Goal: Task Accomplishment & Management: Manage account settings

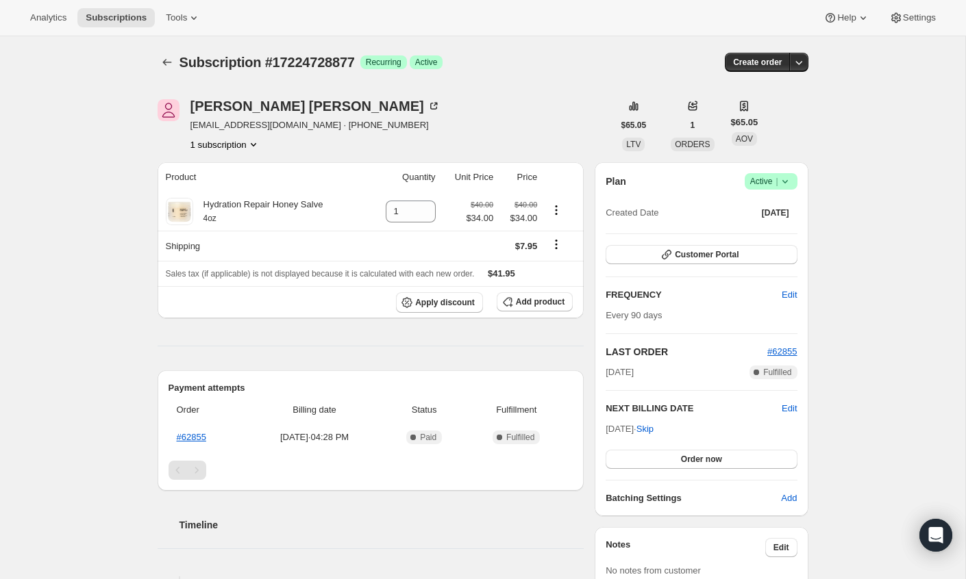
click at [789, 177] on icon at bounding box center [785, 182] width 14 height 14
click at [757, 228] on span "Cancel subscription" at bounding box center [766, 231] width 77 height 10
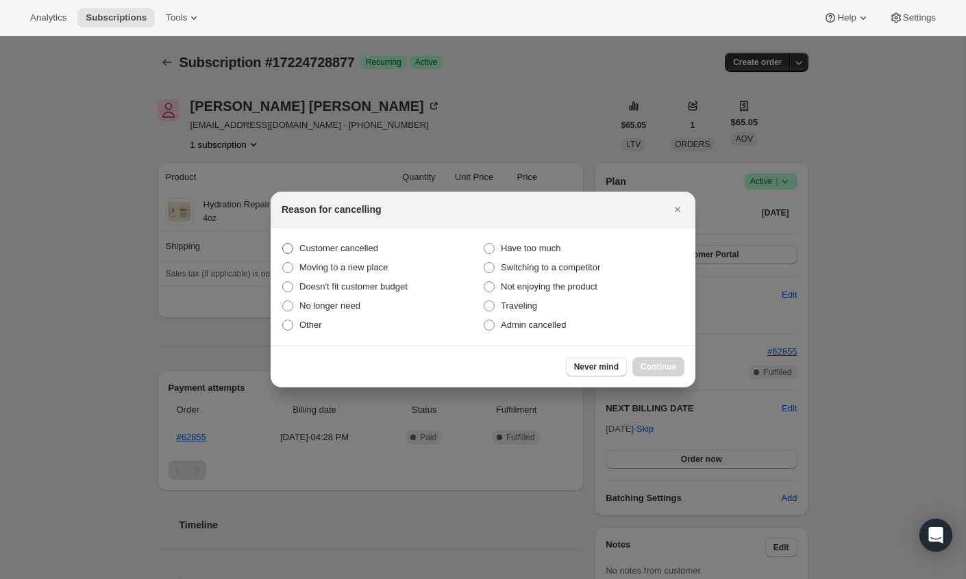
click at [362, 249] on span "Customer cancelled" at bounding box center [338, 248] width 79 height 10
click at [283, 244] on input "Customer cancelled" at bounding box center [282, 243] width 1 height 1
radio input "true"
click at [648, 361] on button "Continue" at bounding box center [658, 366] width 52 height 19
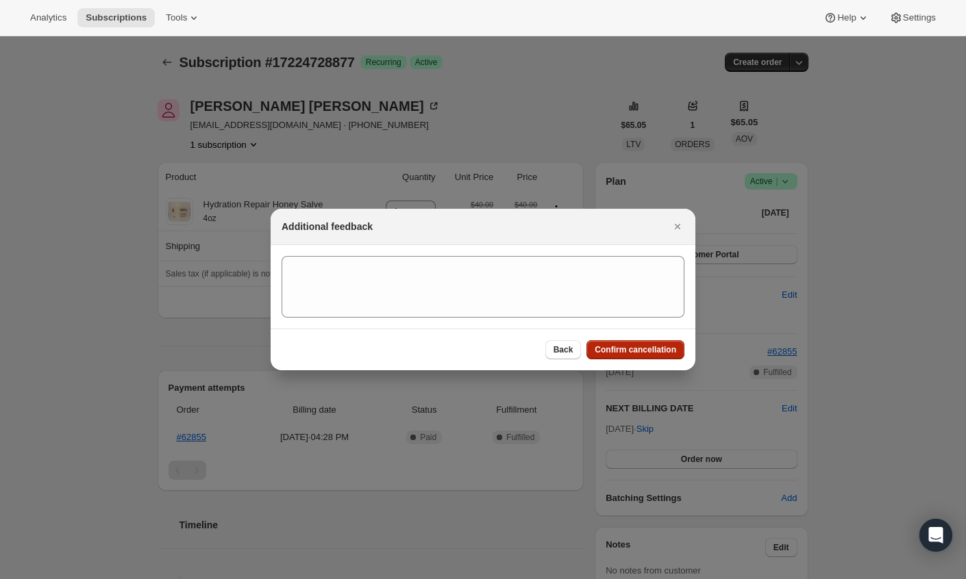
click at [605, 346] on span "Confirm cancellation" at bounding box center [634, 349] width 81 height 11
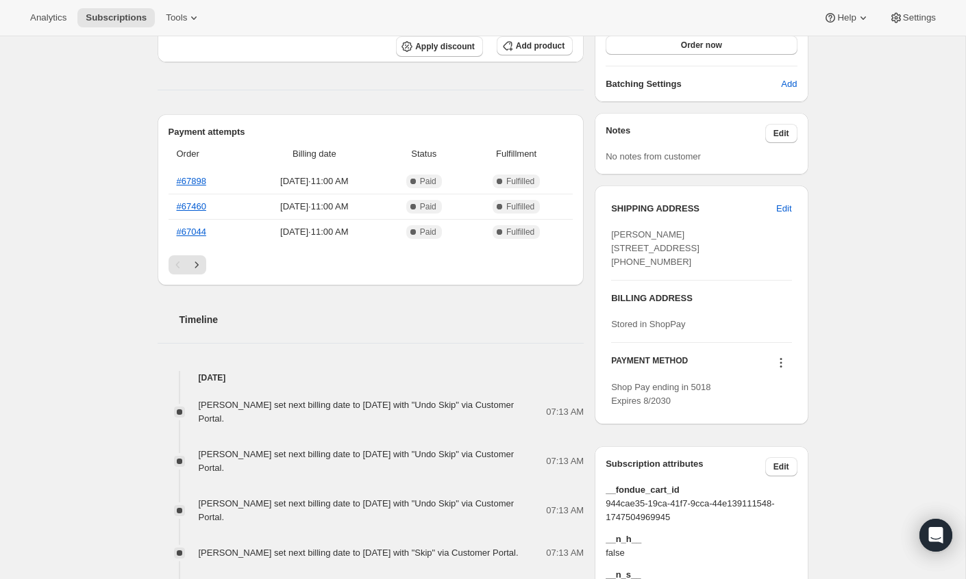
scroll to position [416, 0]
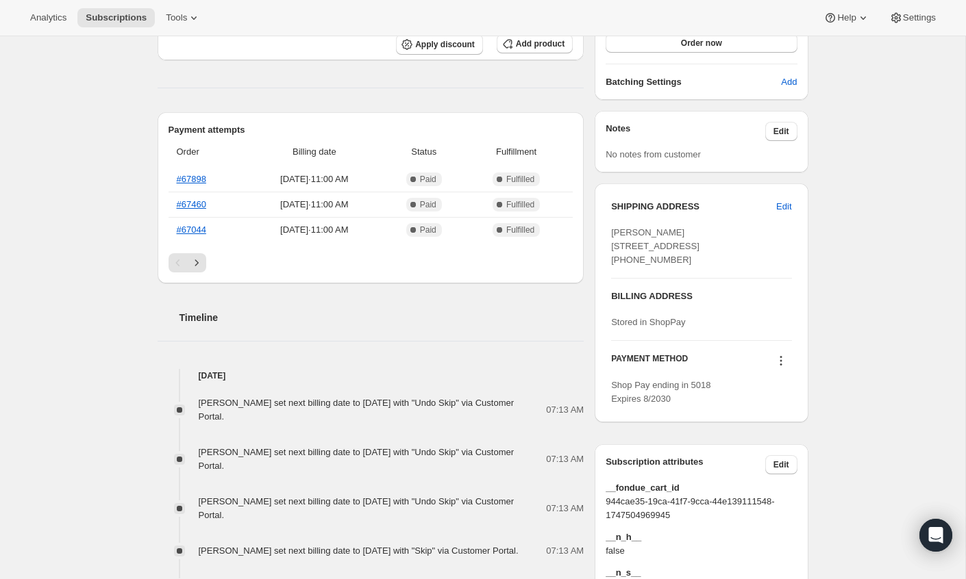
click at [654, 327] on span "Stored in ShopPay" at bounding box center [648, 322] width 74 height 10
click at [774, 368] on icon at bounding box center [781, 361] width 14 height 14
click at [773, 446] on span "Select payment method" at bounding box center [776, 448] width 94 height 10
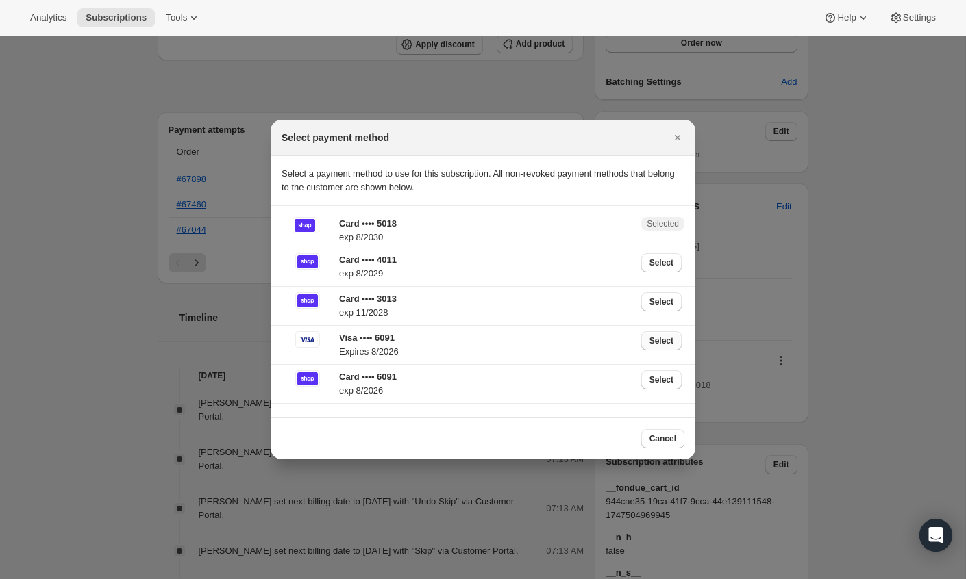
click at [665, 340] on span "Select" at bounding box center [661, 341] width 24 height 11
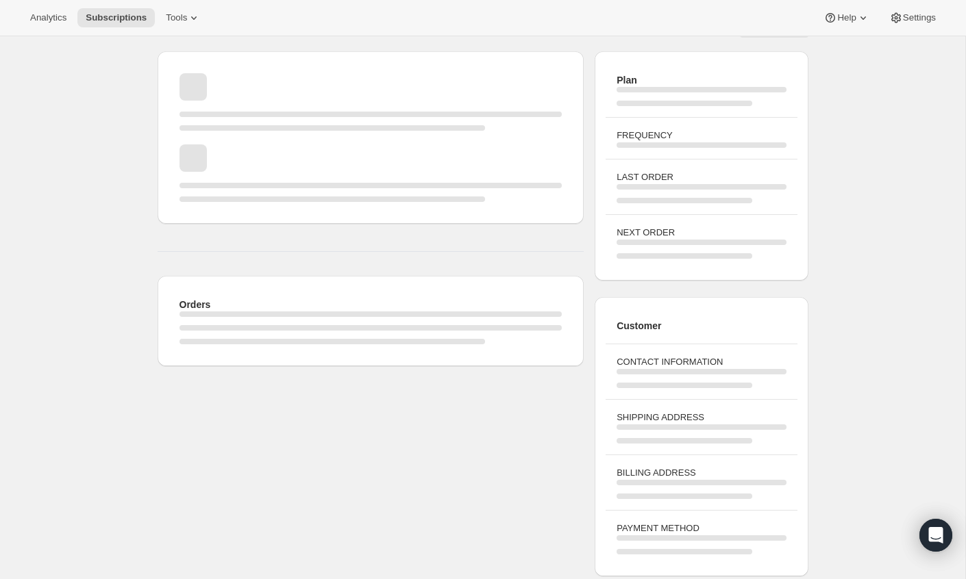
scroll to position [416, 0]
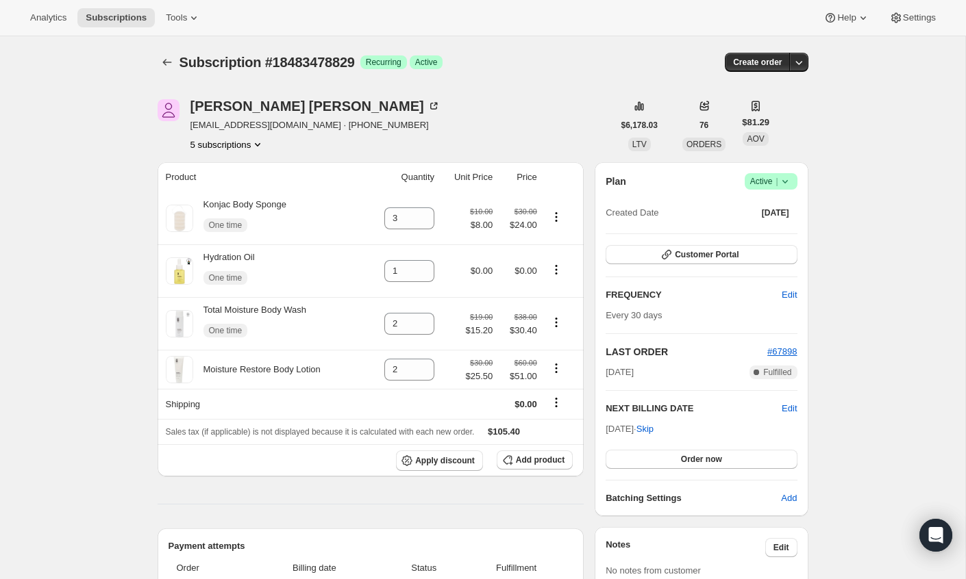
click at [257, 139] on icon "Product actions" at bounding box center [258, 145] width 14 height 14
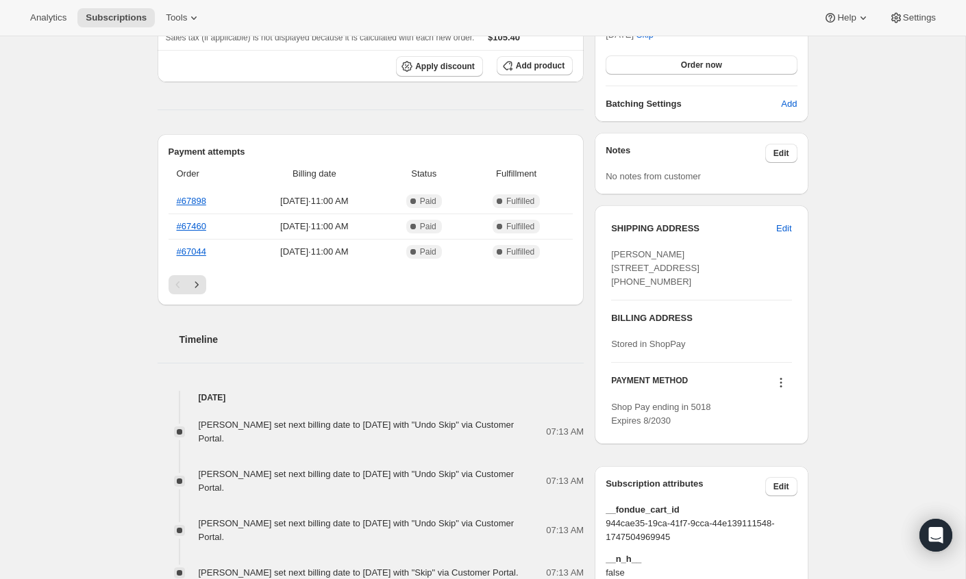
scroll to position [397, 0]
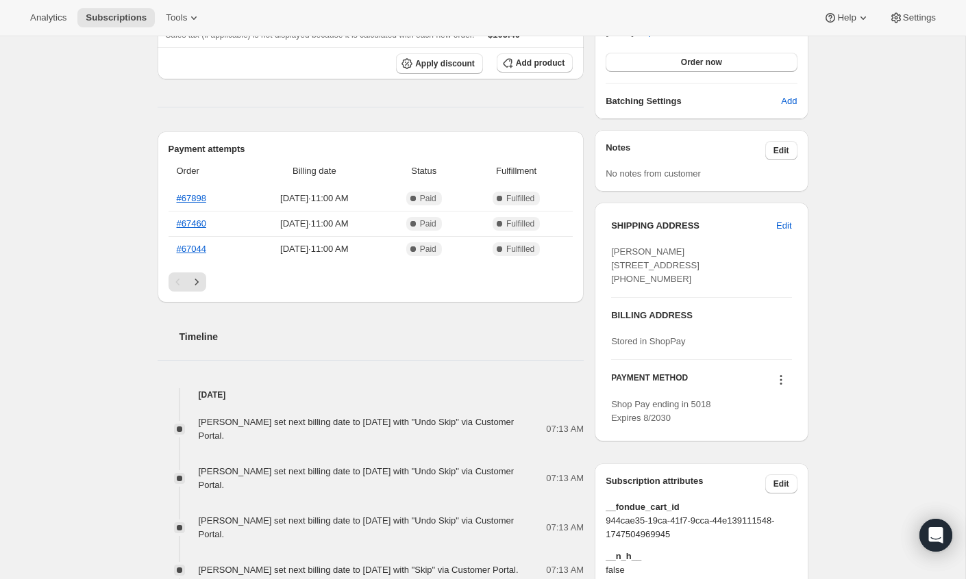
click at [780, 387] on icon at bounding box center [781, 380] width 14 height 14
click at [799, 413] on div "SHIPPING ADDRESS Edit Peggy Fallik 1800 Northeast 114th Street #2003 Miami FL, …" at bounding box center [700, 322] width 213 height 239
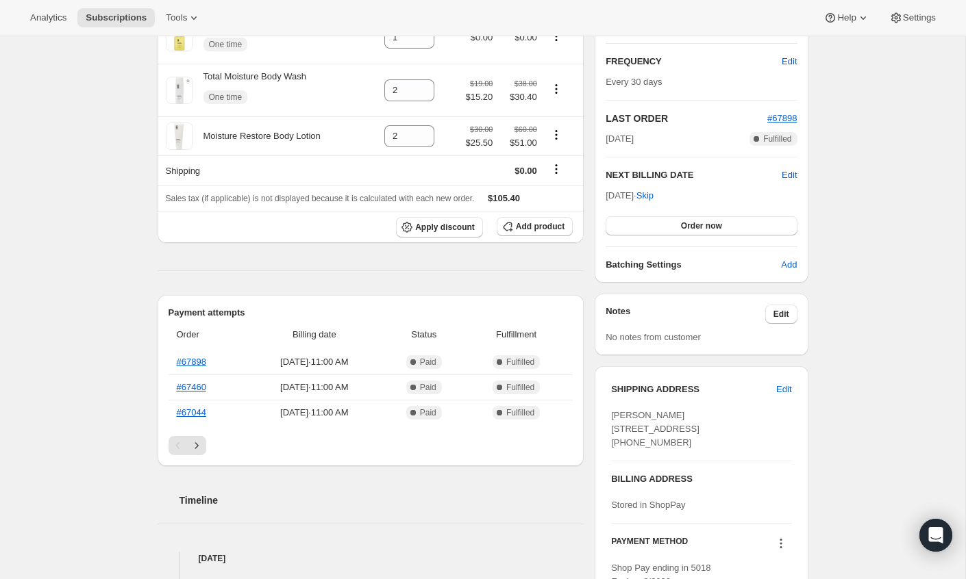
scroll to position [524, 0]
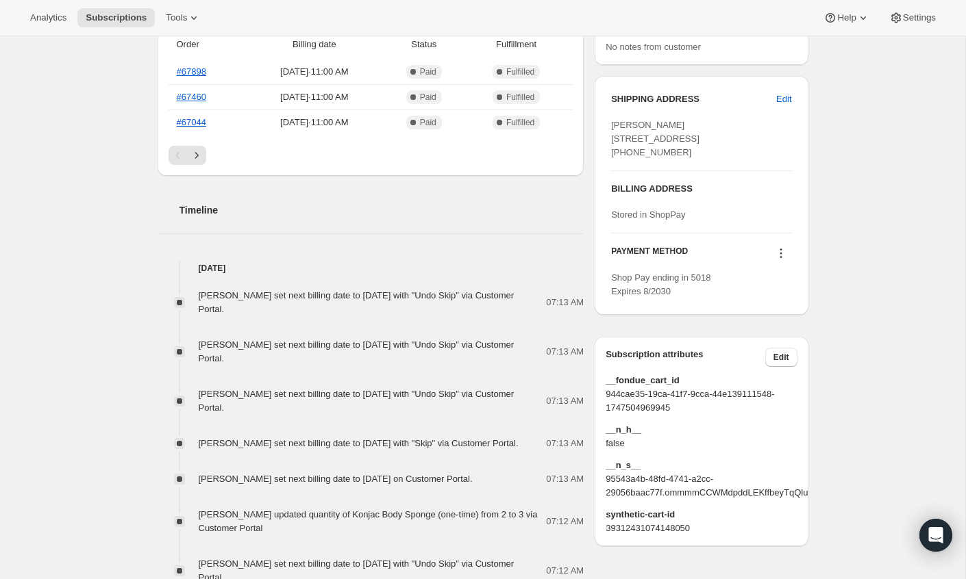
click at [777, 260] on icon at bounding box center [781, 254] width 14 height 14
click at [757, 366] on span "Add credit card" at bounding box center [759, 364] width 60 height 10
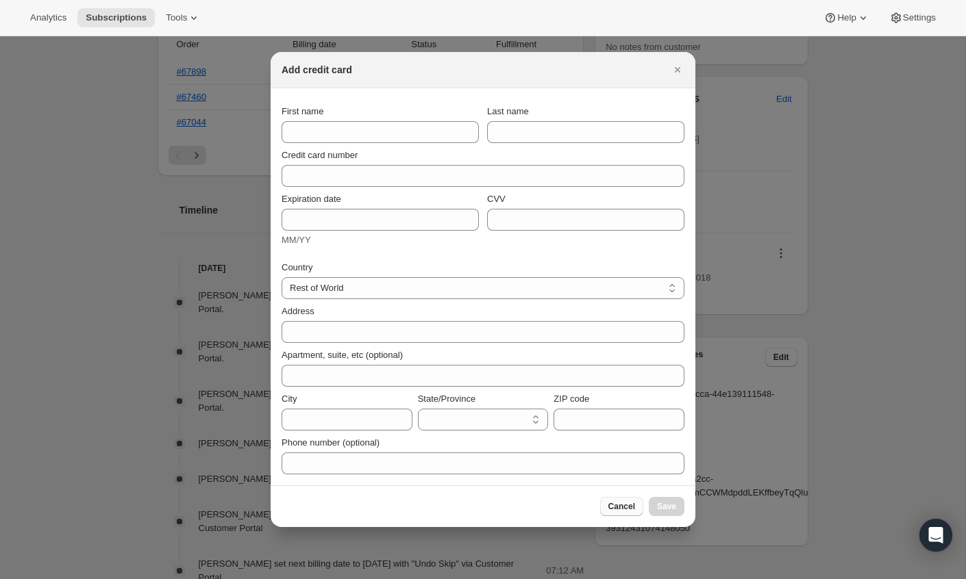
click at [619, 503] on span "Cancel" at bounding box center [621, 506] width 27 height 11
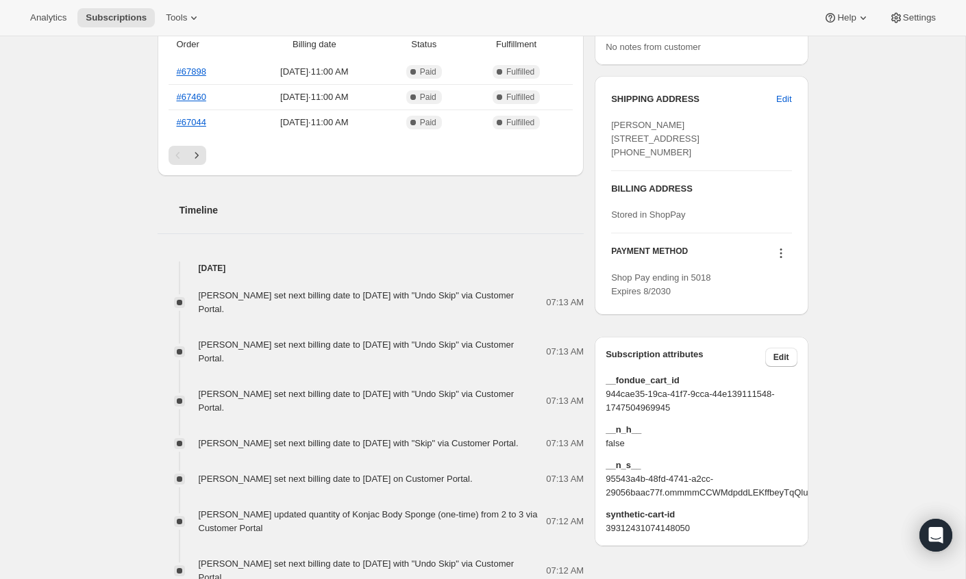
click at [780, 260] on icon at bounding box center [781, 254] width 14 height 14
click at [764, 365] on span "Add credit card" at bounding box center [759, 364] width 60 height 10
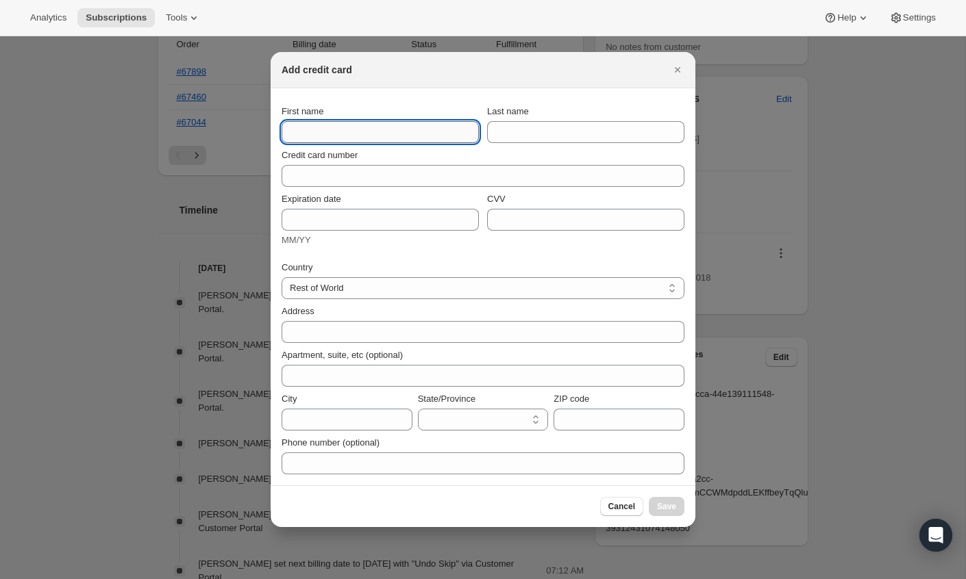
click at [357, 137] on input "First name" at bounding box center [379, 132] width 197 height 22
type input "[PERSON_NAME]"
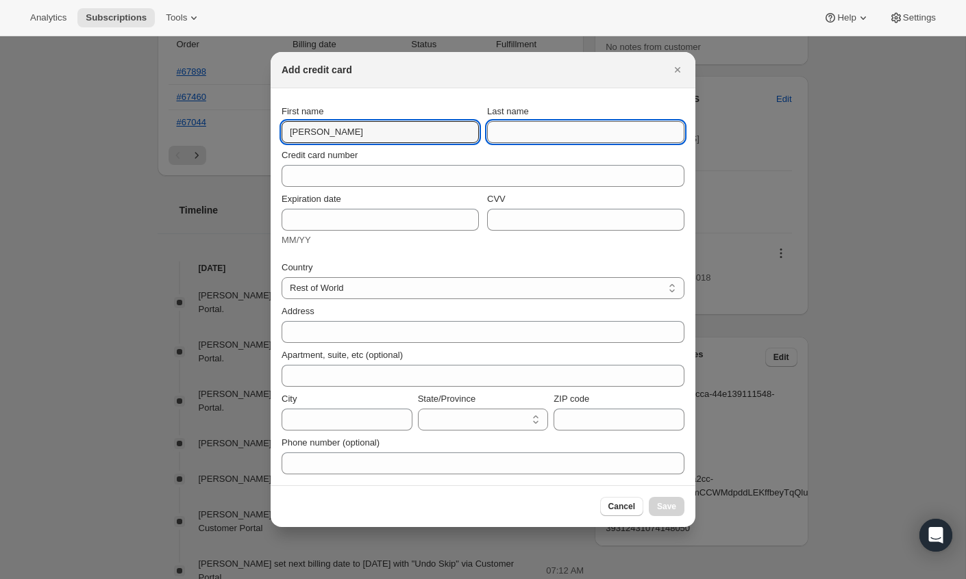
click at [541, 124] on input "Last name" at bounding box center [585, 132] width 197 height 22
type input "[PERSON_NAME]"
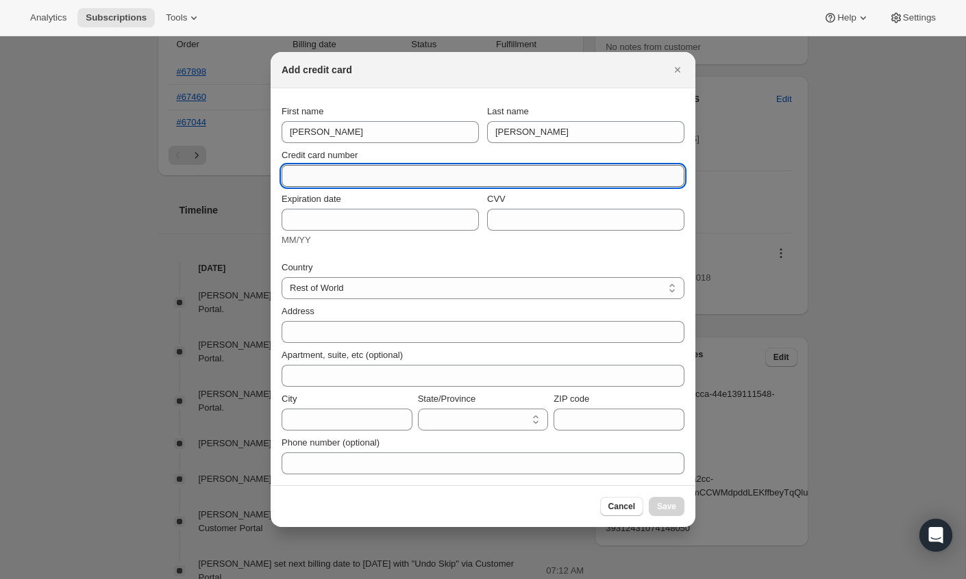
click at [383, 180] on input "Credit card number" at bounding box center [477, 176] width 392 height 22
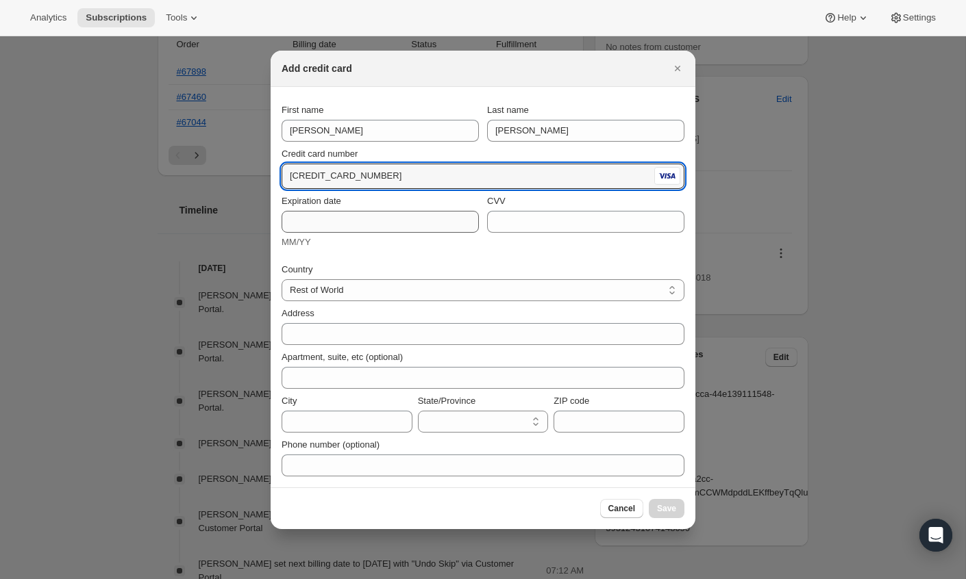
type input "4400 6657 5395 6091"
click at [344, 225] on input "Expiration date" at bounding box center [379, 222] width 197 height 22
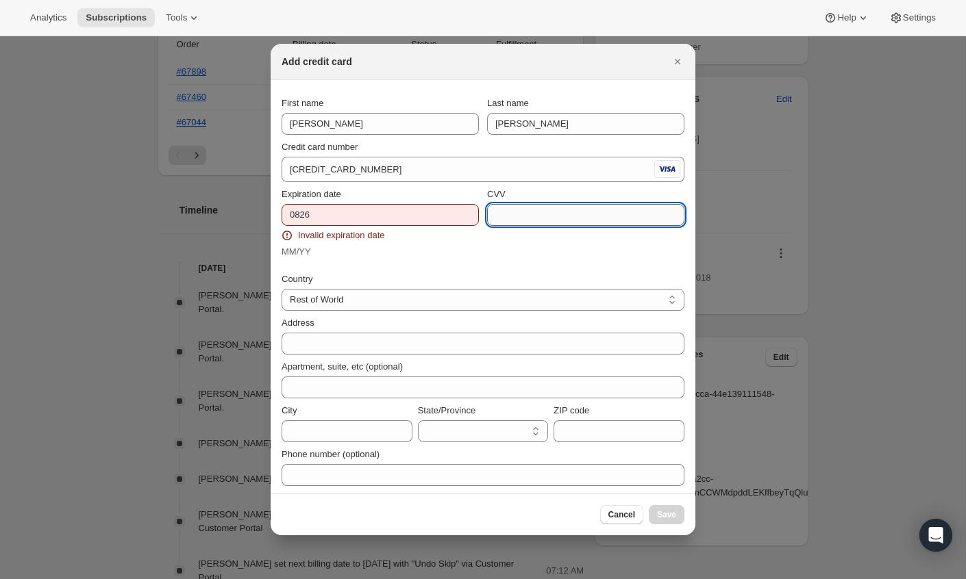
click at [548, 222] on input "CVV" at bounding box center [585, 215] width 197 height 22
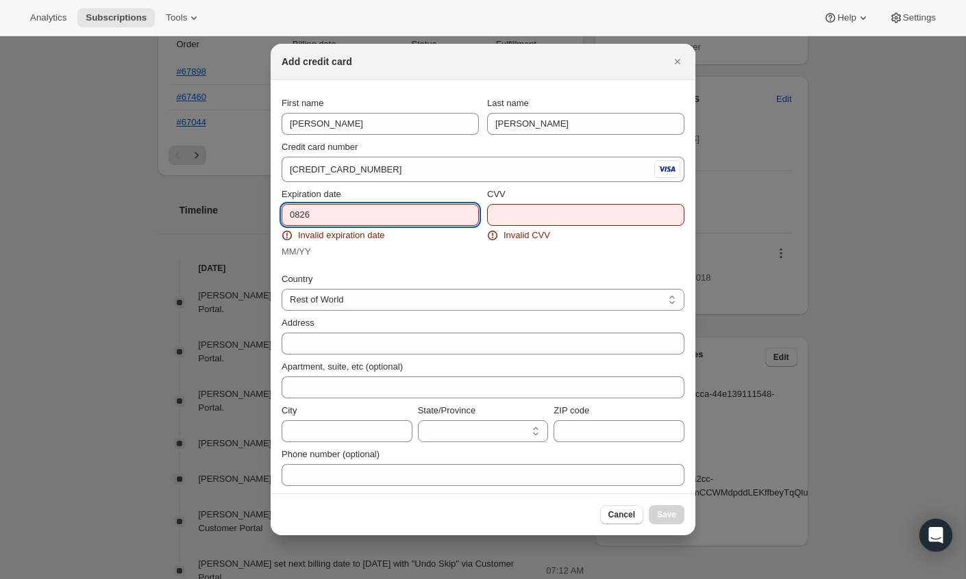
click at [301, 218] on input "0826" at bounding box center [379, 215] width 197 height 22
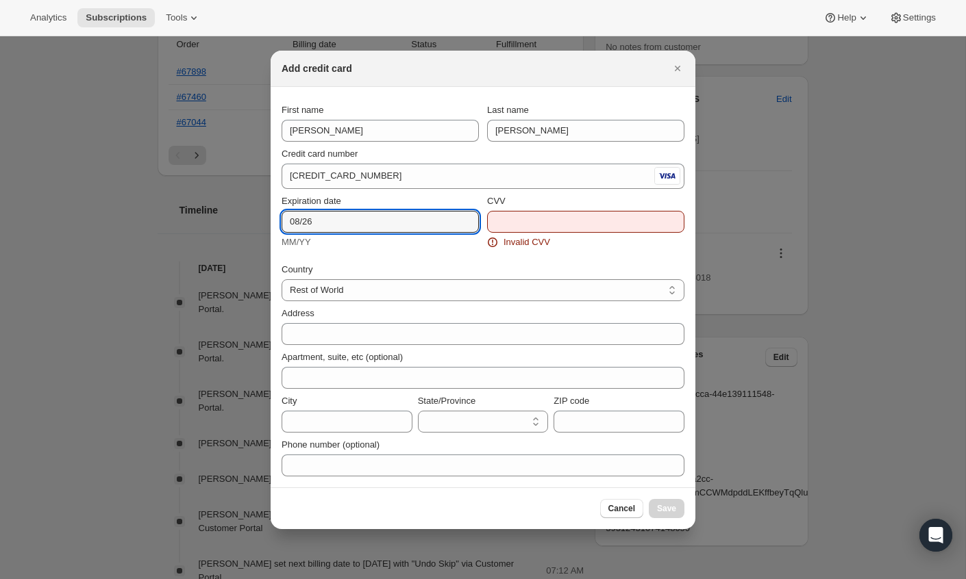
type input "08/26"
click at [546, 229] on input "CVV" at bounding box center [585, 222] width 197 height 22
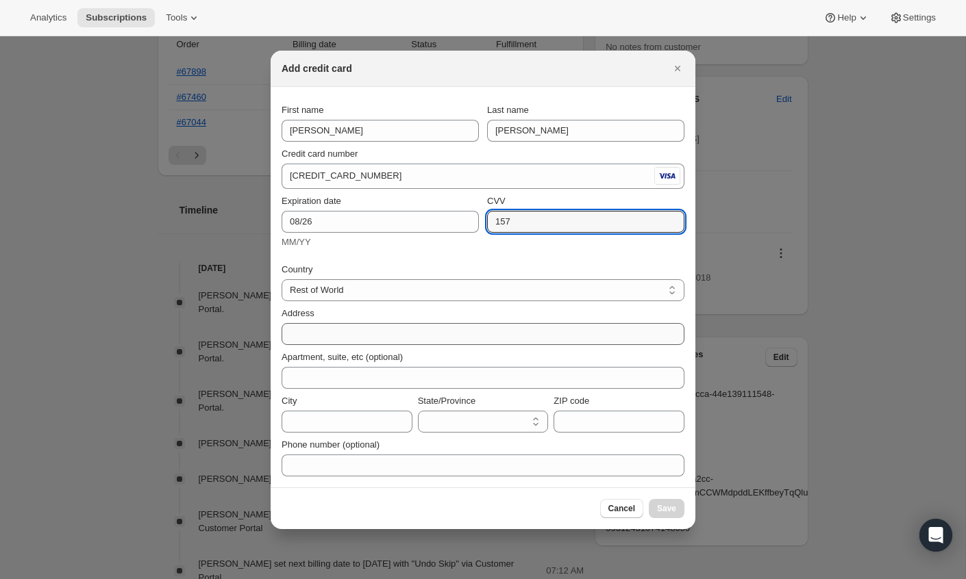
type input "157"
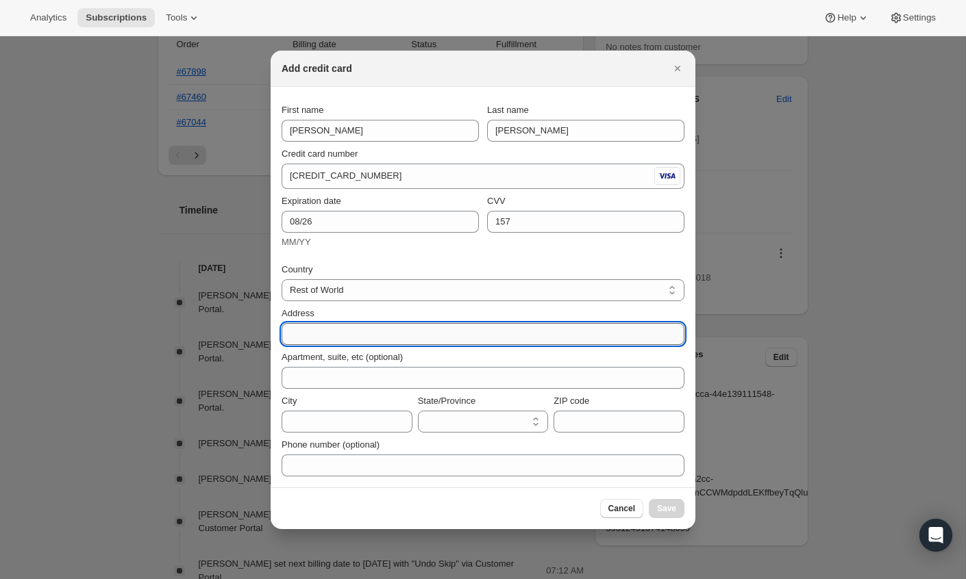
click at [362, 336] on input "Address" at bounding box center [482, 334] width 403 height 22
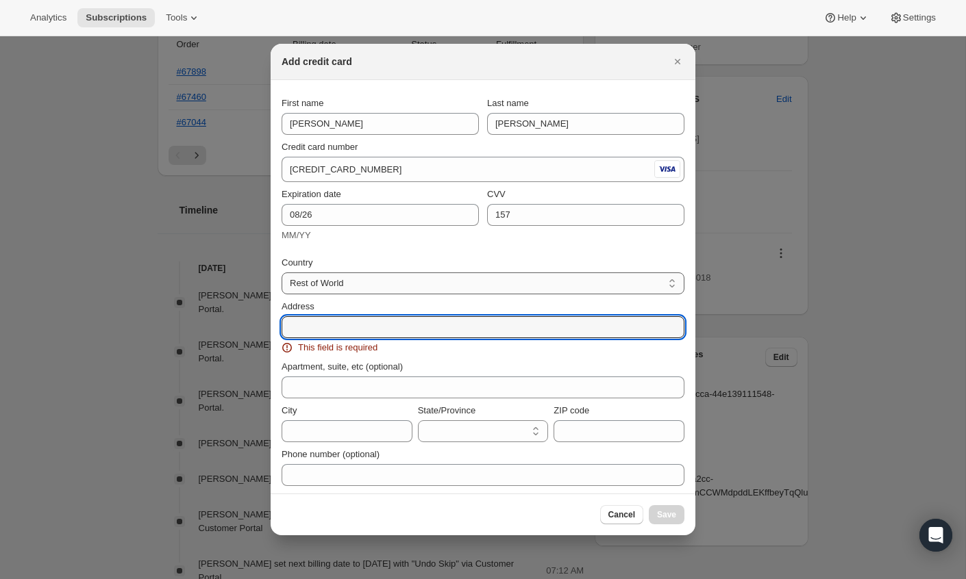
paste input "1800 Northeast 114th Street"
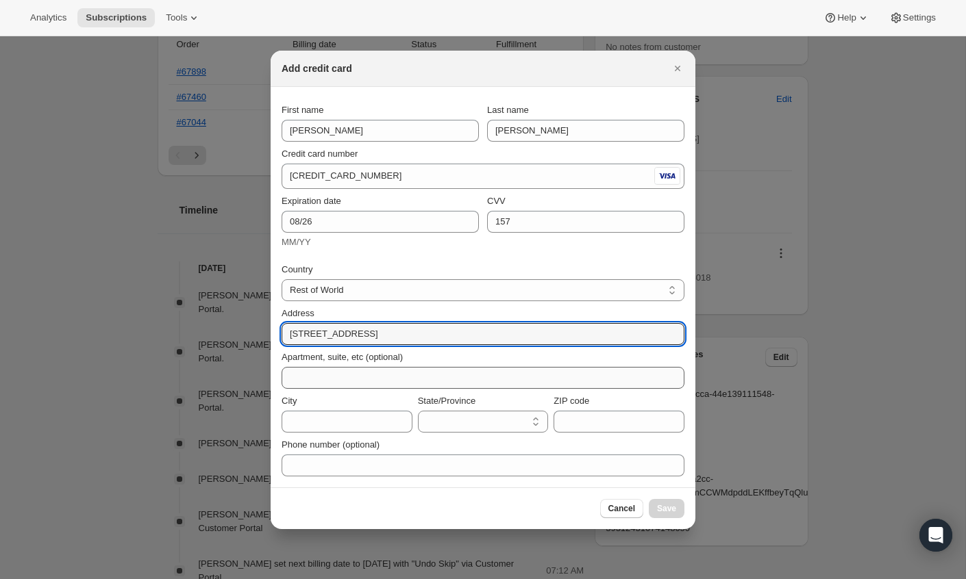
type input "1800 Northeast 114th Street"
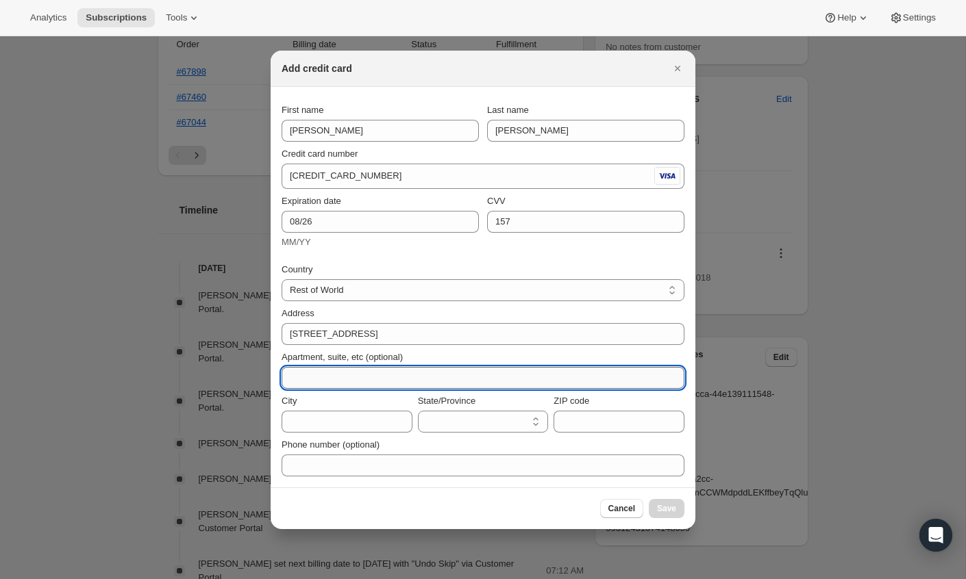
click at [392, 372] on input "Apartment, suite, etc (optional)" at bounding box center [482, 378] width 403 height 22
type input "#2003"
click at [304, 425] on input "City" at bounding box center [346, 422] width 131 height 22
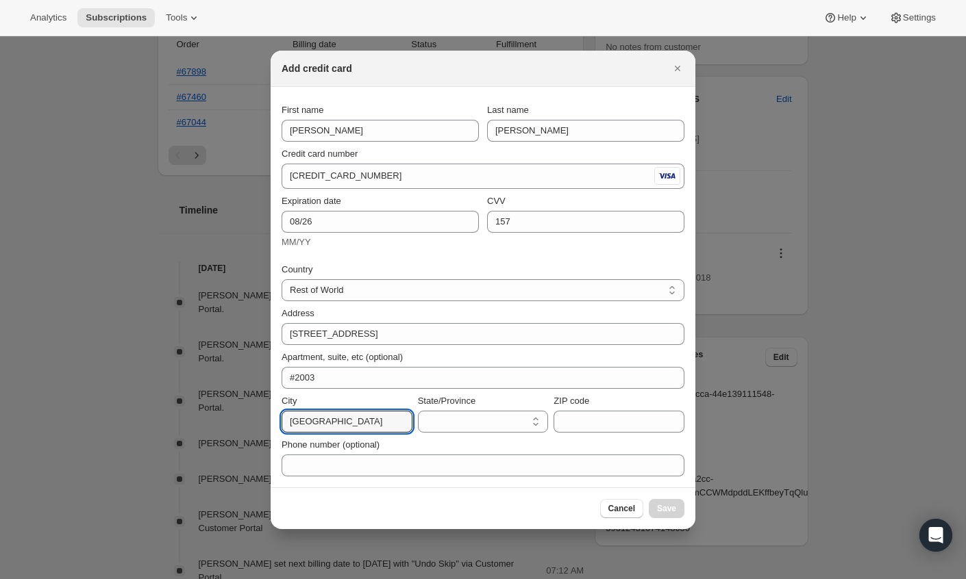
type input "Miami"
click at [466, 417] on select "State/Province" at bounding box center [483, 422] width 131 height 22
click at [492, 429] on select "State/Province" at bounding box center [483, 422] width 131 height 22
click at [540, 422] on select "State/Province" at bounding box center [483, 422] width 131 height 22
click at [531, 422] on select "State/Province" at bounding box center [483, 422] width 131 height 22
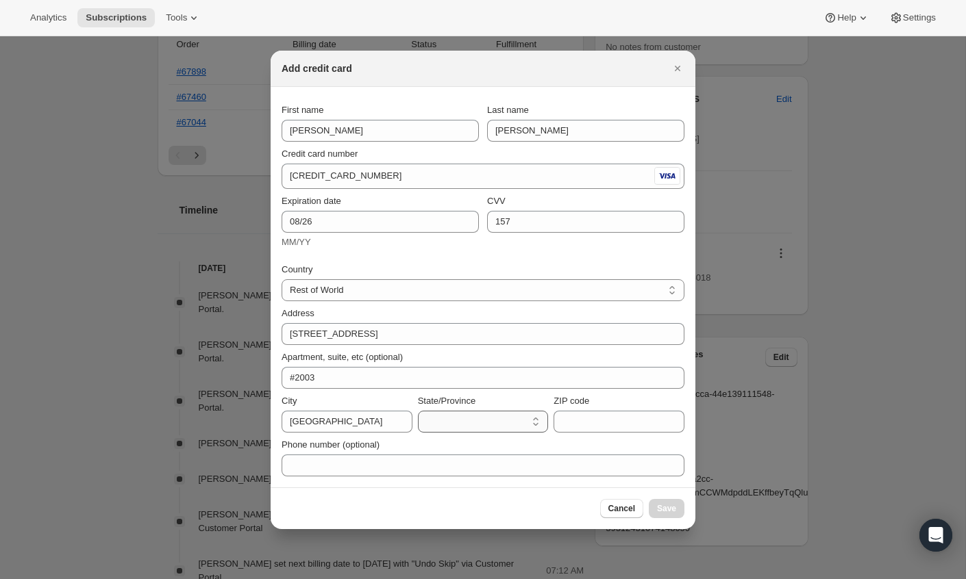
click at [503, 422] on select "State/Province" at bounding box center [483, 422] width 131 height 22
click at [598, 420] on input "ZIP code" at bounding box center [618, 422] width 131 height 22
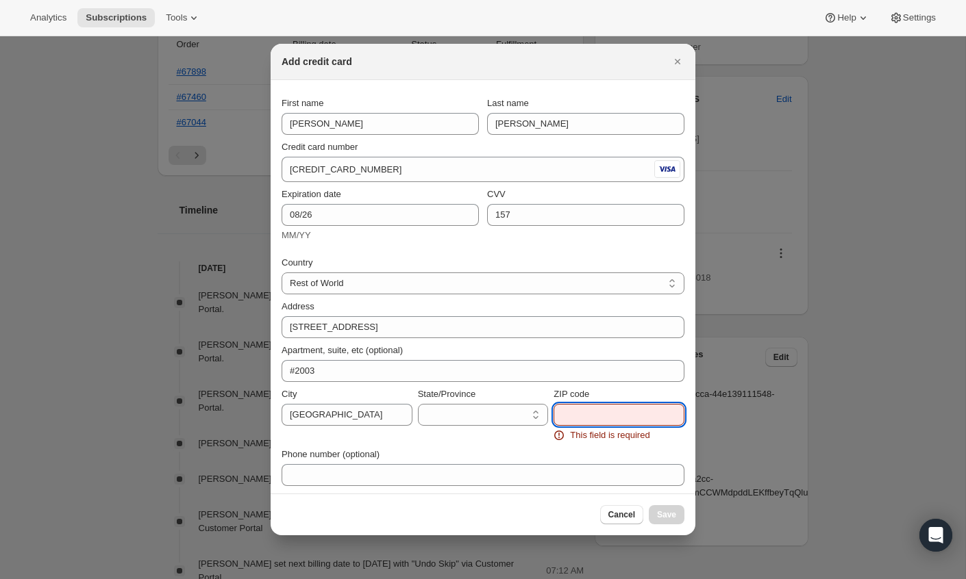
paste input "33181"
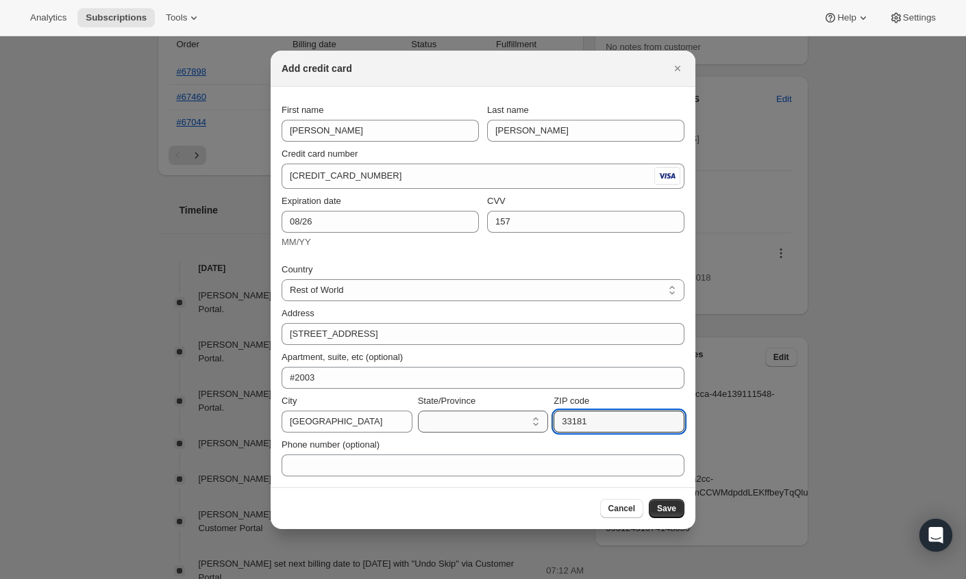
type input "33181"
click at [467, 417] on select "State/Province" at bounding box center [483, 422] width 131 height 22
click at [539, 419] on select "State/Province" at bounding box center [483, 422] width 131 height 22
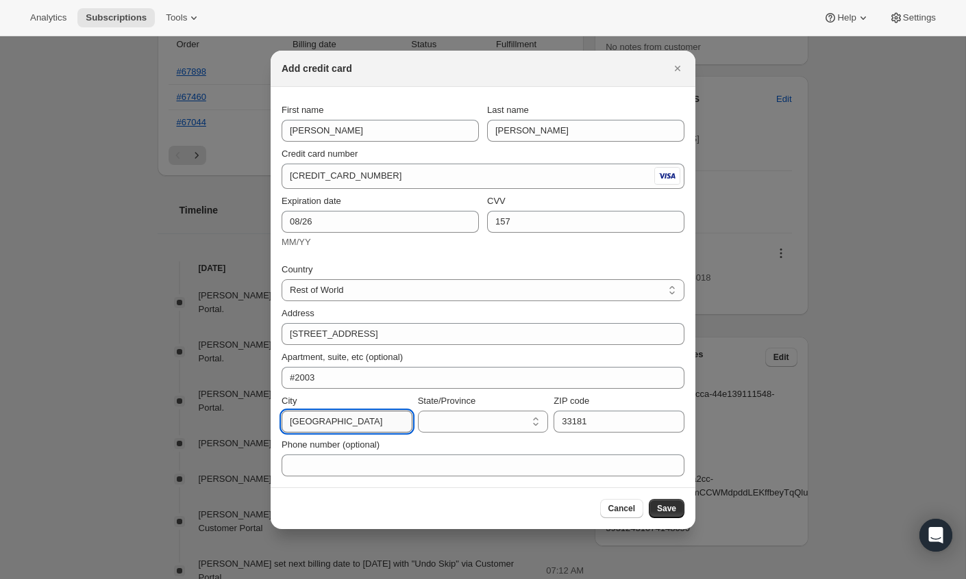
click at [338, 419] on input "Miami" at bounding box center [346, 422] width 131 height 22
click at [533, 420] on select "State/Province" at bounding box center [483, 422] width 131 height 22
click at [327, 419] on input "Miami" at bounding box center [346, 422] width 131 height 22
click at [534, 419] on select "State/Province" at bounding box center [483, 422] width 131 height 22
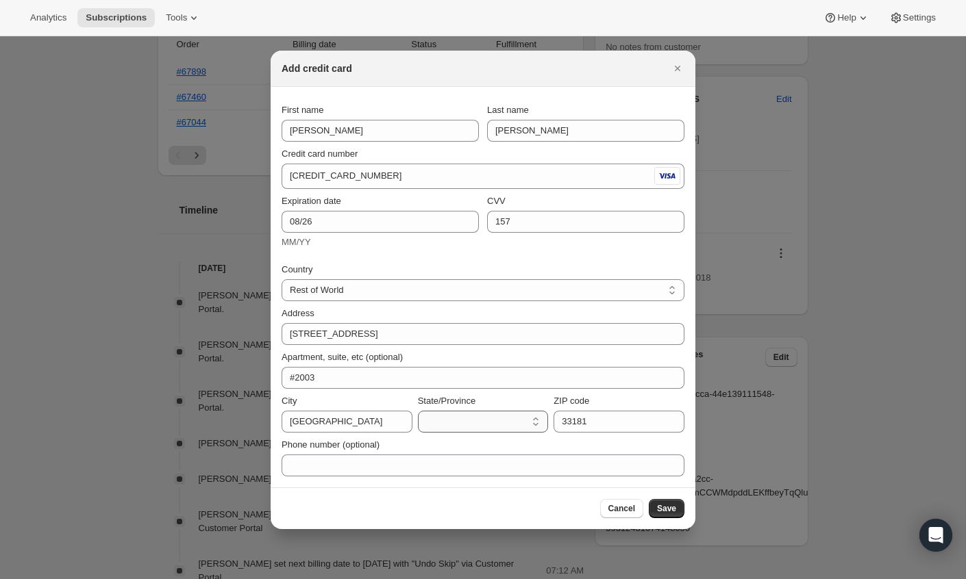
click at [534, 419] on select "State/Province" at bounding box center [483, 422] width 131 height 22
click at [467, 420] on select "State/Province" at bounding box center [483, 422] width 131 height 22
click at [338, 429] on input "Miami" at bounding box center [346, 422] width 131 height 22
click at [532, 425] on select "State/Province" at bounding box center [483, 422] width 131 height 22
click at [666, 512] on span "Save" at bounding box center [666, 508] width 19 height 11
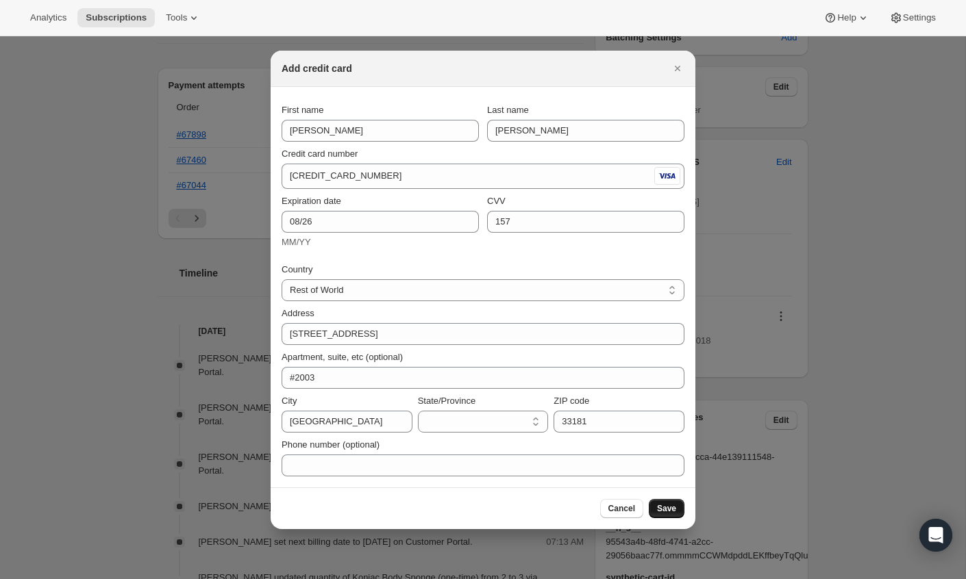
scroll to position [587, 0]
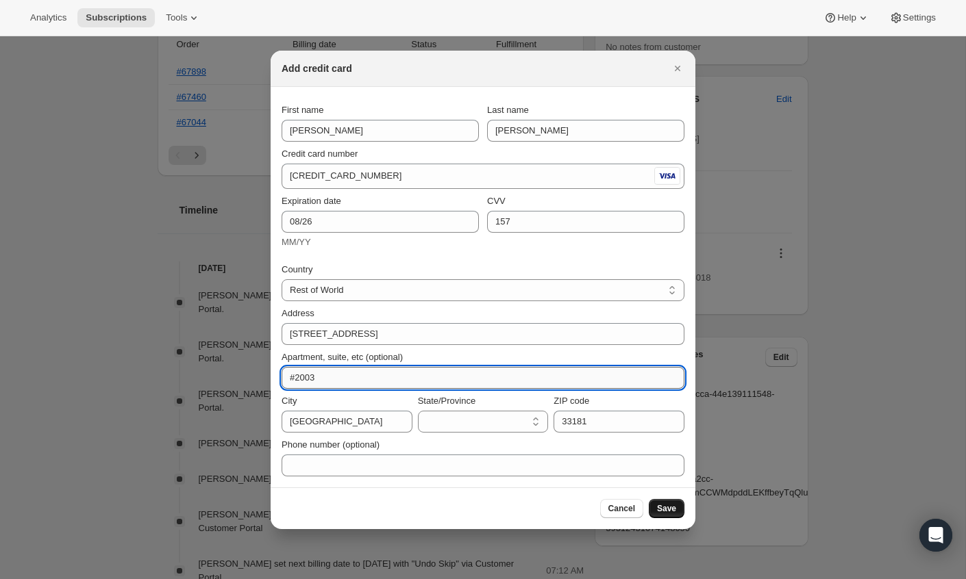
click at [411, 375] on input "#2003" at bounding box center [482, 378] width 403 height 22
type input "#2003"
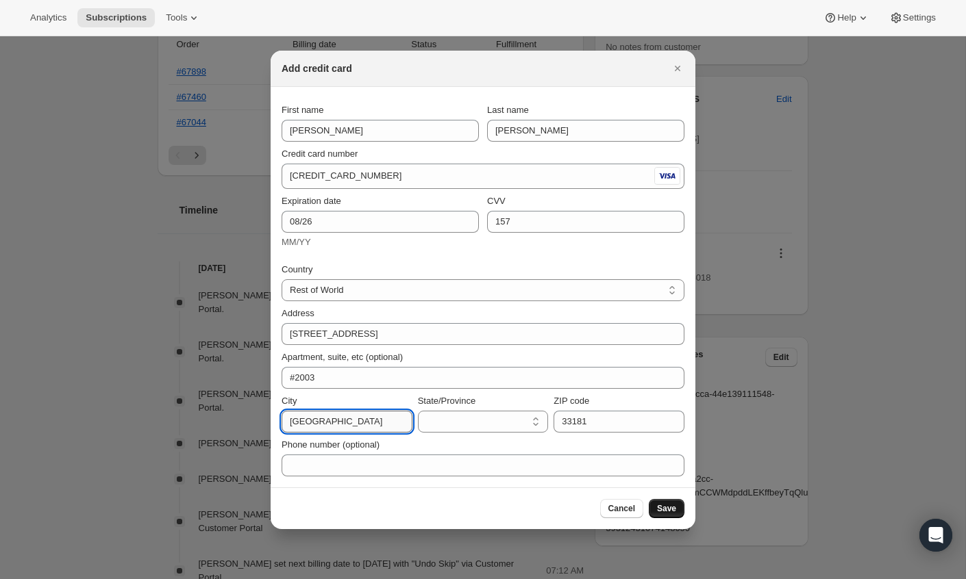
click at [386, 421] on input "Miami" at bounding box center [346, 422] width 131 height 22
click at [535, 415] on select "State/Province" at bounding box center [483, 422] width 131 height 22
click at [518, 419] on select "State/Province" at bounding box center [483, 422] width 131 height 22
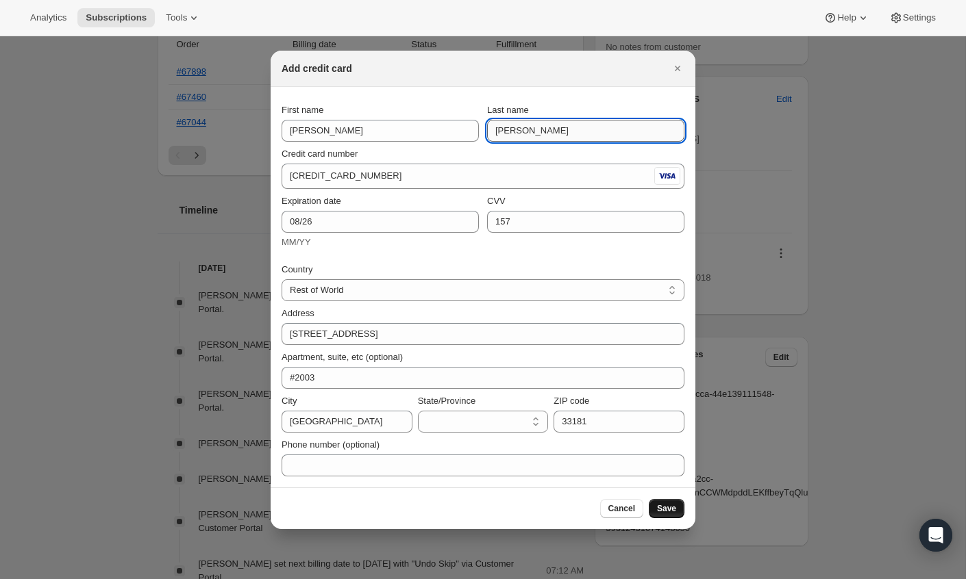
click at [551, 128] on input "[PERSON_NAME]" at bounding box center [585, 131] width 197 height 22
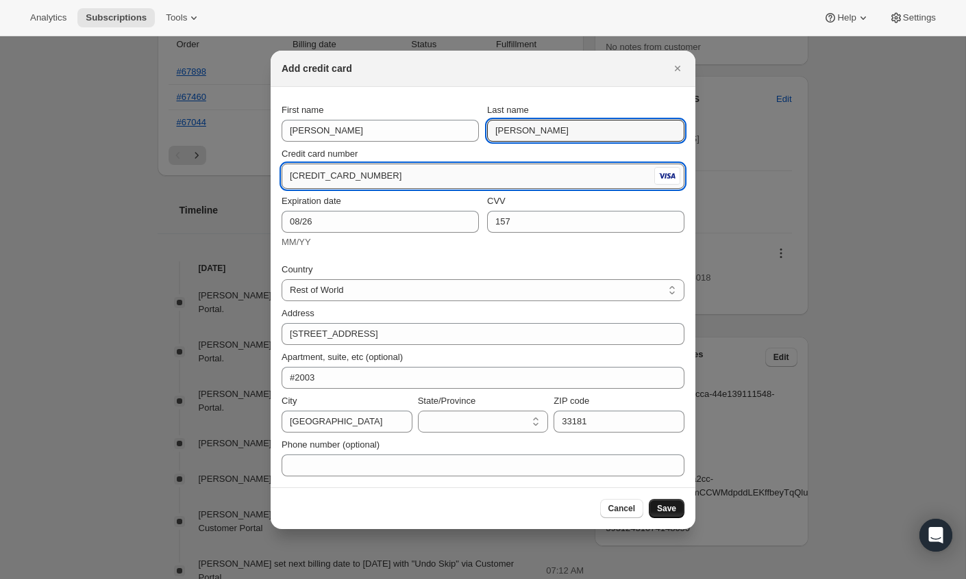
click at [459, 176] on input "4400 6657 5395 6091" at bounding box center [466, 176] width 370 height 22
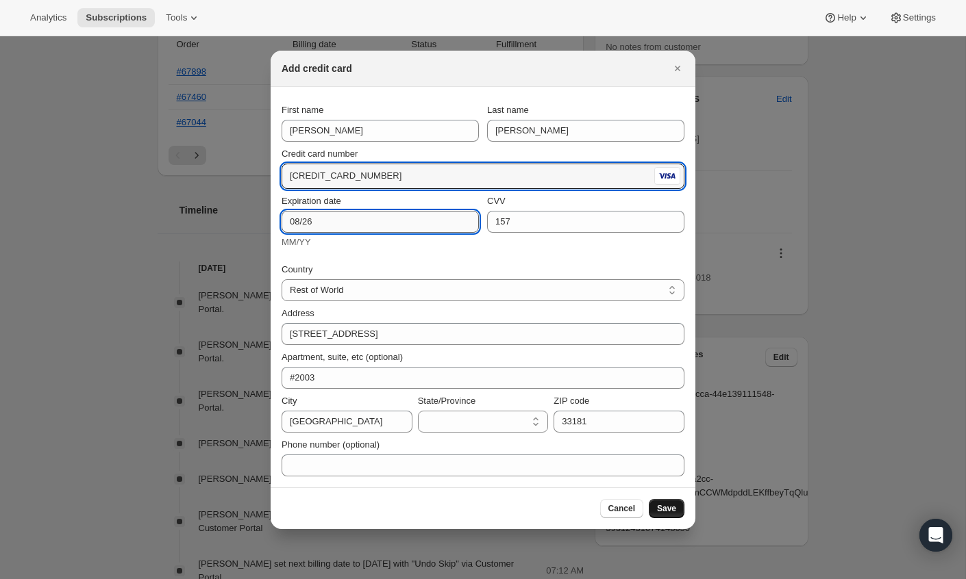
click at [320, 221] on input "08/26" at bounding box center [379, 222] width 197 height 22
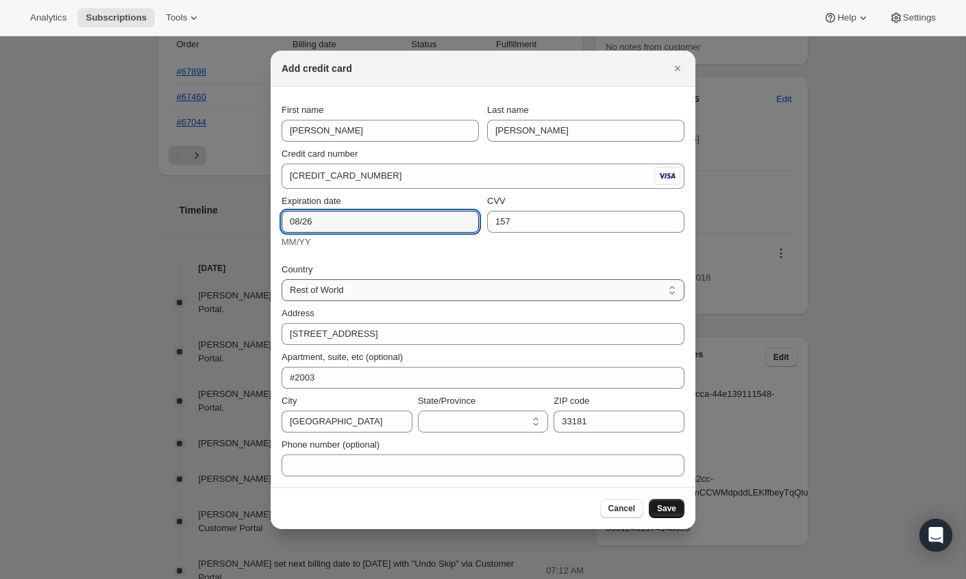
click at [422, 286] on select "Rest of World United States" at bounding box center [482, 290] width 403 height 22
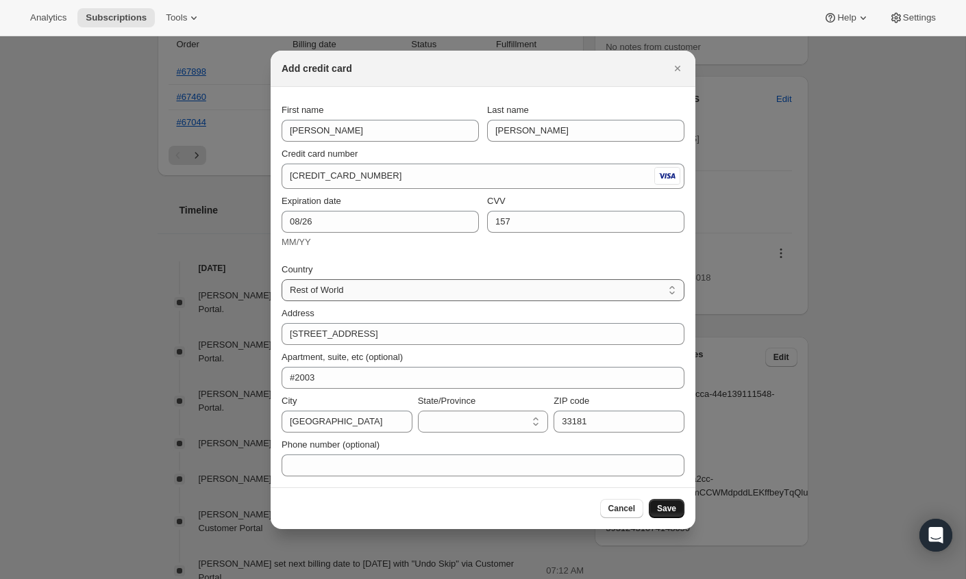
select select "US"
click at [281, 279] on select "Rest of World United States" at bounding box center [482, 290] width 403 height 22
click at [533, 418] on select "Alabama Arizona Arkansas California Colorado Connecticut Delaware District of C…" at bounding box center [483, 422] width 131 height 22
select select "FL"
click at [418, 411] on select "Alabama Arizona Arkansas California Colorado Connecticut Delaware District of C…" at bounding box center [483, 422] width 131 height 22
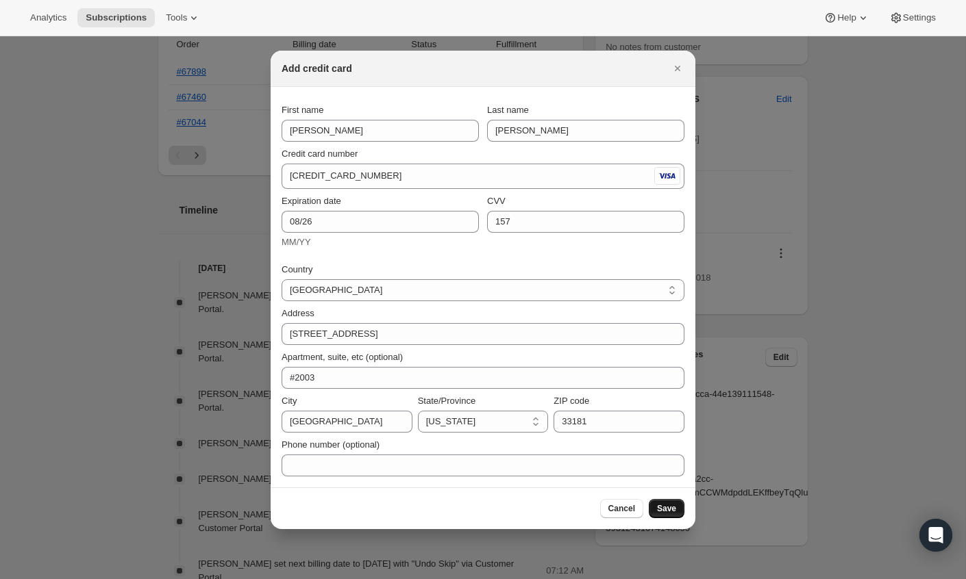
click at [667, 509] on span "Save" at bounding box center [666, 508] width 19 height 11
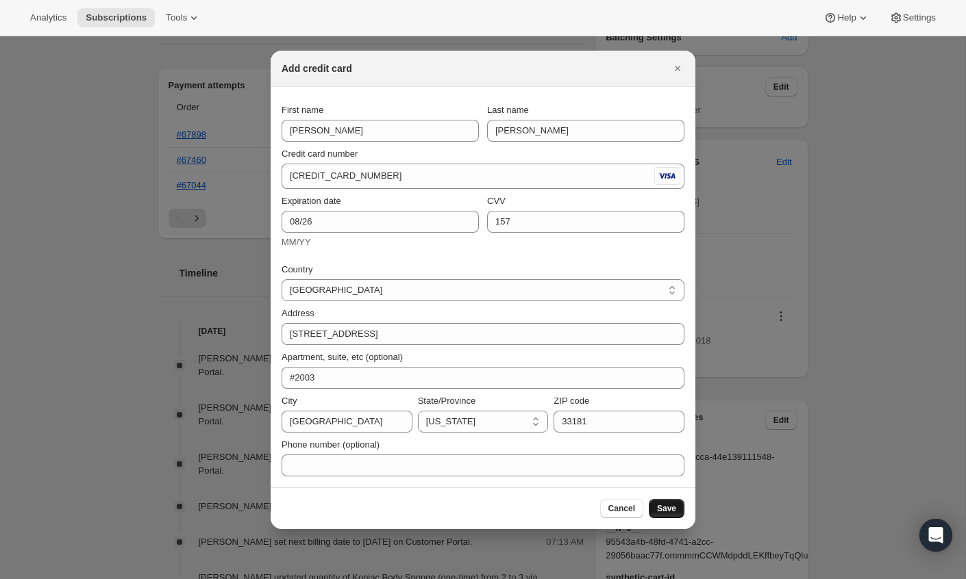
scroll to position [650, 0]
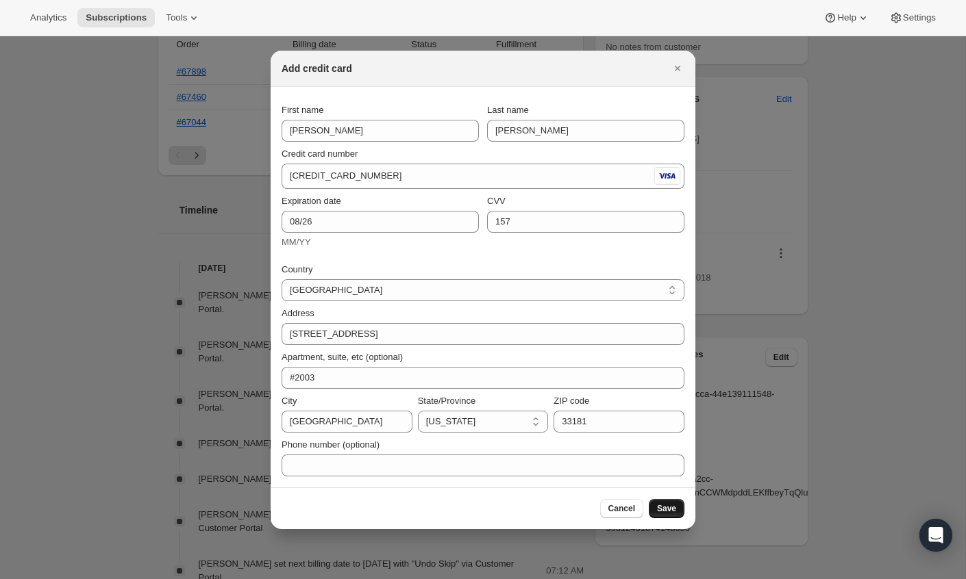
click at [666, 504] on span "Save" at bounding box center [666, 508] width 19 height 11
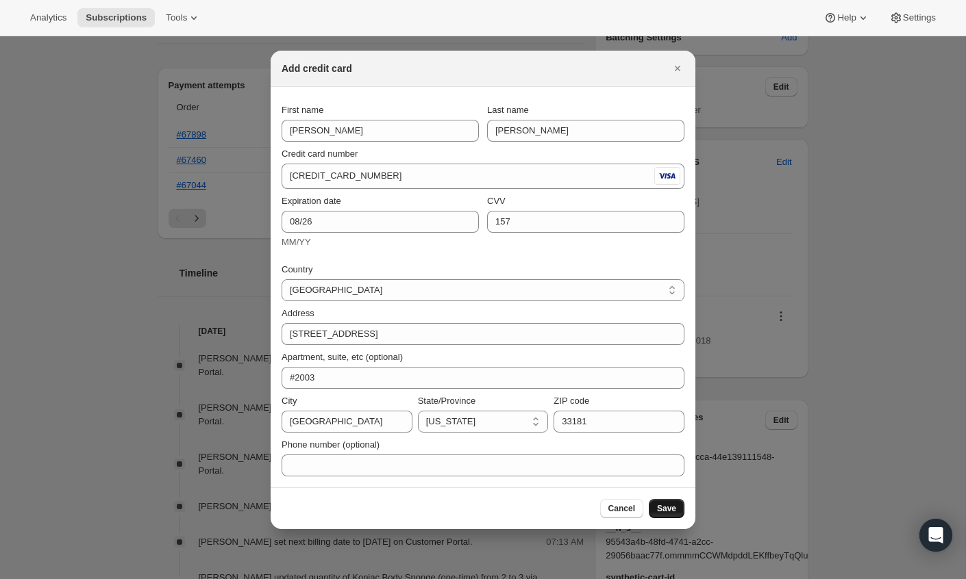
scroll to position [713, 0]
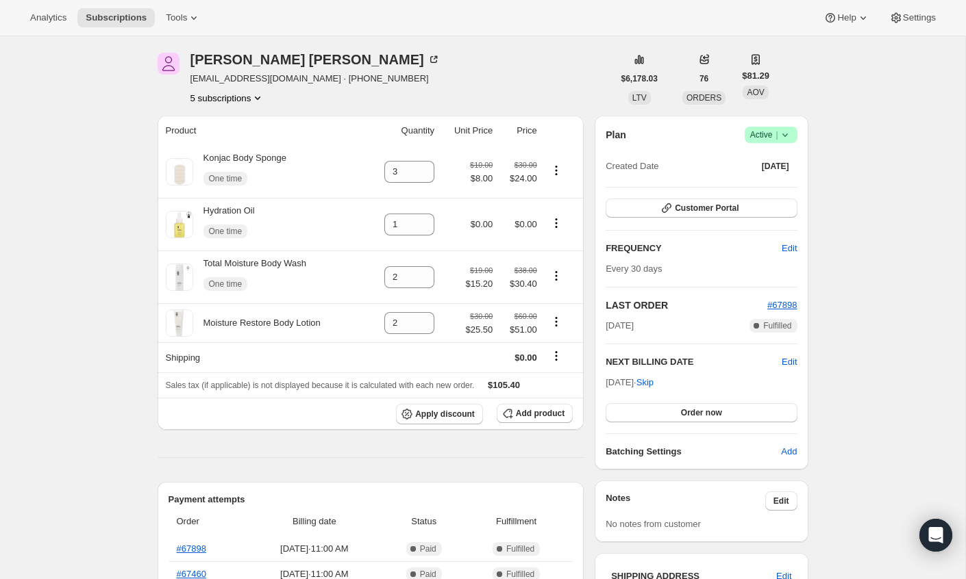
scroll to position [43, 0]
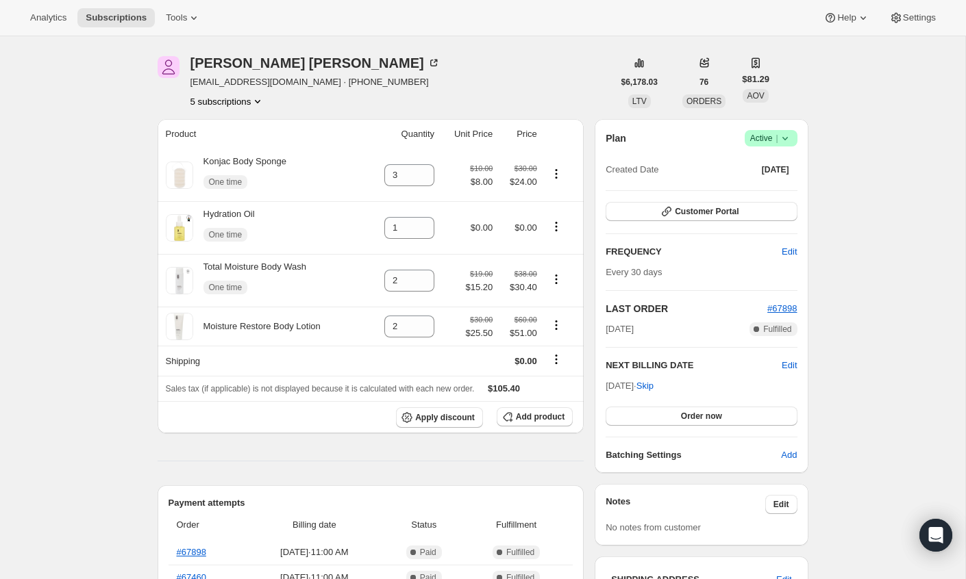
click at [258, 105] on icon "Product actions" at bounding box center [258, 101] width 14 height 14
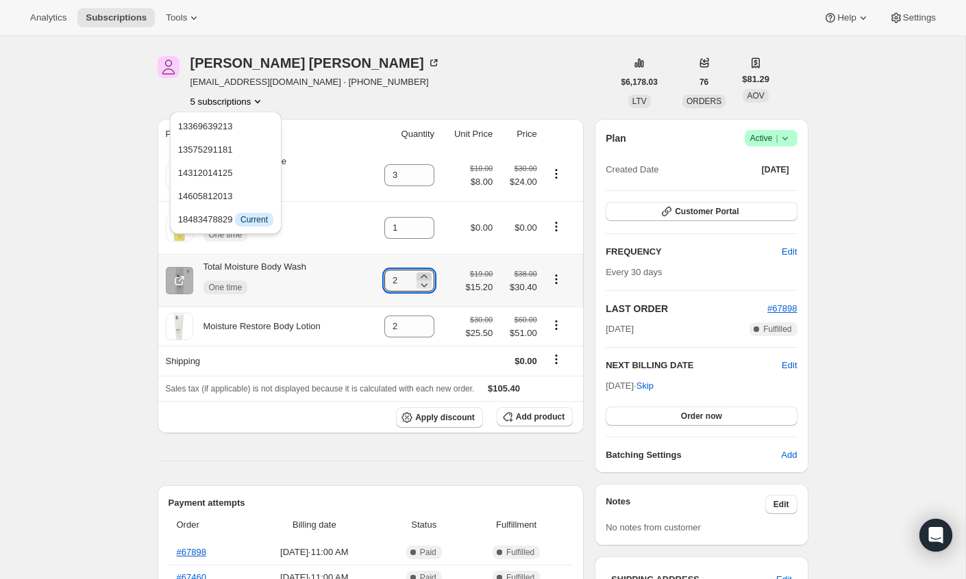
click at [424, 275] on icon at bounding box center [424, 277] width 14 height 14
type input "3"
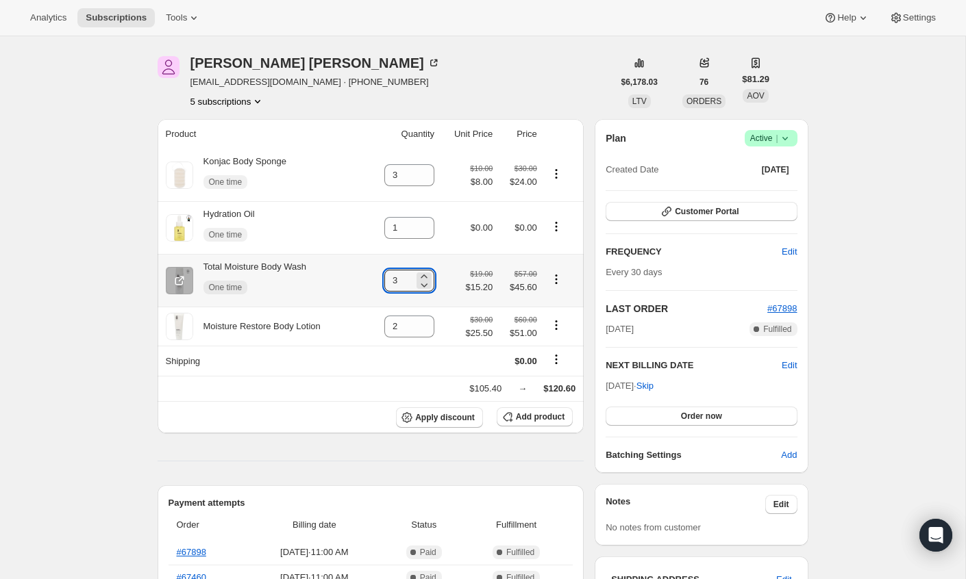
click at [557, 280] on icon "Product actions" at bounding box center [556, 280] width 14 height 14
click at [557, 275] on icon "Product actions" at bounding box center [556, 276] width 2 height 2
click at [544, 418] on span "Add product" at bounding box center [540, 417] width 49 height 11
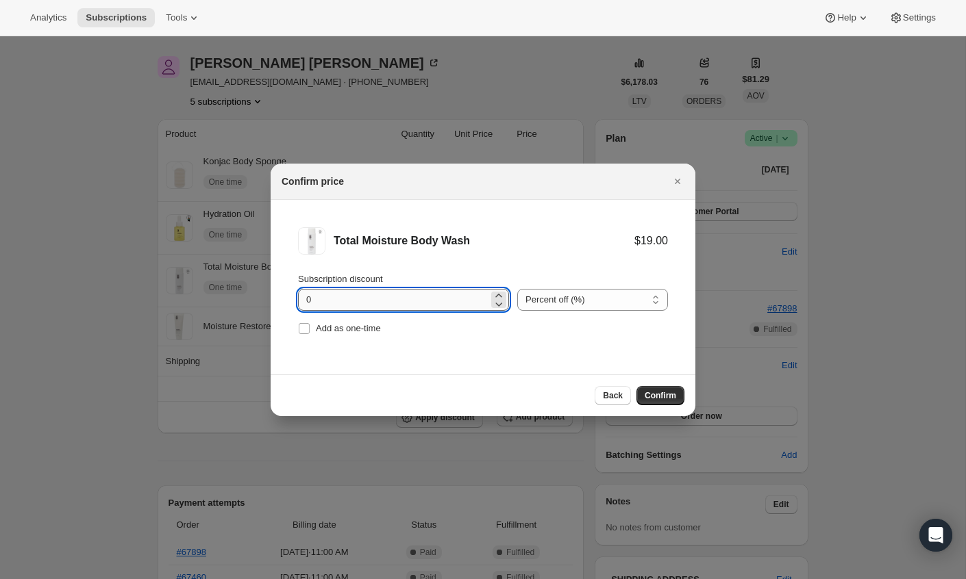
click at [457, 299] on input "0" at bounding box center [393, 300] width 190 height 22
type input "15"
click at [659, 391] on span "Confirm" at bounding box center [659, 395] width 31 height 11
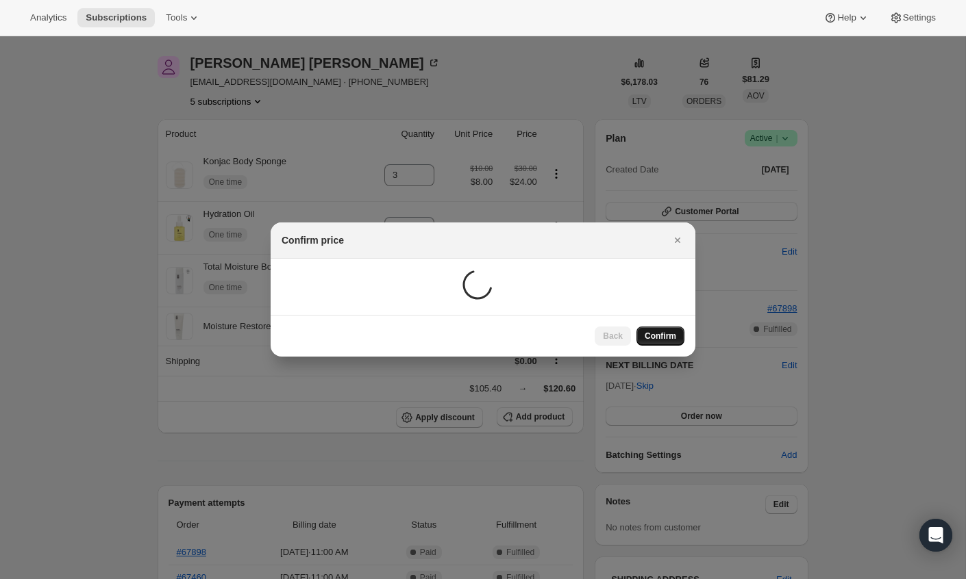
scroll to position [37, 0]
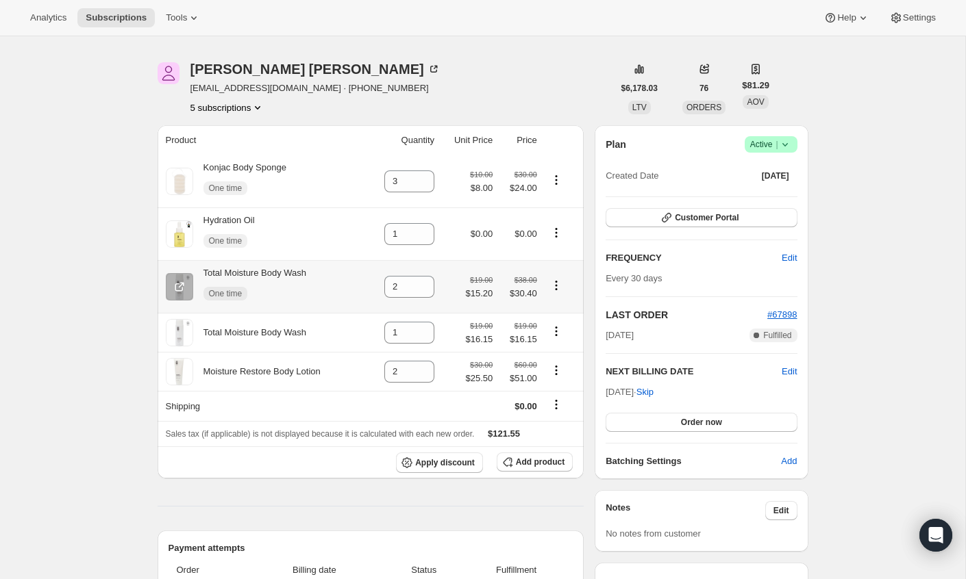
click at [559, 284] on icon "Product actions" at bounding box center [556, 286] width 14 height 14
click at [559, 283] on icon "Product actions" at bounding box center [556, 286] width 14 height 14
click at [424, 330] on icon at bounding box center [424, 337] width 14 height 14
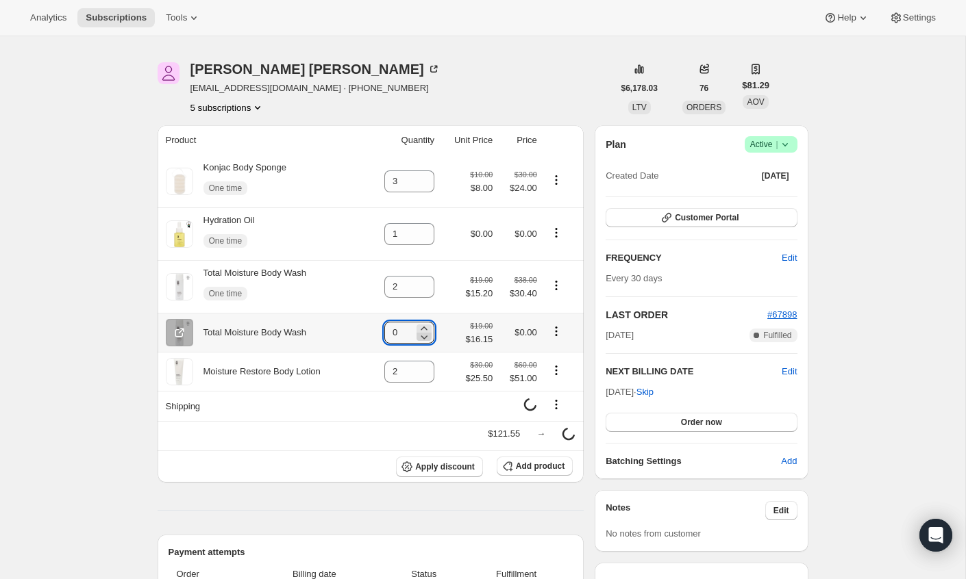
click at [424, 330] on icon at bounding box center [424, 337] width 14 height 14
click at [420, 327] on icon at bounding box center [424, 329] width 14 height 14
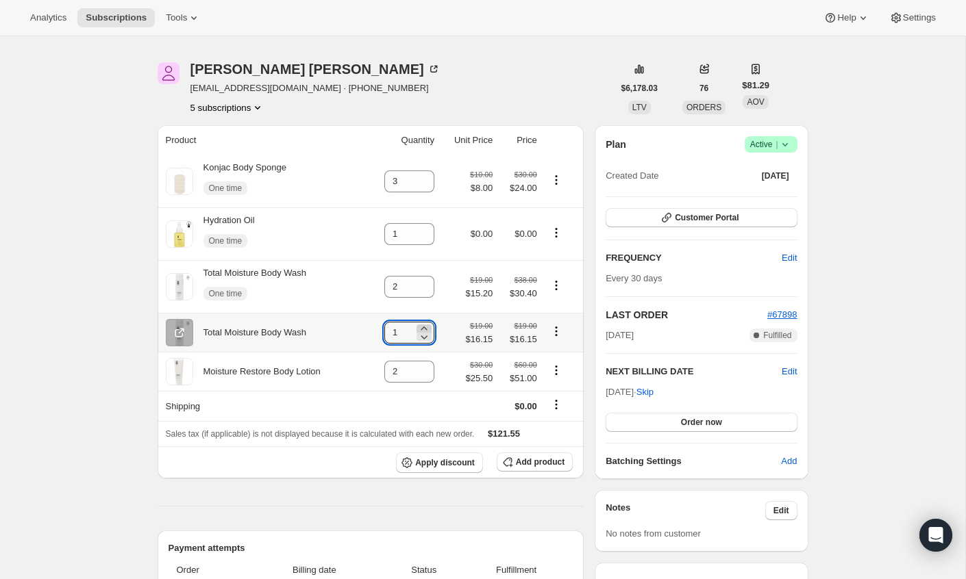
click at [420, 327] on icon at bounding box center [424, 329] width 14 height 14
type input "2"
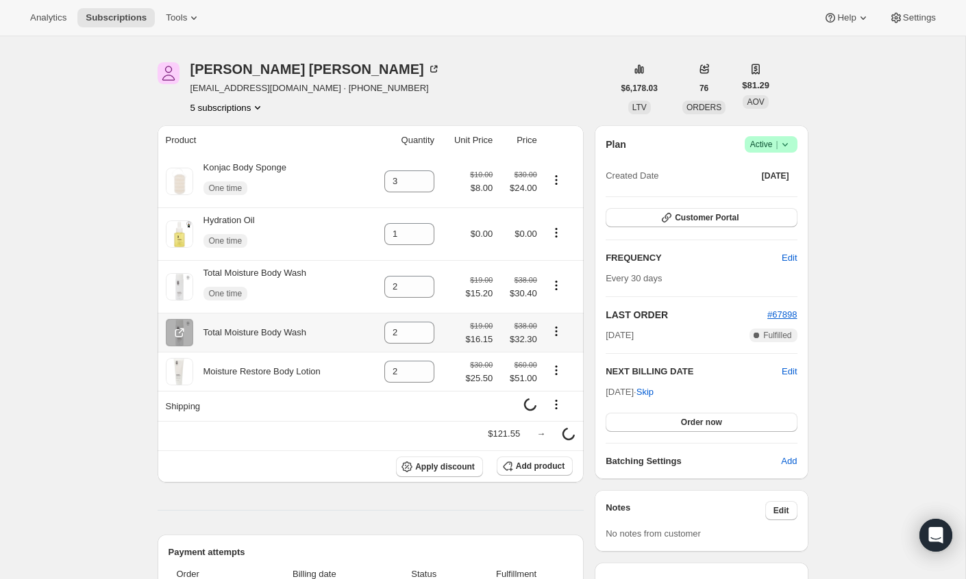
click at [554, 331] on icon "Product actions" at bounding box center [556, 332] width 14 height 14
click at [225, 333] on div "Total Moisture Body Wash" at bounding box center [250, 333] width 114 height 14
click at [415, 463] on span "Apply discount" at bounding box center [445, 462] width 60 height 11
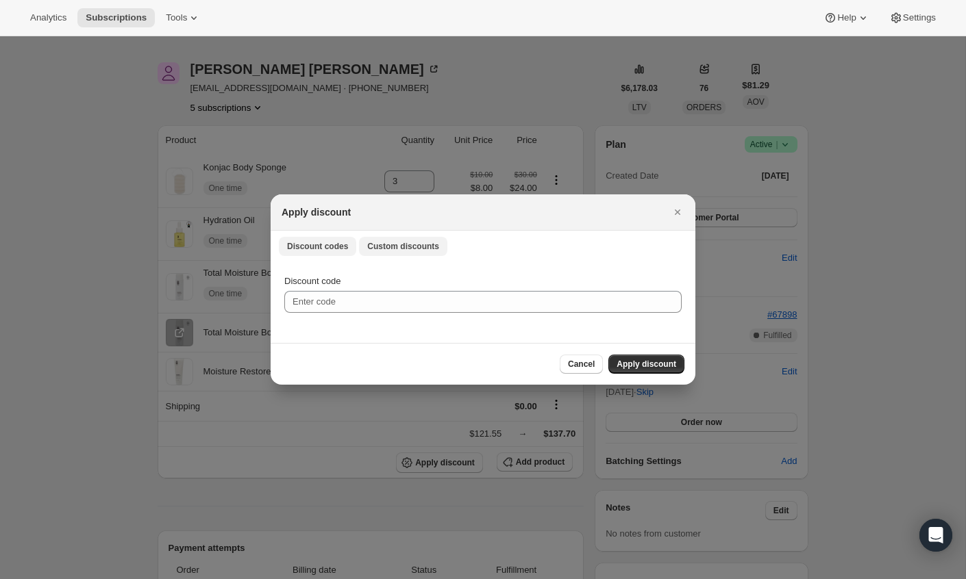
click at [392, 248] on span "Custom discounts" at bounding box center [403, 246] width 72 height 11
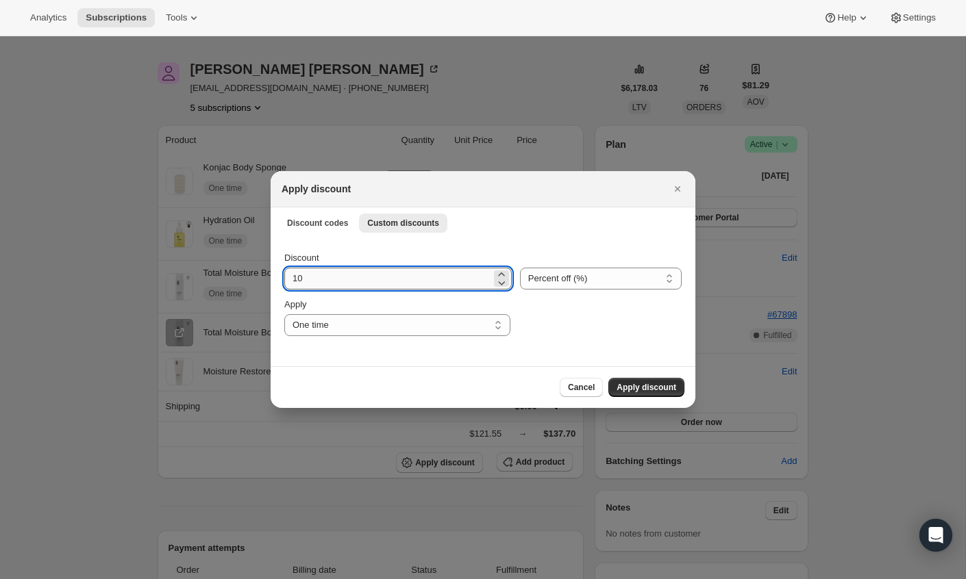
click at [340, 275] on input "10" at bounding box center [387, 279] width 207 height 22
type input "15"
click at [629, 390] on span "Apply discount" at bounding box center [646, 387] width 60 height 11
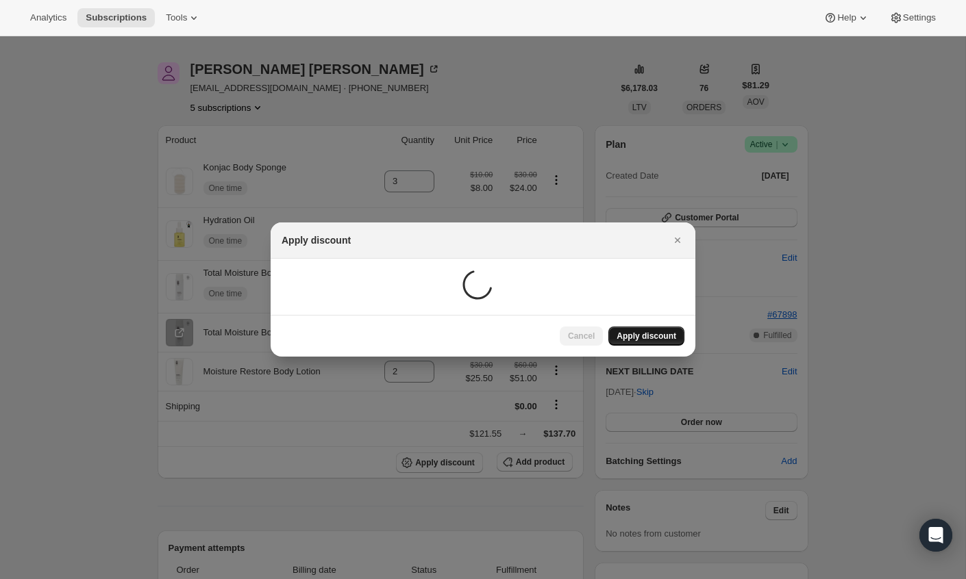
scroll to position [37, 0]
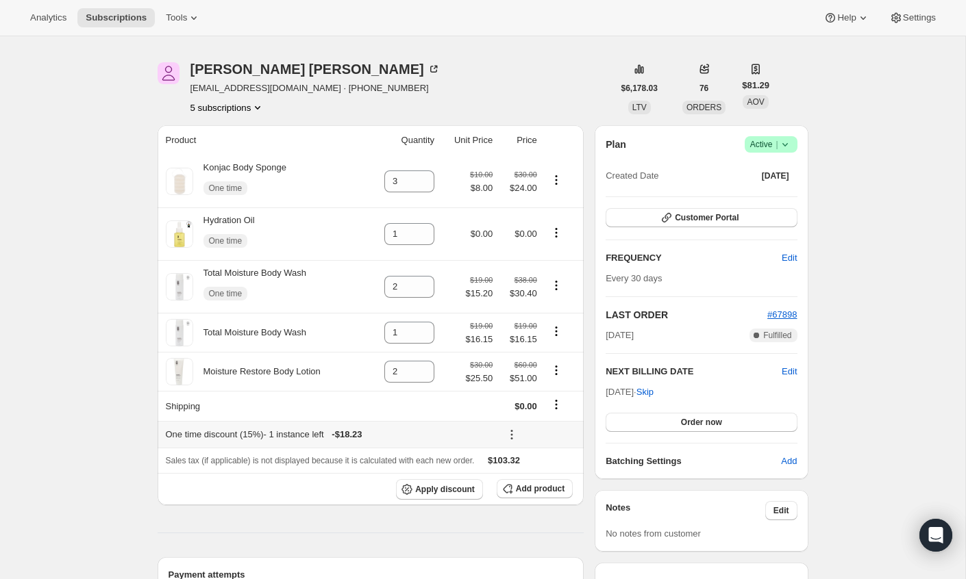
click at [509, 432] on icon at bounding box center [512, 435] width 14 height 14
click at [533, 487] on span "Remove" at bounding box center [537, 484] width 33 height 10
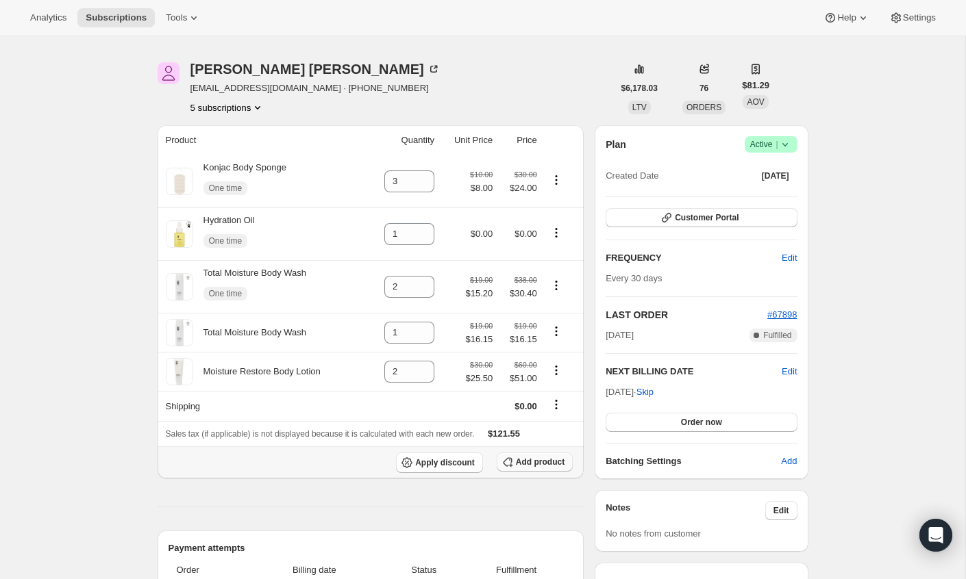
click at [516, 466] on span "Add product" at bounding box center [540, 462] width 49 height 11
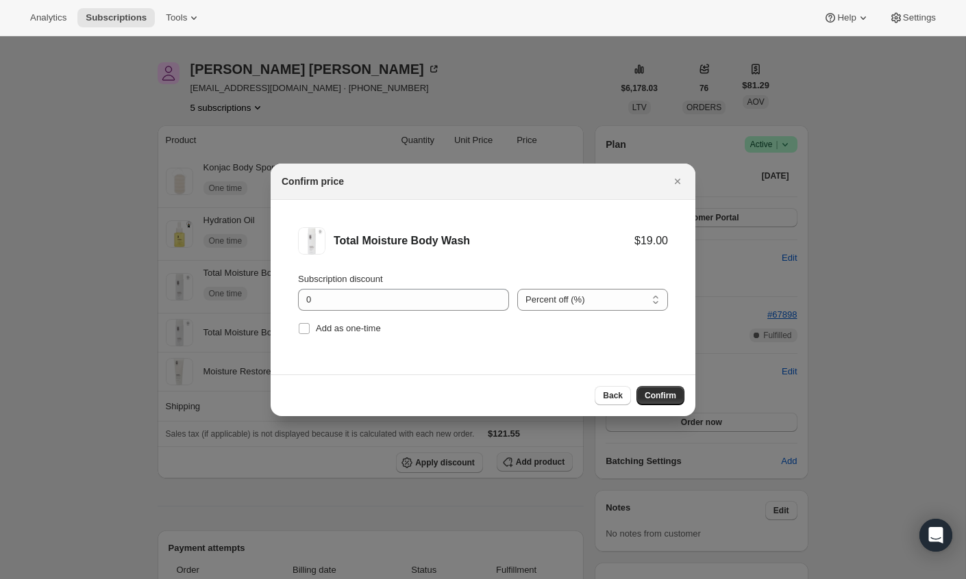
scroll to position [0, 0]
click at [333, 296] on input "0" at bounding box center [393, 300] width 190 height 22
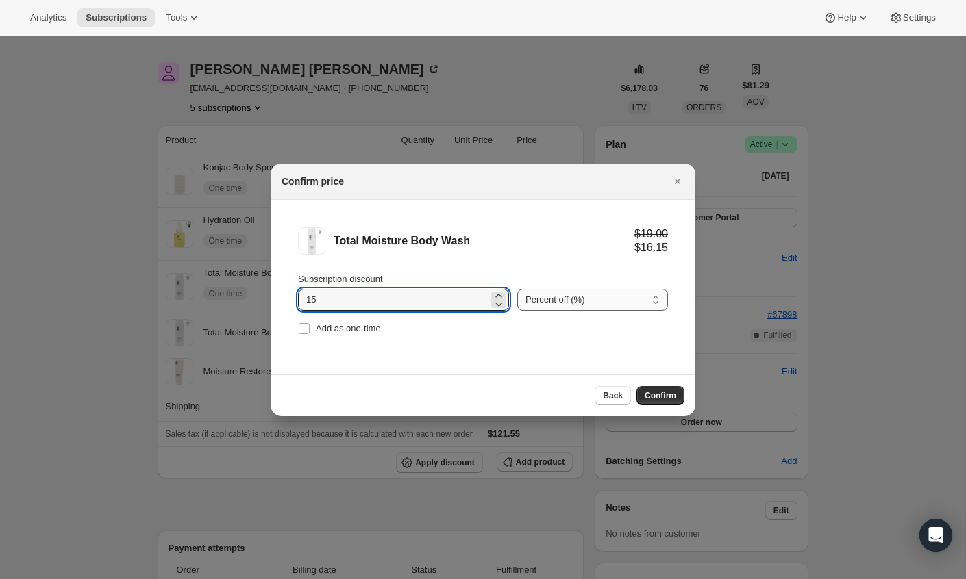
type input "15"
click at [653, 301] on select "Percent off (%) Amount off ($)" at bounding box center [592, 300] width 151 height 22
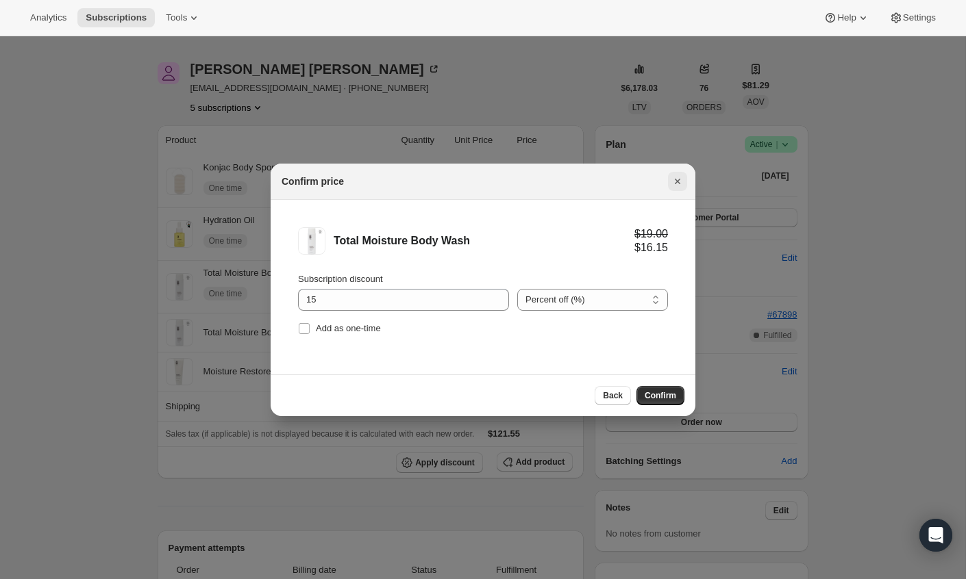
click at [682, 180] on icon "Close" at bounding box center [677, 182] width 14 height 14
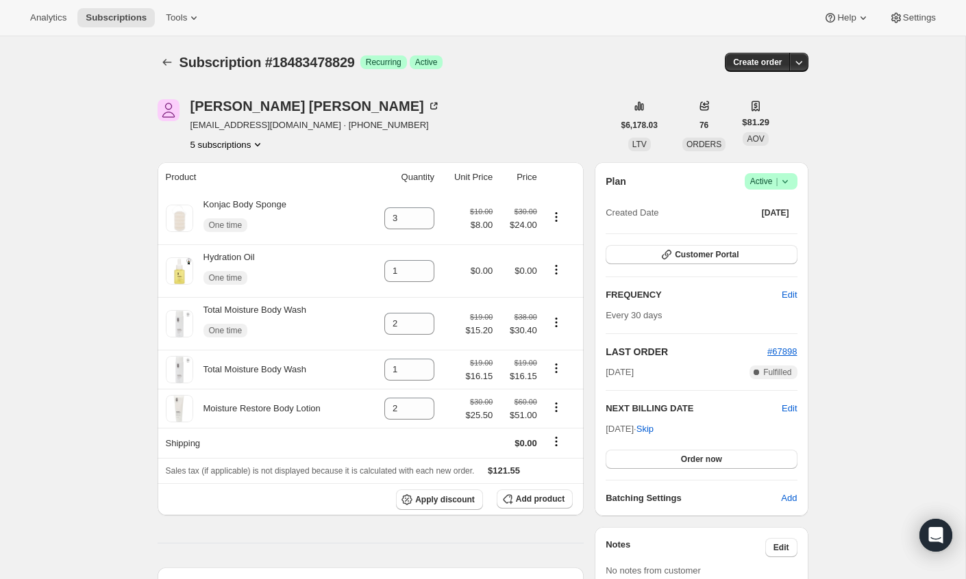
scroll to position [37, 0]
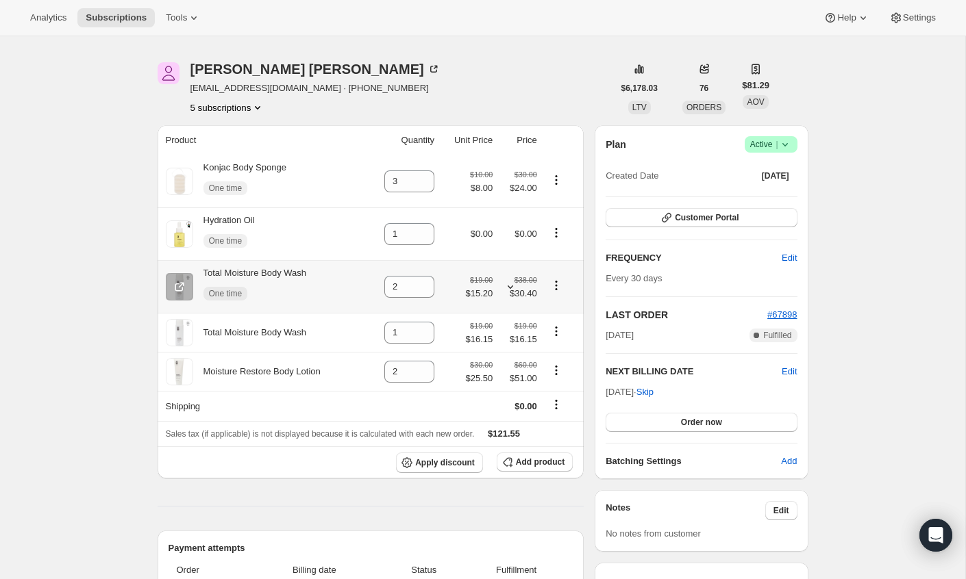
click at [483, 287] on span "$15.20" at bounding box center [478, 294] width 27 height 14
click at [421, 329] on icon at bounding box center [424, 329] width 14 height 14
type input "2"
click at [556, 283] on icon "Product actions" at bounding box center [556, 286] width 14 height 14
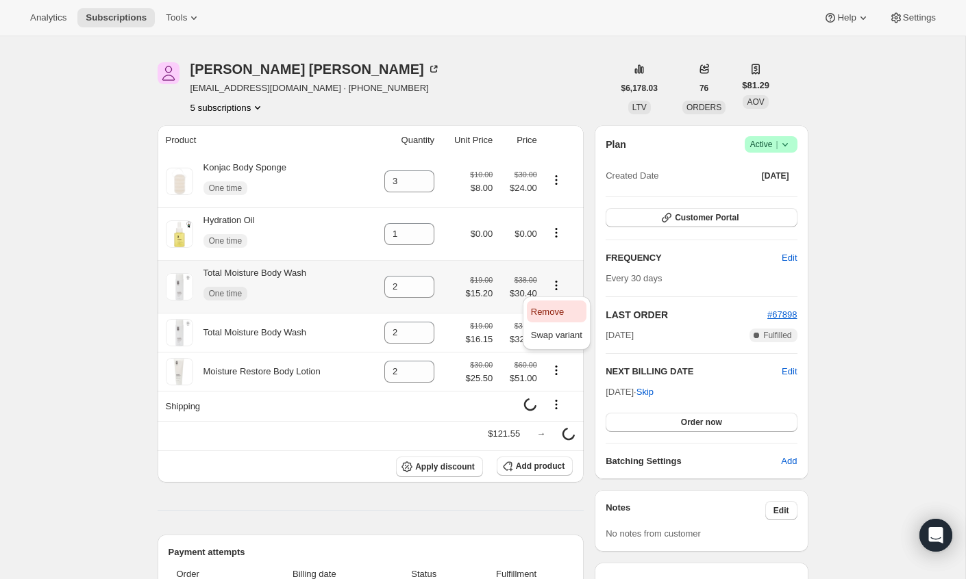
click at [543, 308] on span "Remove" at bounding box center [547, 312] width 33 height 10
type input "0"
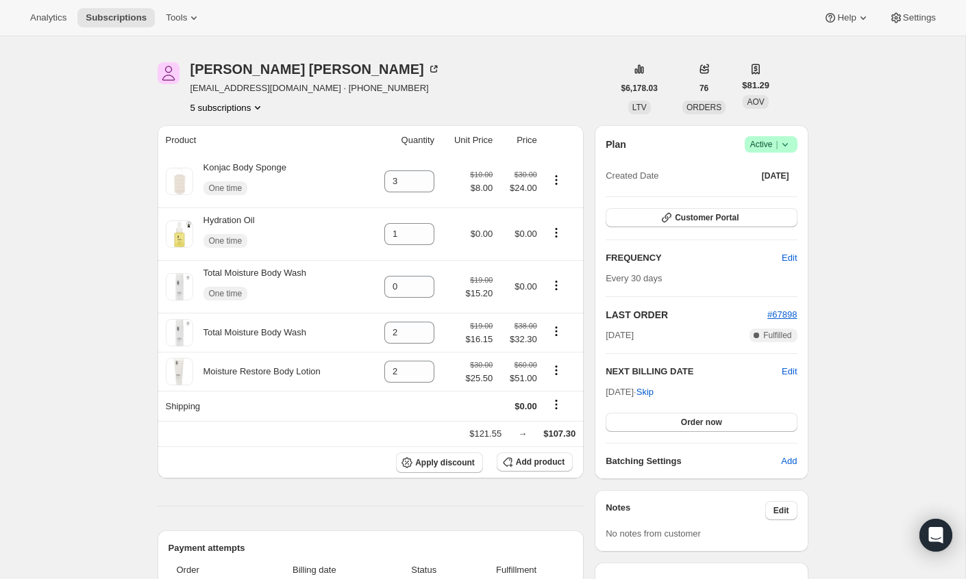
click at [552, 281] on icon "Product actions" at bounding box center [556, 286] width 14 height 14
click at [542, 307] on span "Remove" at bounding box center [547, 312] width 33 height 10
click at [313, 305] on div "Total Moisture Body Wash One time" at bounding box center [264, 286] width 197 height 41
click at [562, 288] on icon "Product actions" at bounding box center [556, 286] width 14 height 14
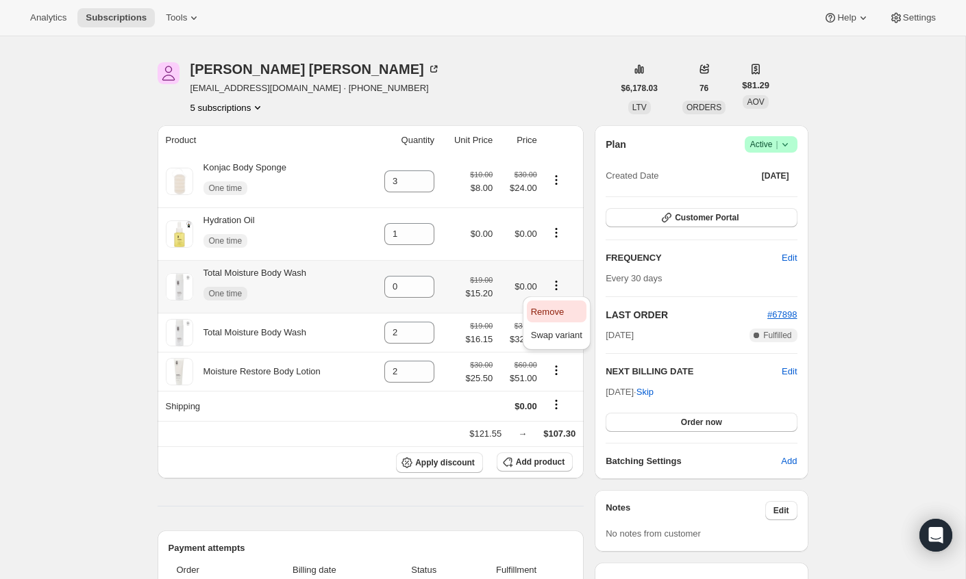
click at [553, 312] on span "Remove" at bounding box center [547, 312] width 33 height 10
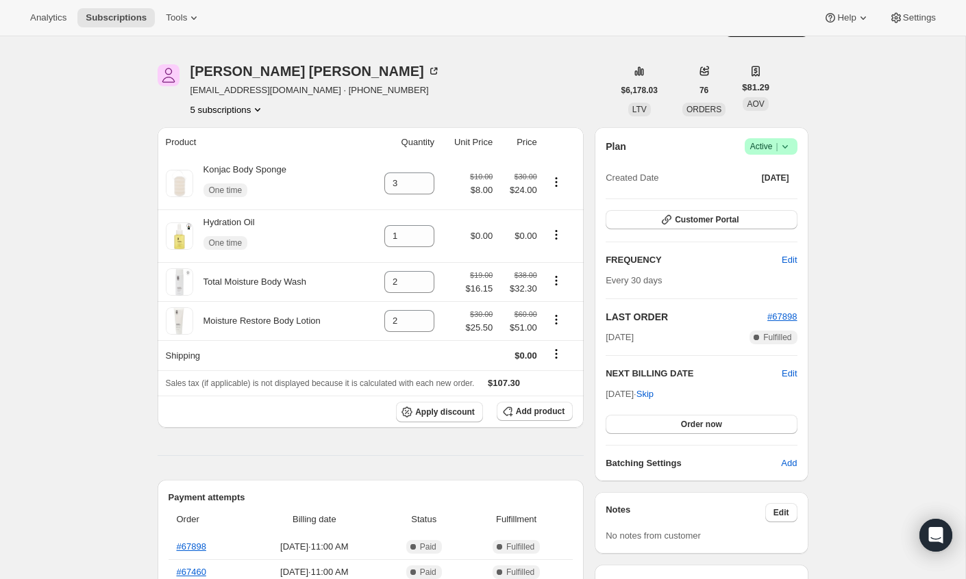
scroll to position [34, 0]
click at [559, 232] on icon "Product actions" at bounding box center [556, 236] width 14 height 14
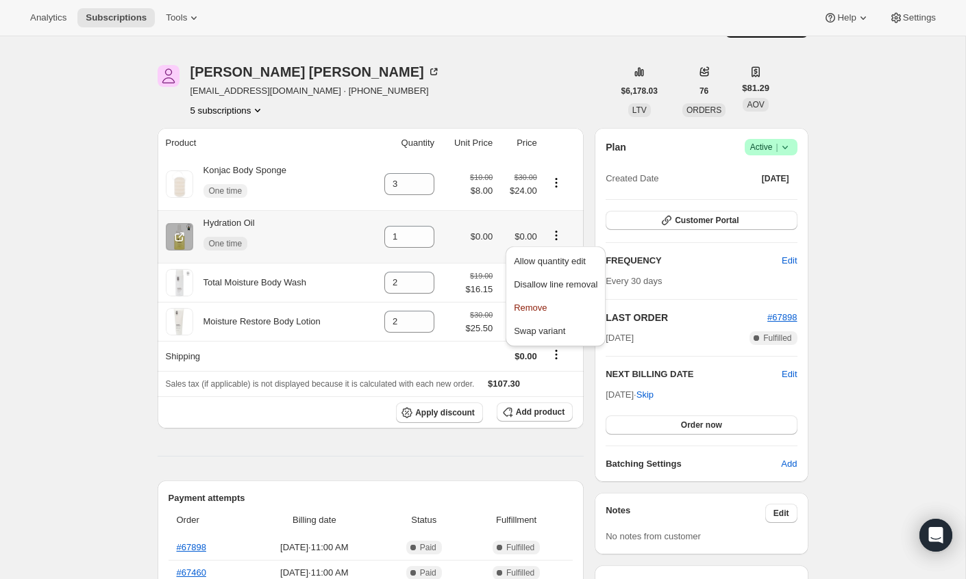
click at [559, 234] on icon "Product actions" at bounding box center [556, 236] width 14 height 14
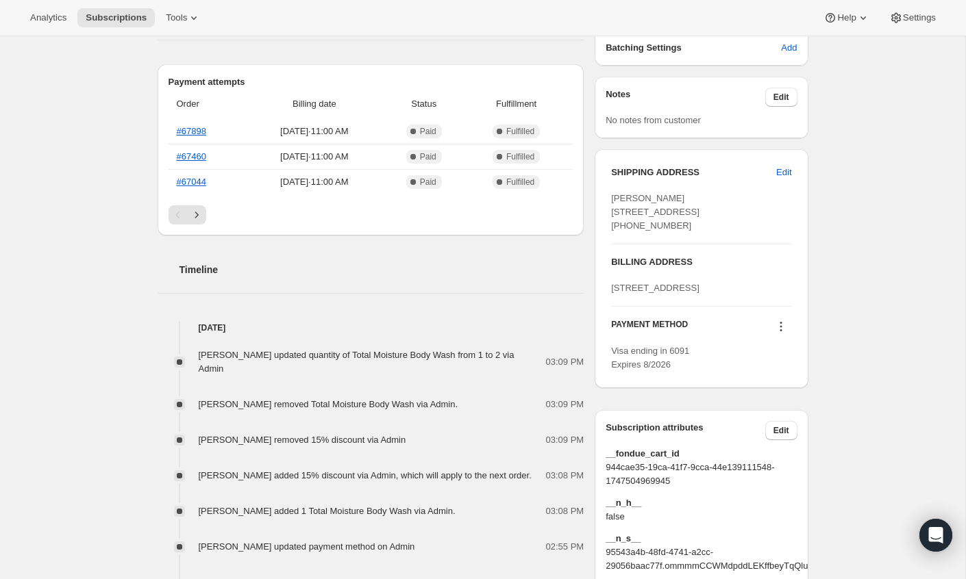
scroll to position [0, 0]
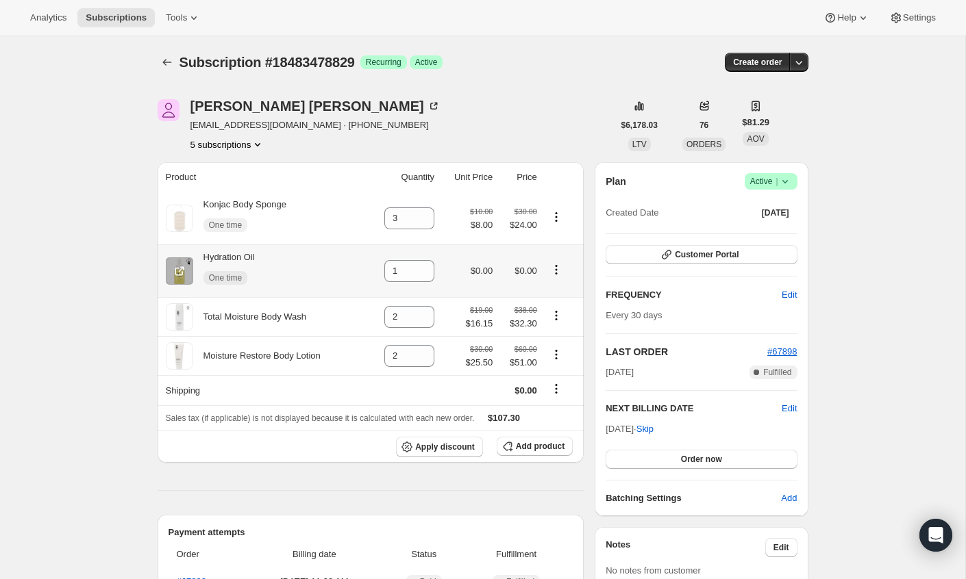
click at [559, 267] on icon "Product actions" at bounding box center [556, 270] width 14 height 14
click at [538, 449] on span "Add product" at bounding box center [540, 446] width 49 height 11
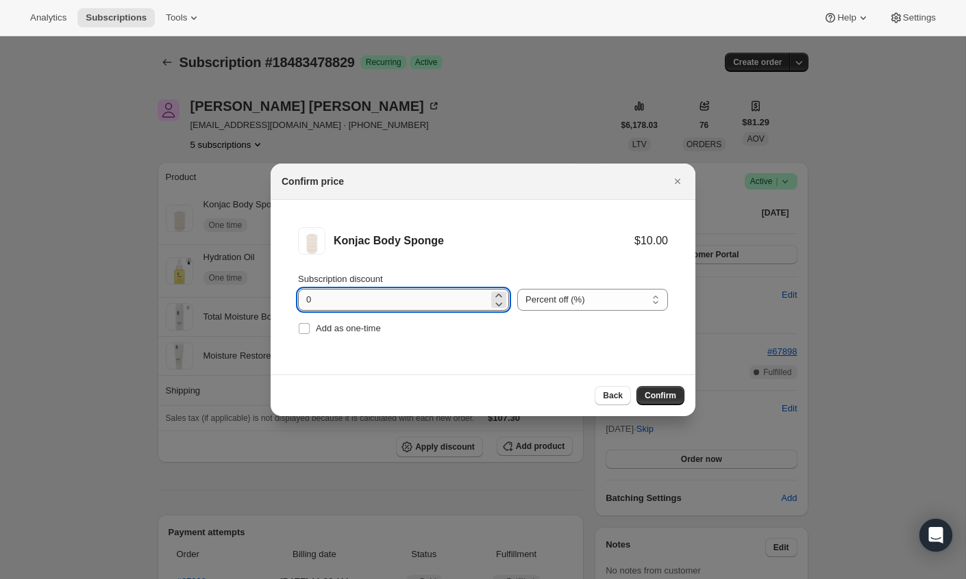
click at [379, 302] on input "0" at bounding box center [393, 300] width 190 height 22
type input "15"
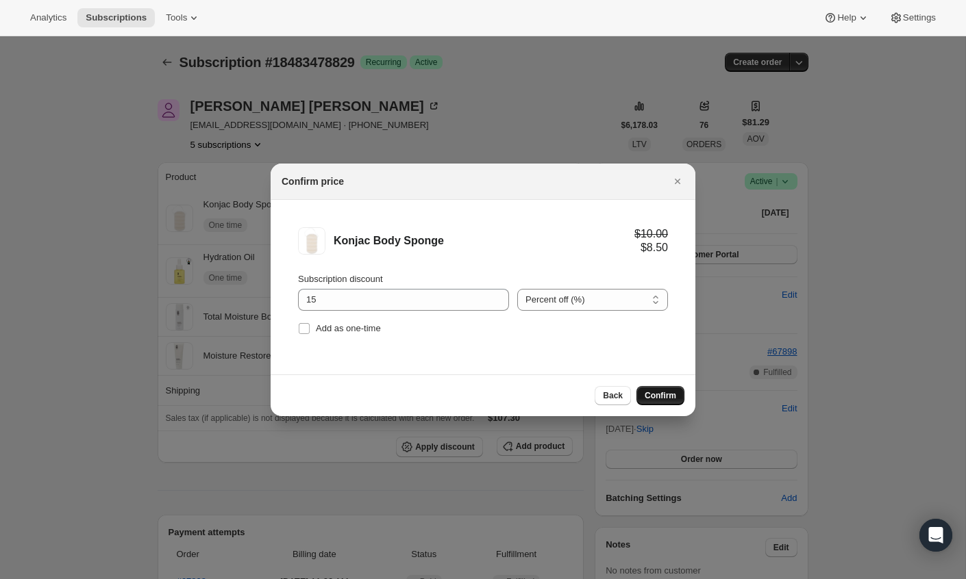
click at [659, 399] on span "Confirm" at bounding box center [659, 395] width 31 height 11
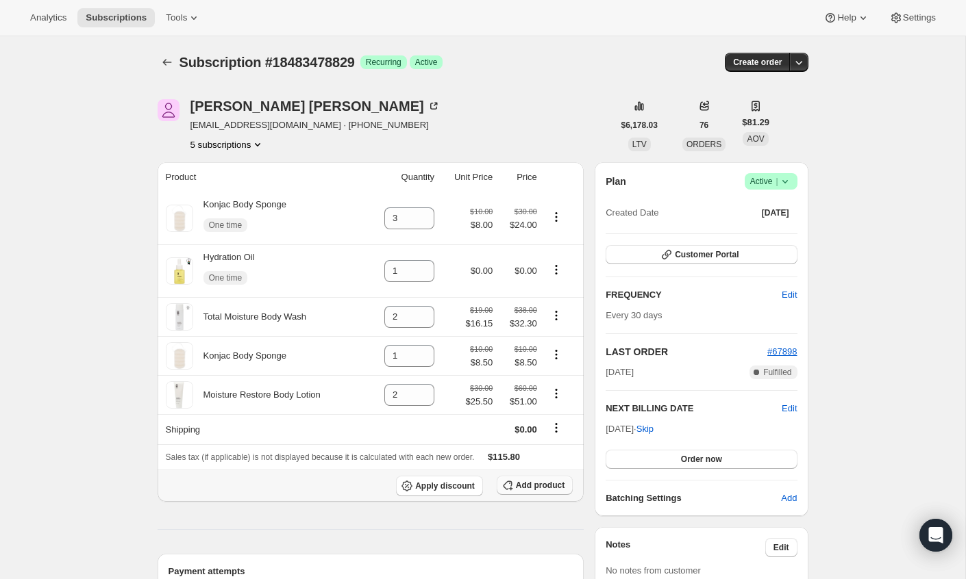
click at [531, 487] on span "Add product" at bounding box center [540, 485] width 49 height 11
click at [509, 487] on icon "button" at bounding box center [507, 485] width 9 height 9
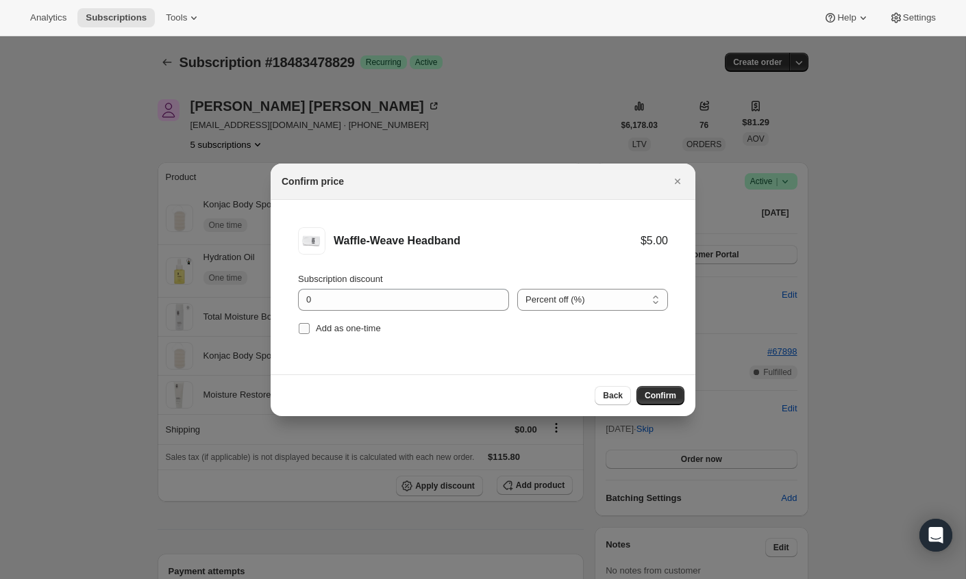
click at [305, 325] on input "Add as one-time" at bounding box center [304, 328] width 11 height 11
checkbox input "true"
click at [667, 397] on span "Confirm" at bounding box center [659, 395] width 31 height 11
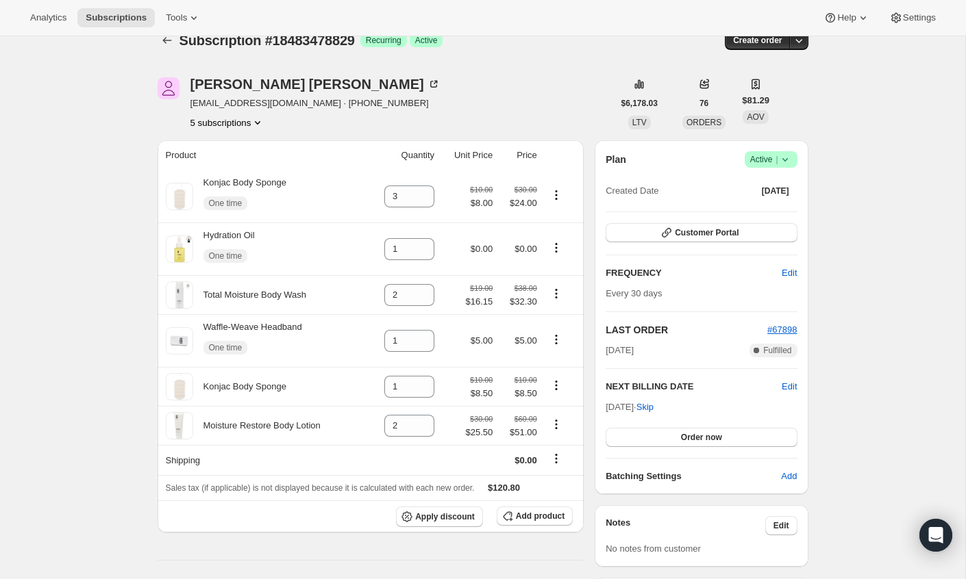
scroll to position [24, 0]
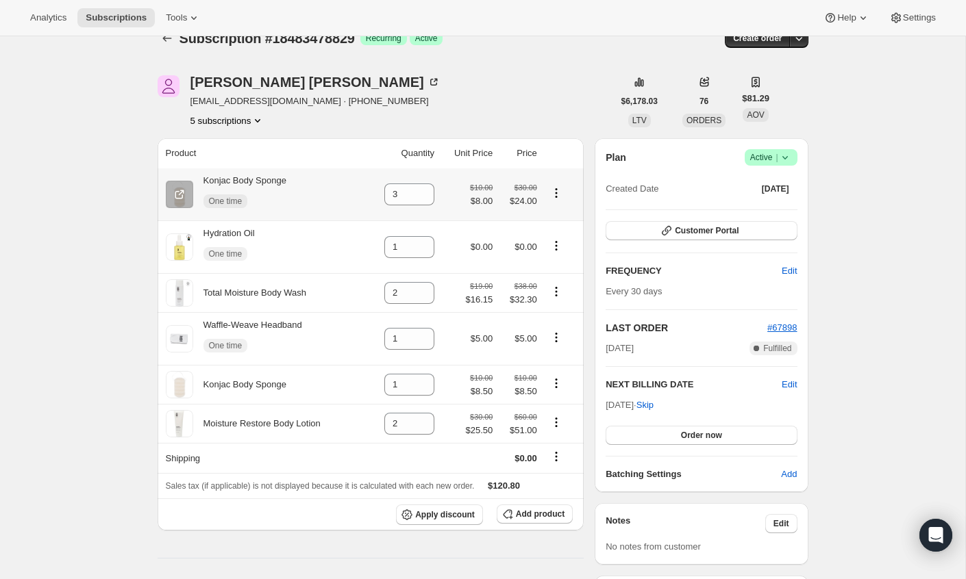
click at [558, 186] on button "Product actions" at bounding box center [556, 193] width 22 height 15
click at [548, 218] on span "Remove" at bounding box center [547, 219] width 33 height 10
type input "0"
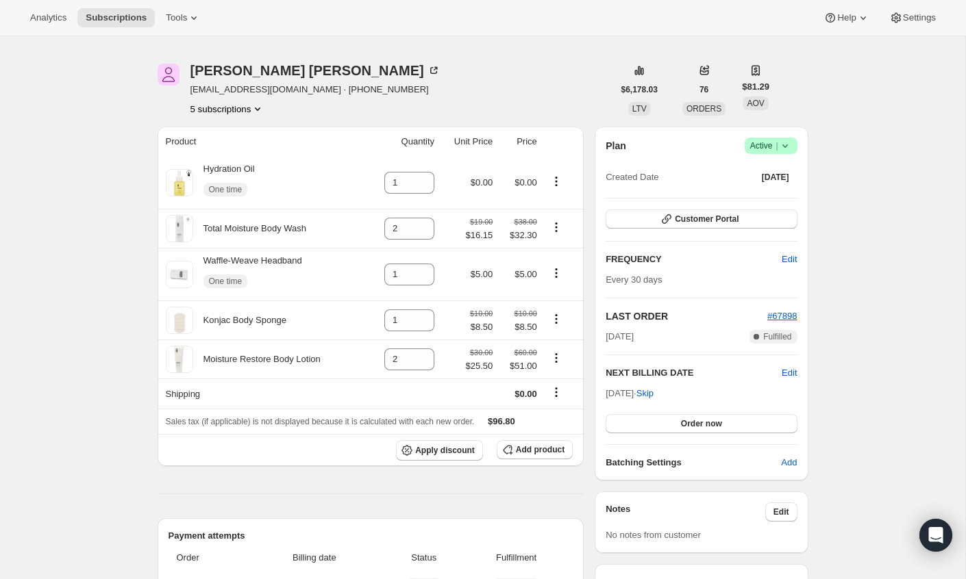
scroll to position [36, 0]
click at [423, 268] on icon at bounding box center [424, 270] width 14 height 14
type input "2"
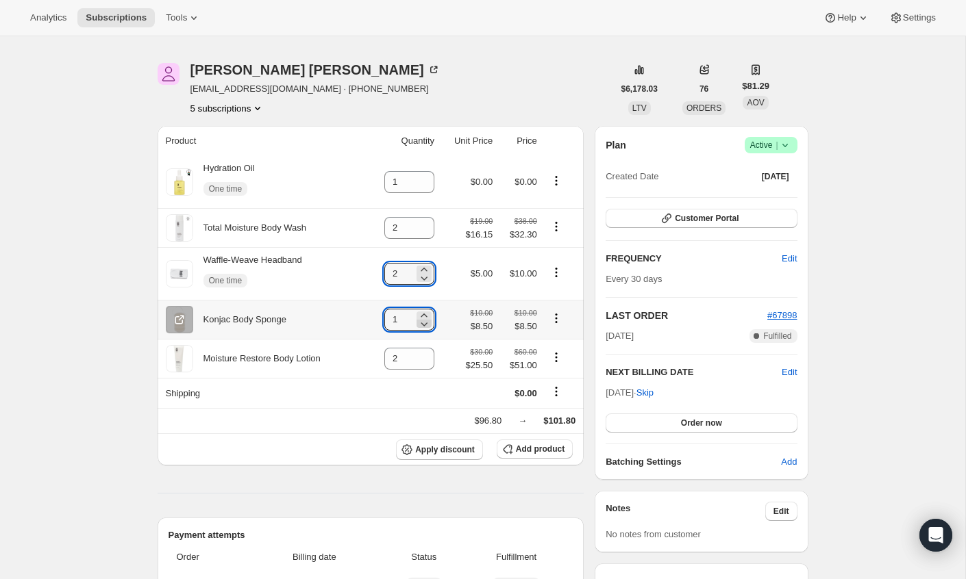
click at [422, 318] on icon at bounding box center [424, 324] width 14 height 14
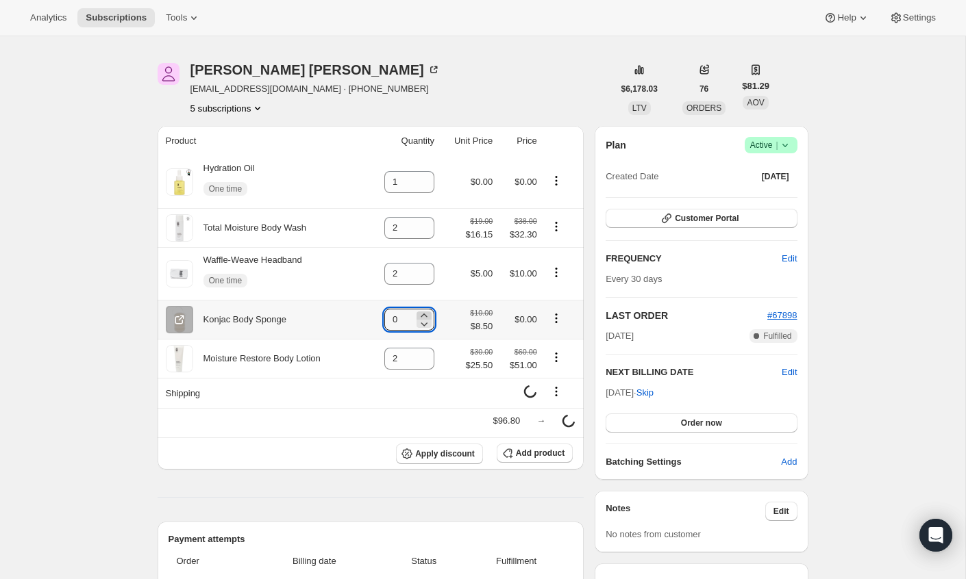
click at [422, 312] on icon at bounding box center [424, 316] width 14 height 14
type input "3"
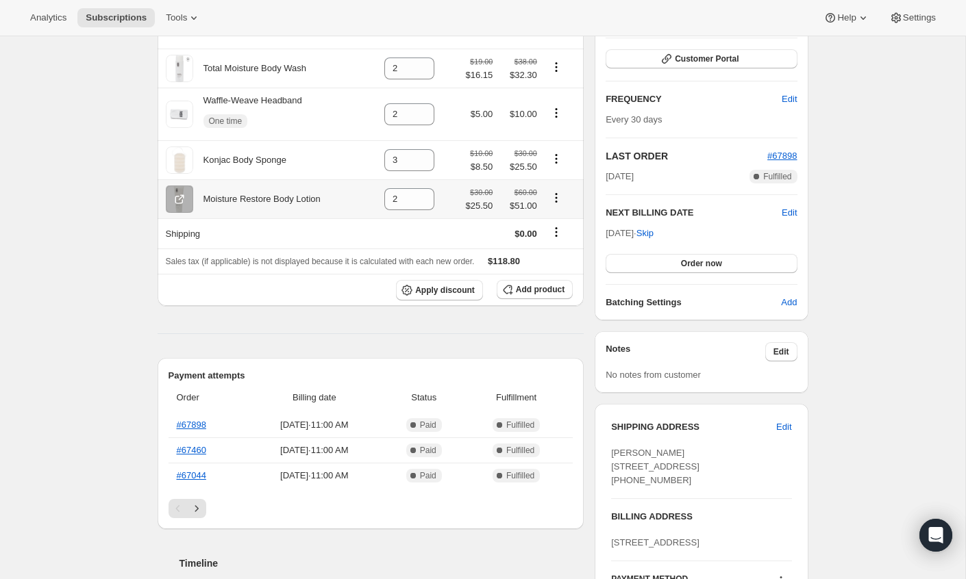
scroll to position [0, 0]
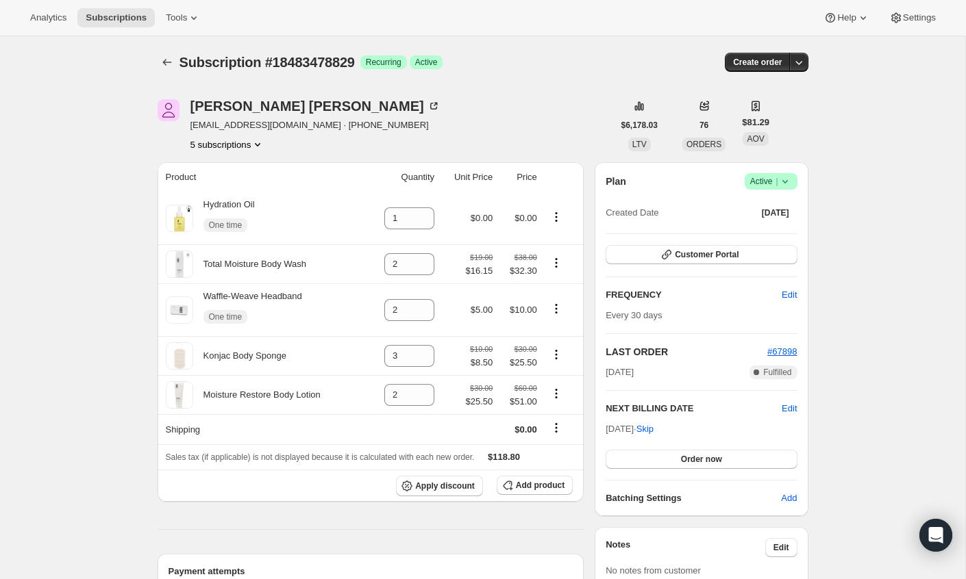
click at [264, 143] on icon "Product actions" at bounding box center [258, 145] width 14 height 14
click at [233, 172] on span "13369639213" at bounding box center [205, 169] width 55 height 10
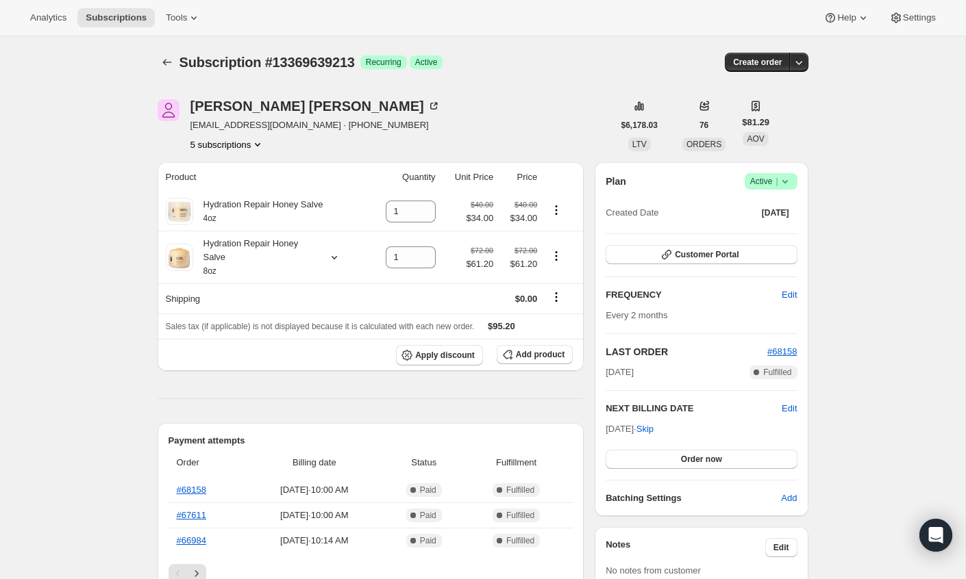
click at [249, 144] on button "5 subscriptions" at bounding box center [227, 145] width 75 height 14
click at [216, 197] on span "13575291181" at bounding box center [206, 193] width 55 height 10
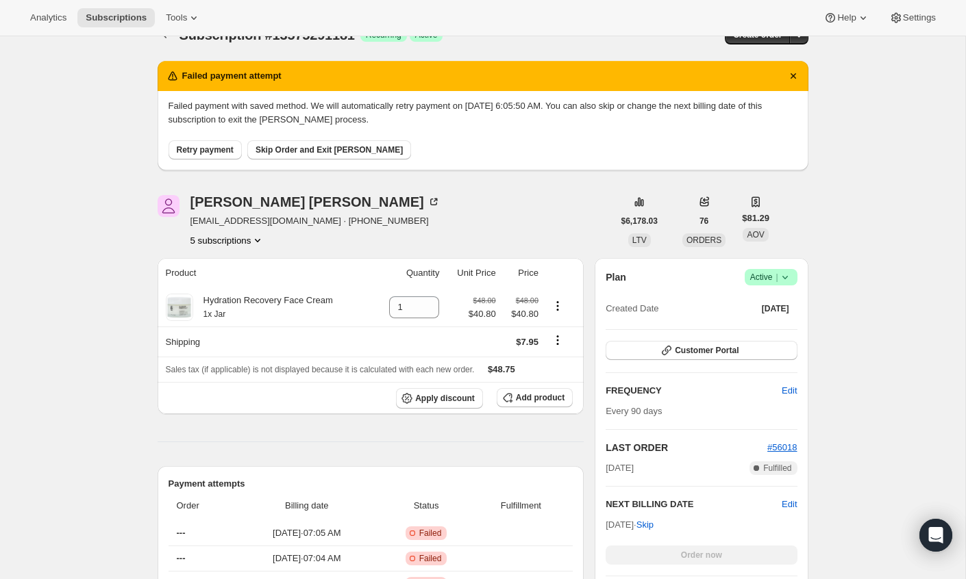
scroll to position [8, 0]
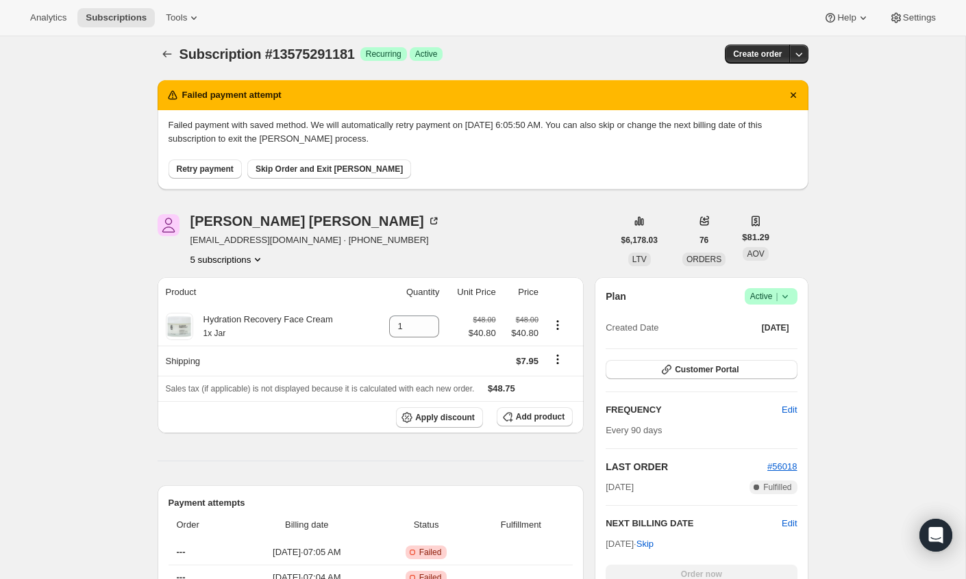
click at [253, 256] on button "5 subscriptions" at bounding box center [227, 260] width 75 height 14
click at [238, 330] on span "14312014125" at bounding box center [228, 332] width 95 height 14
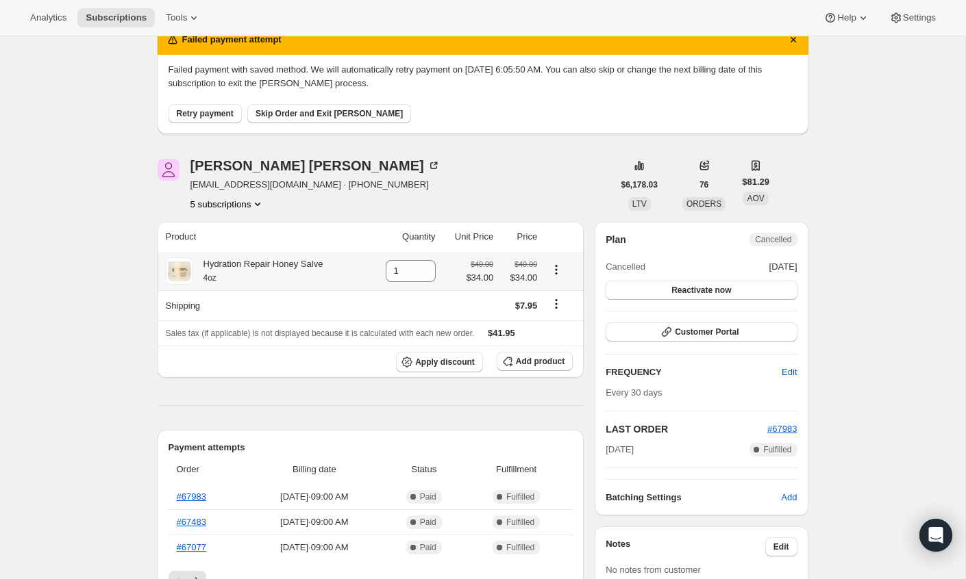
scroll to position [87, 0]
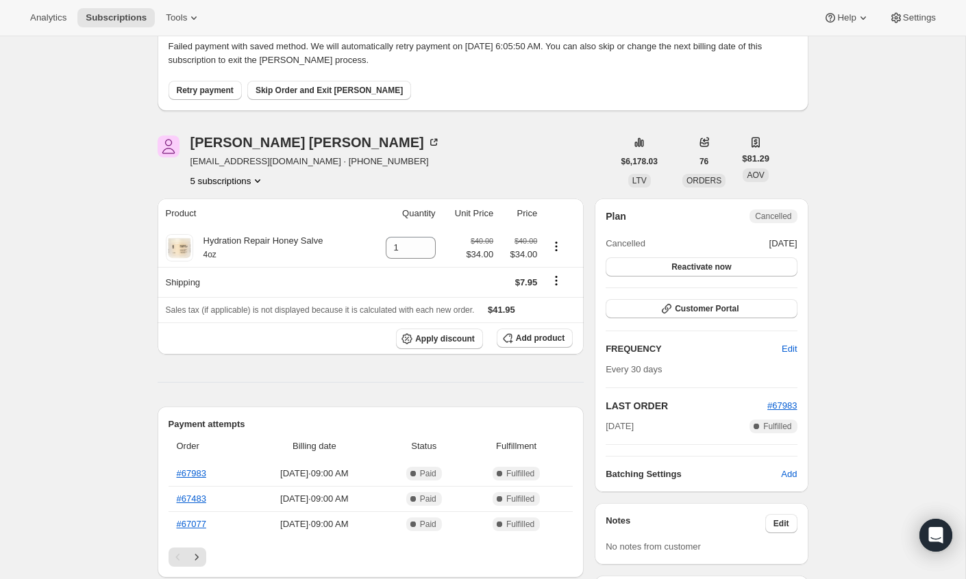
click at [252, 177] on button "5 subscriptions" at bounding box center [227, 181] width 75 height 14
click at [234, 281] on span "14605812013" at bounding box center [227, 276] width 95 height 14
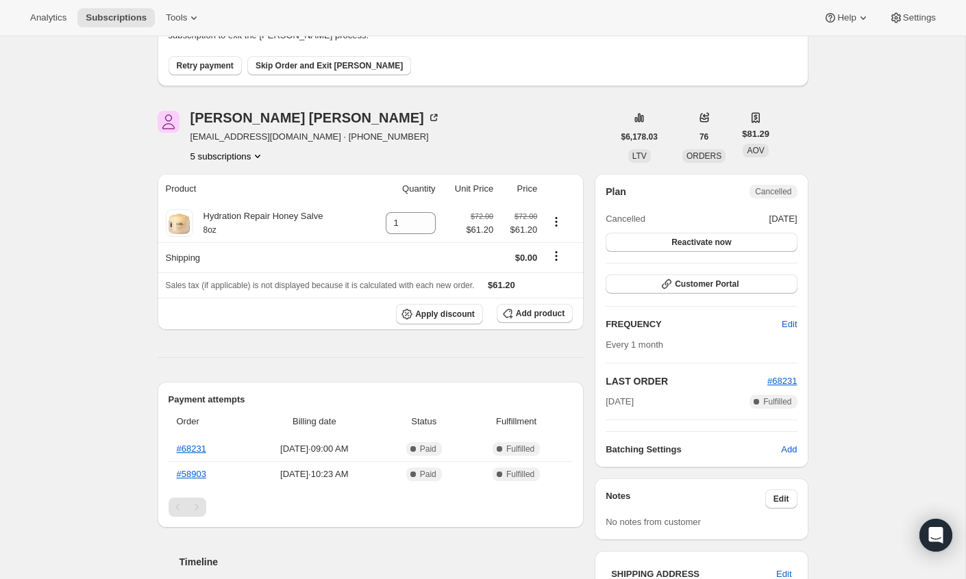
scroll to position [114, 0]
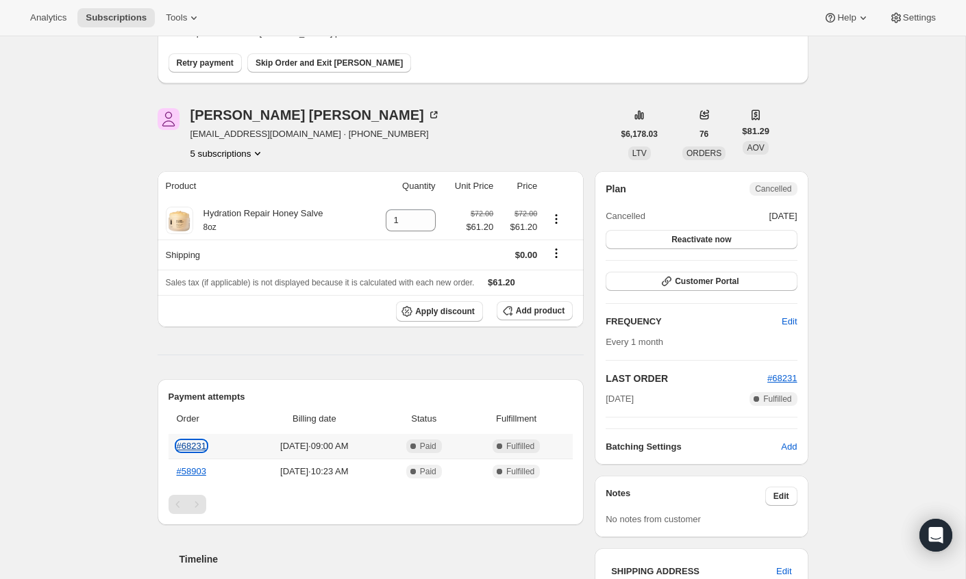
click at [184, 446] on link "#68231" at bounding box center [191, 446] width 29 height 10
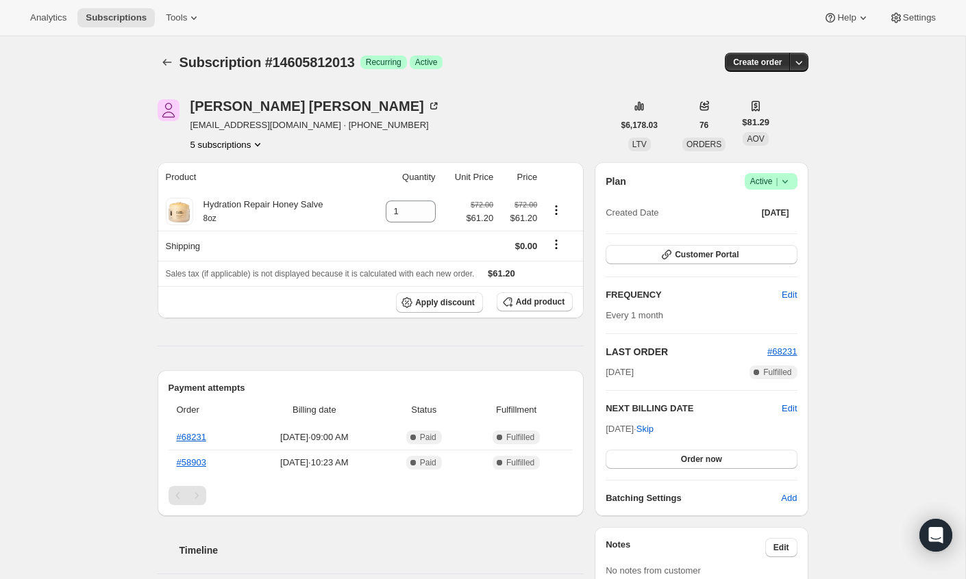
click at [254, 136] on div "[PERSON_NAME] [EMAIL_ADDRESS][DOMAIN_NAME] · [PHONE_NUMBER] 5 subscriptions" at bounding box center [315, 125] width 250 height 52
click at [257, 140] on icon "Product actions" at bounding box center [258, 145] width 14 height 14
click at [65, 258] on div "Subscription #14605812013. This page is ready Subscription #14605812013 Success…" at bounding box center [482, 566] width 965 height 1061
click at [262, 142] on icon "Product actions" at bounding box center [258, 145] width 14 height 14
click at [79, 251] on div "Subscription #14605812013. This page is ready Subscription #14605812013 Success…" at bounding box center [482, 566] width 965 height 1061
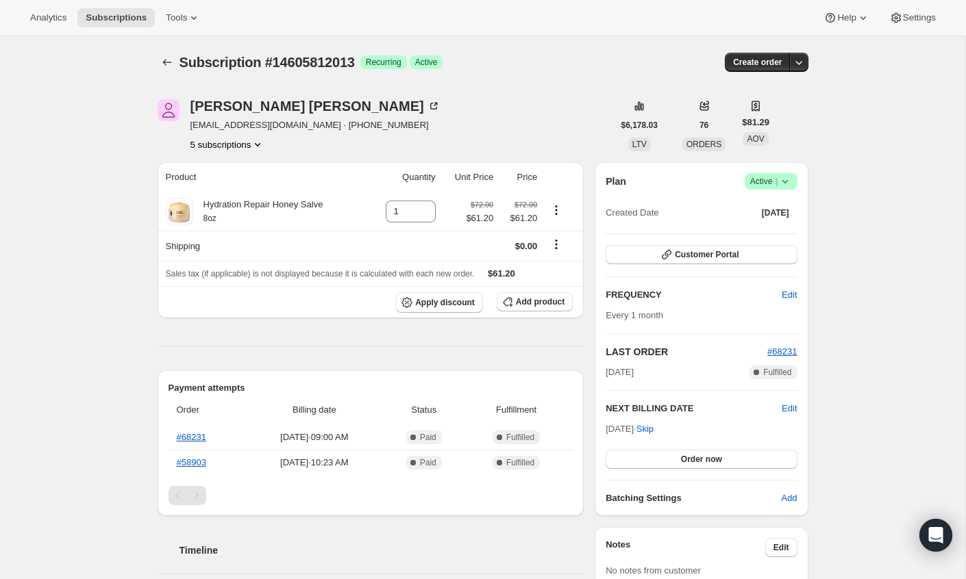
click at [258, 142] on icon "Product actions" at bounding box center [258, 145] width 14 height 14
click at [50, 267] on div "Subscription #14605812013. This page is ready Subscription #14605812013 Success…" at bounding box center [482, 566] width 965 height 1061
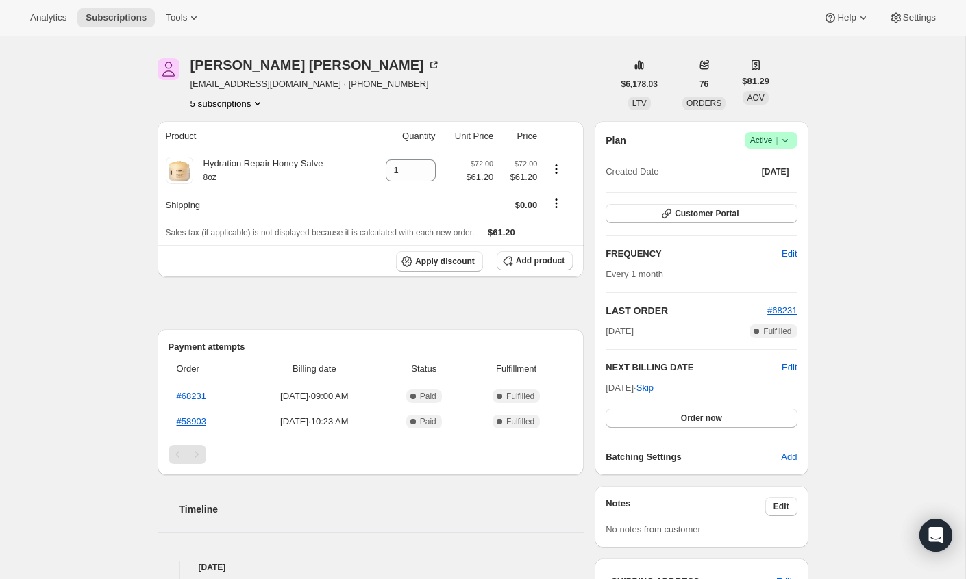
scroll to position [55, 0]
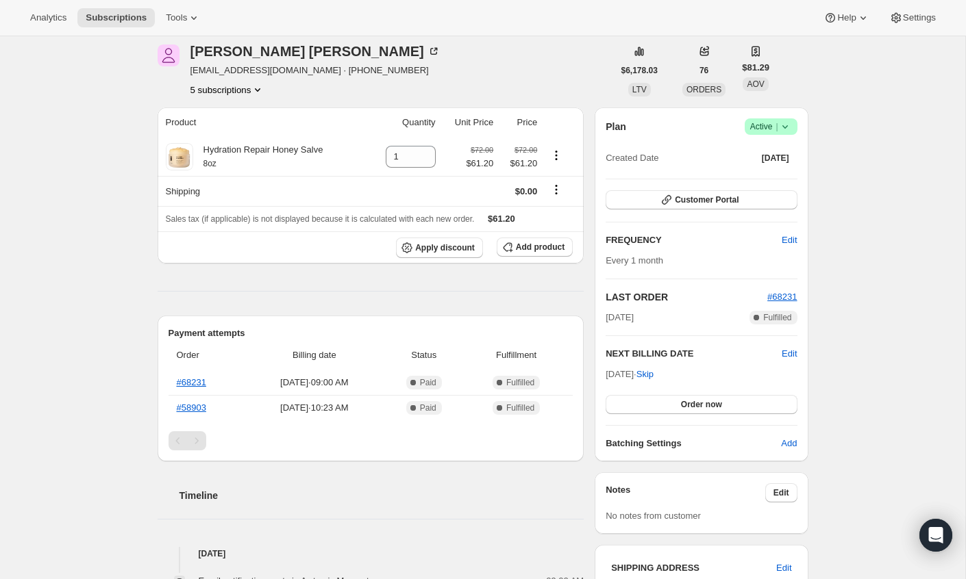
click at [260, 90] on icon "Product actions" at bounding box center [257, 89] width 5 height 3
click at [89, 221] on div "Subscription #14605812013. This page is ready Subscription #14605812013 Success…" at bounding box center [482, 512] width 965 height 1061
click at [788, 126] on icon at bounding box center [785, 127] width 14 height 14
click at [754, 179] on span "Cancel subscription" at bounding box center [766, 176] width 77 height 10
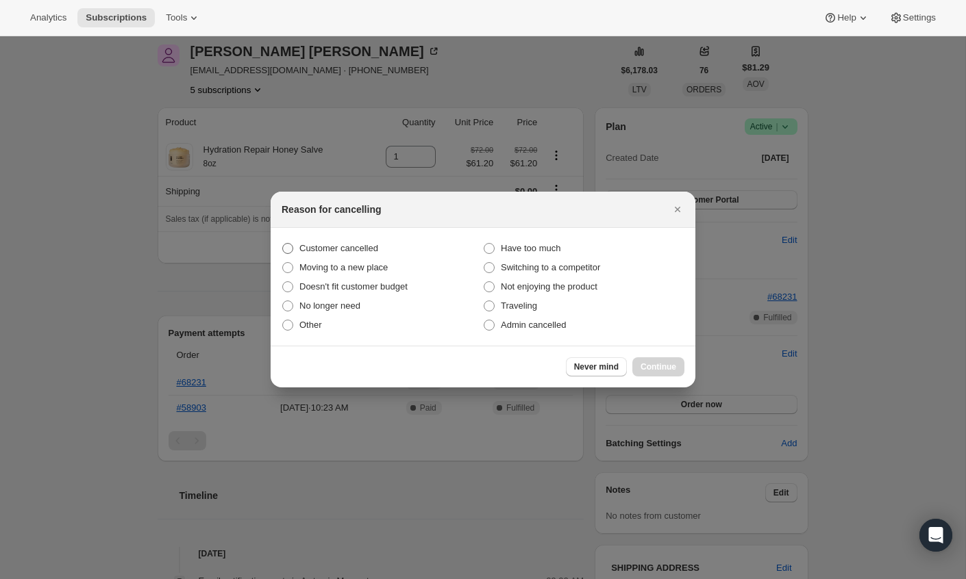
click at [360, 247] on span "Customer cancelled" at bounding box center [338, 248] width 79 height 10
click at [283, 244] on input "Customer cancelled" at bounding box center [282, 243] width 1 height 1
radio input "true"
click at [306, 319] on span "Other" at bounding box center [310, 325] width 23 height 14
click at [283, 320] on input "Other" at bounding box center [282, 320] width 1 height 1
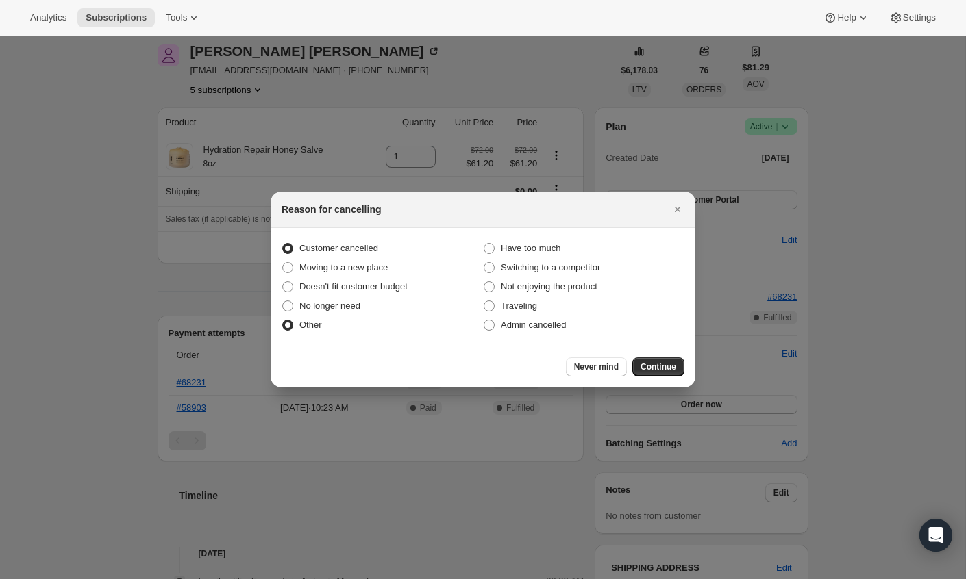
radio input "true"
radio input "false"
click at [660, 364] on span "Continue" at bounding box center [658, 367] width 36 height 11
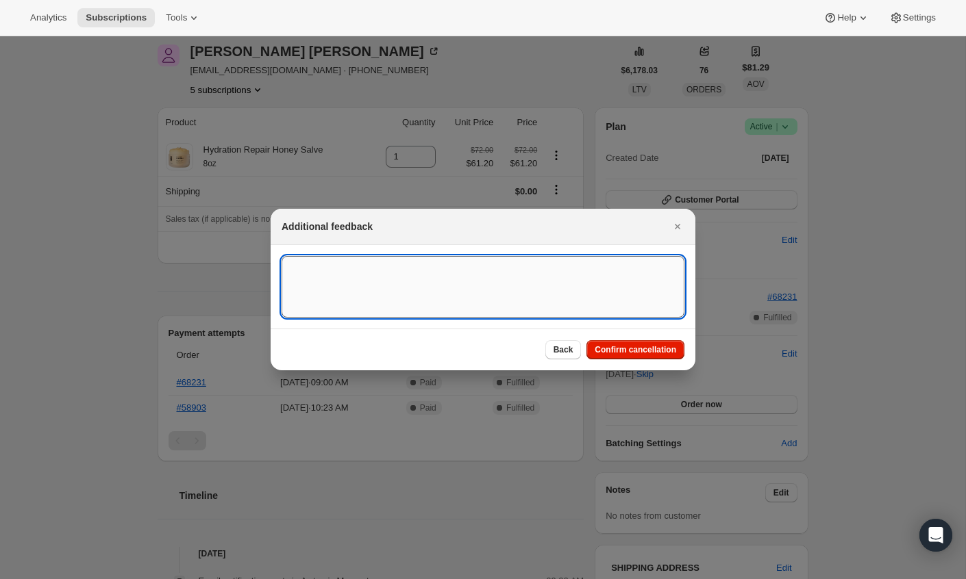
click at [503, 297] on textarea ":rbh:" at bounding box center [482, 287] width 403 height 62
type textarea "Combining subscriptions"
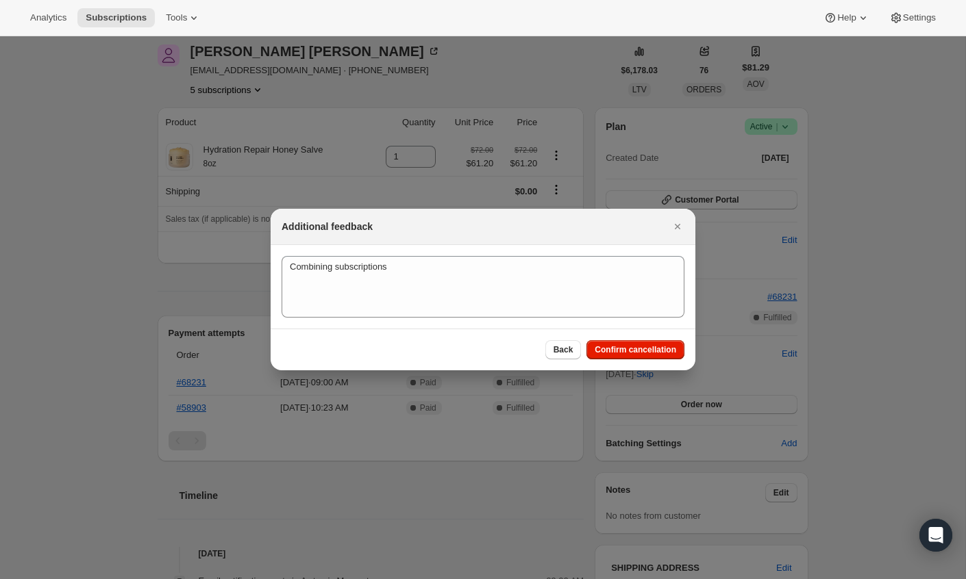
click at [622, 340] on div "Back Confirm cancellation" at bounding box center [482, 350] width 425 height 42
click at [624, 352] on span "Confirm cancellation" at bounding box center [634, 349] width 81 height 11
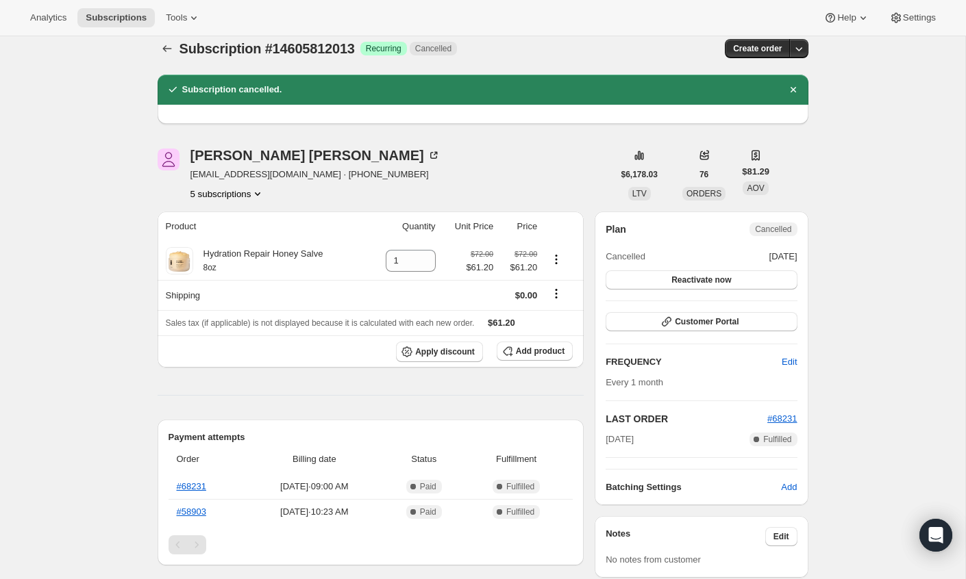
scroll to position [0, 0]
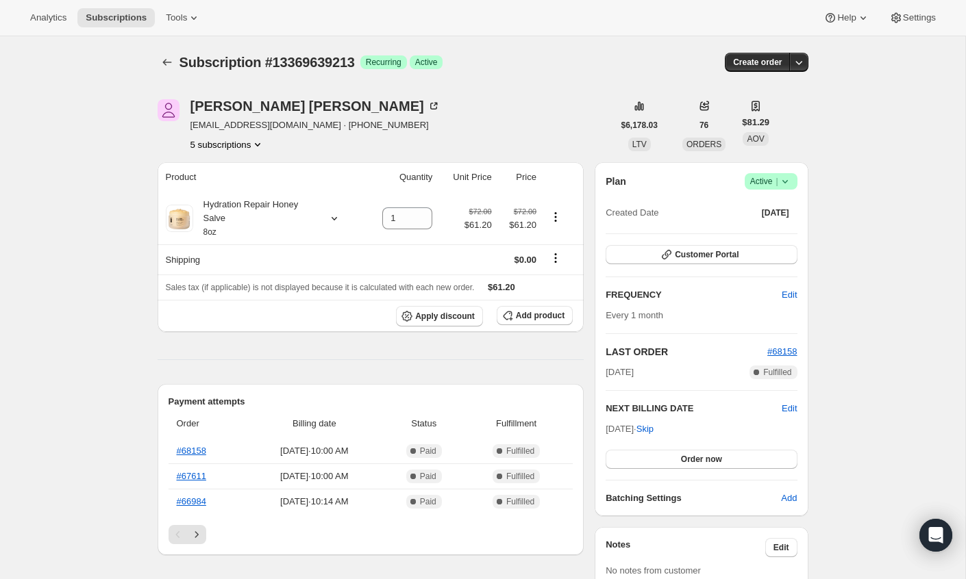
click at [259, 141] on icon "Product actions" at bounding box center [258, 145] width 14 height 14
click at [262, 142] on icon "Product actions" at bounding box center [258, 145] width 14 height 14
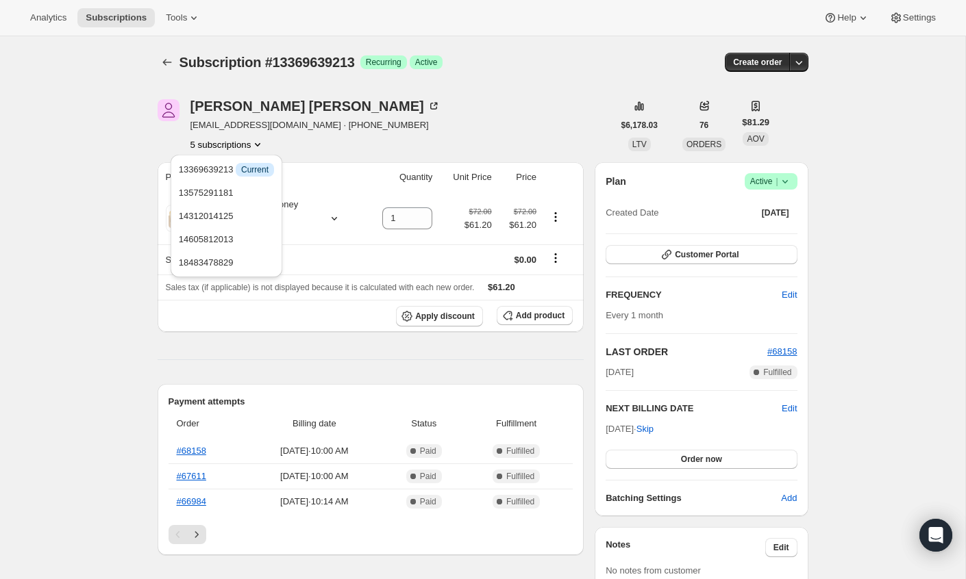
click at [785, 291] on span "Edit" at bounding box center [788, 295] width 15 height 14
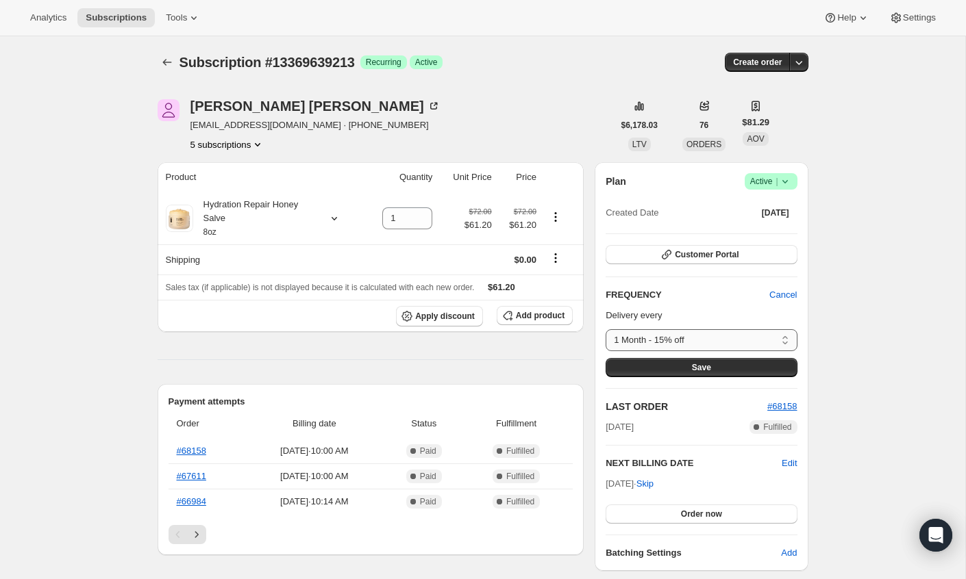
click at [753, 331] on select "1 Month - 15% off 2 Months - 15% off 3 Months (Recommended)- 15% off 4 Months -…" at bounding box center [700, 340] width 191 height 22
click at [787, 292] on span "Cancel" at bounding box center [782, 295] width 27 height 14
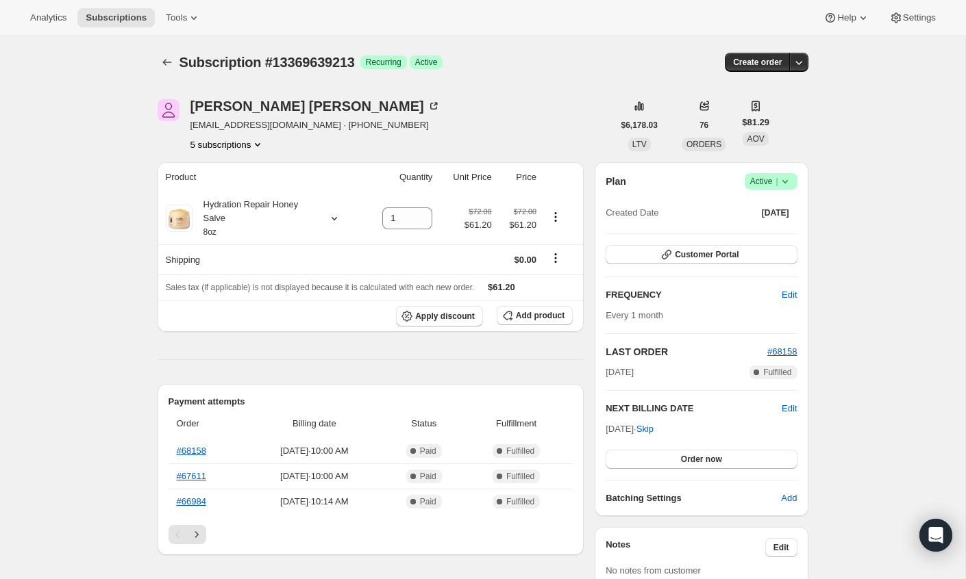
click at [255, 138] on icon "Product actions" at bounding box center [258, 145] width 14 height 14
click at [538, 314] on span "Add product" at bounding box center [540, 315] width 49 height 11
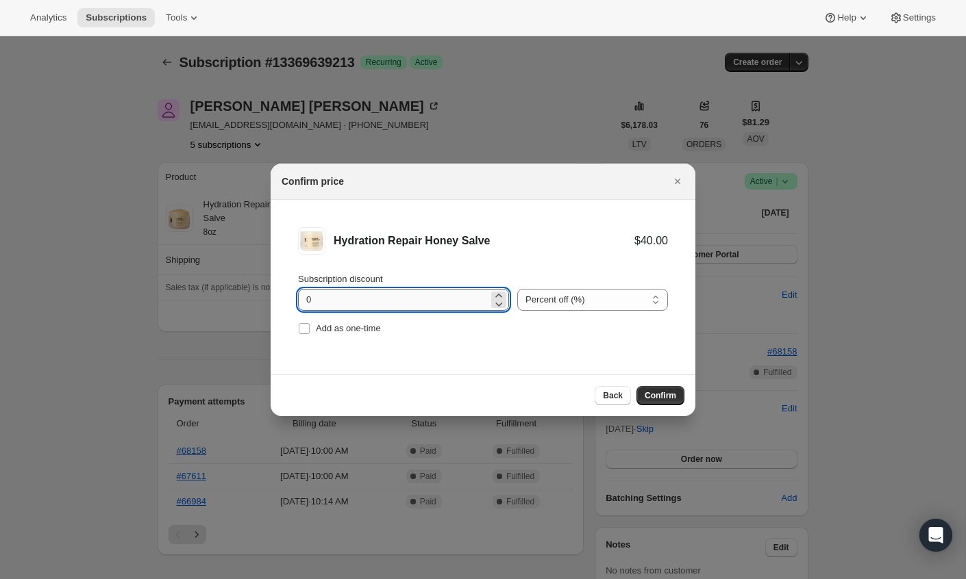
click at [386, 304] on input "0" at bounding box center [393, 300] width 190 height 22
type input "15"
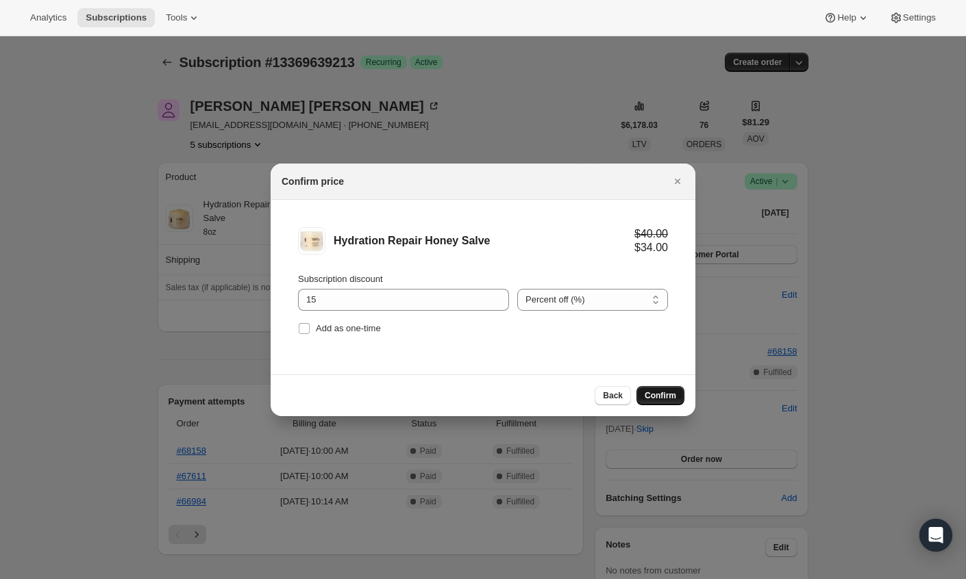
click at [661, 396] on span "Confirm" at bounding box center [659, 395] width 31 height 11
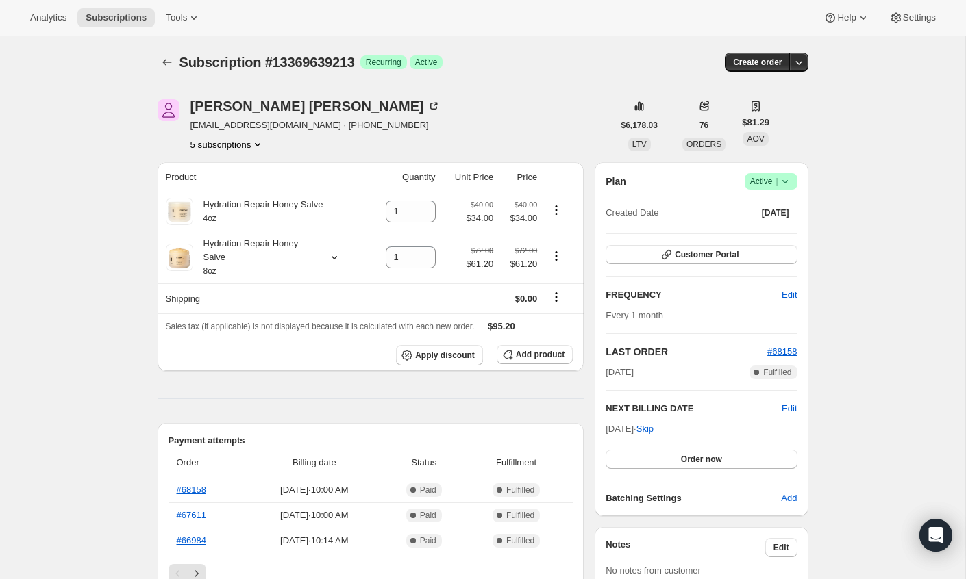
click at [260, 147] on icon "Product actions" at bounding box center [258, 145] width 14 height 14
click at [229, 193] on span "13575291181" at bounding box center [206, 193] width 55 height 10
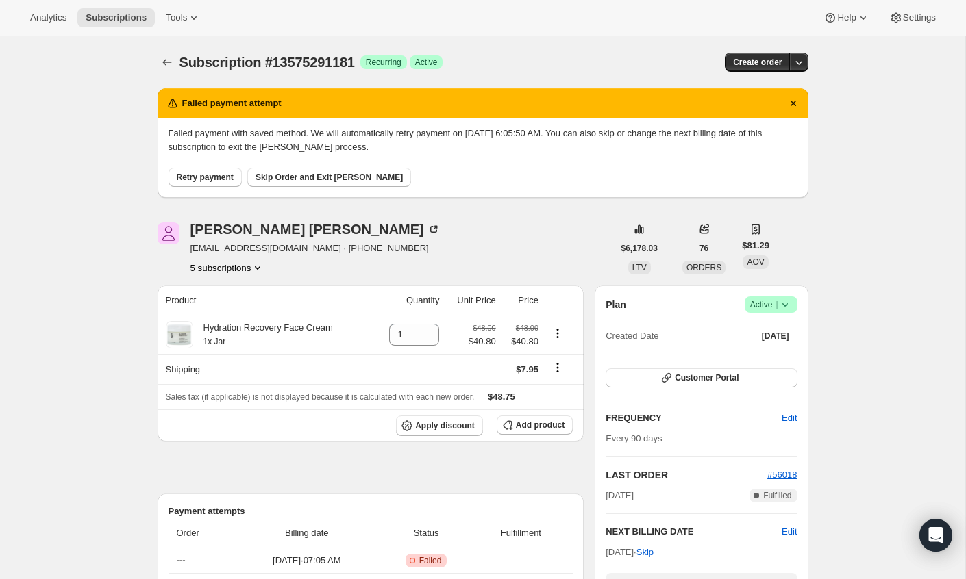
click at [258, 271] on icon "Product actions" at bounding box center [258, 268] width 14 height 14
click at [251, 379] on span "18483478829" at bounding box center [228, 386] width 95 height 14
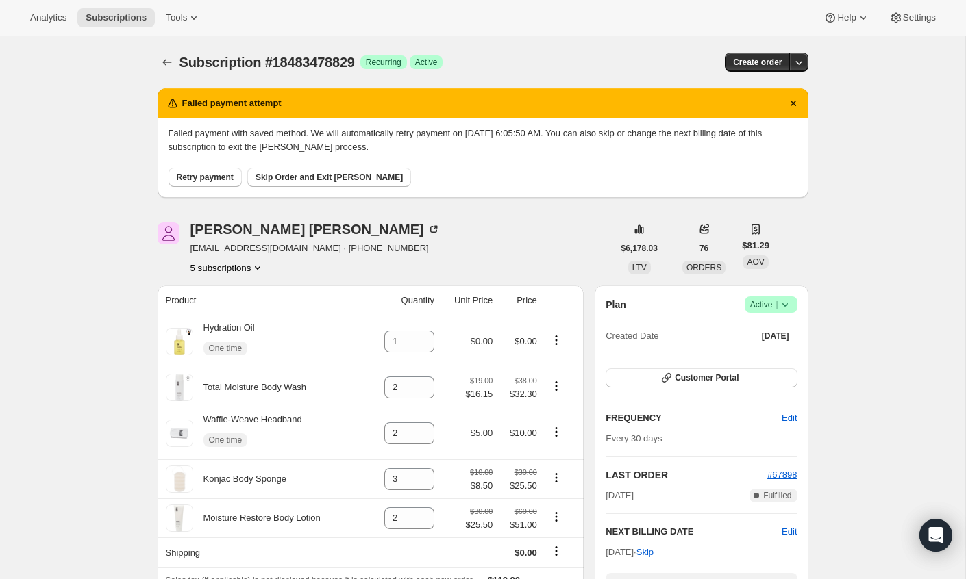
click at [234, 266] on button "5 subscriptions" at bounding box center [227, 268] width 75 height 14
click at [225, 362] on span "14605812013" at bounding box center [205, 362] width 55 height 10
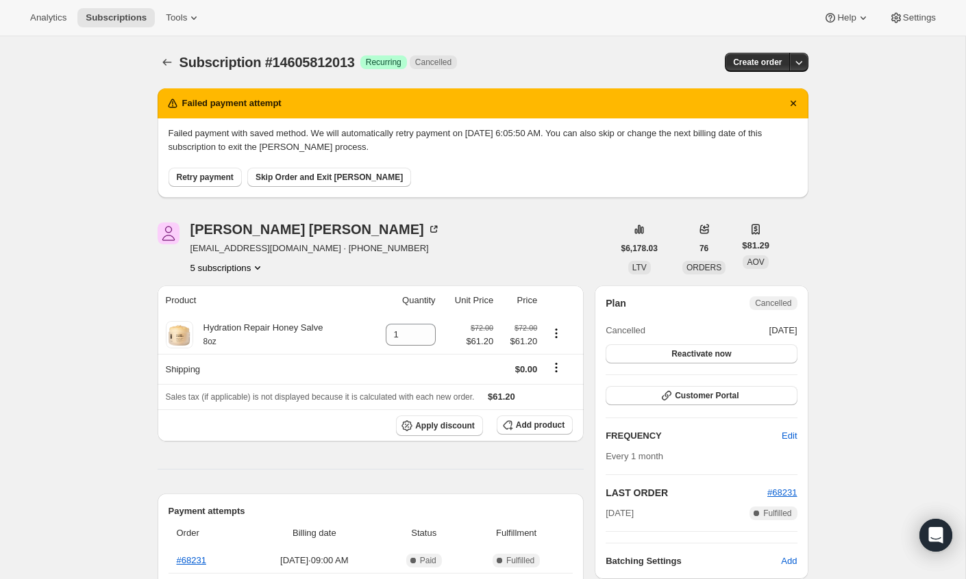
click at [257, 263] on icon "Product actions" at bounding box center [258, 268] width 14 height 14
click at [244, 290] on span "13369639213" at bounding box center [226, 293] width 95 height 14
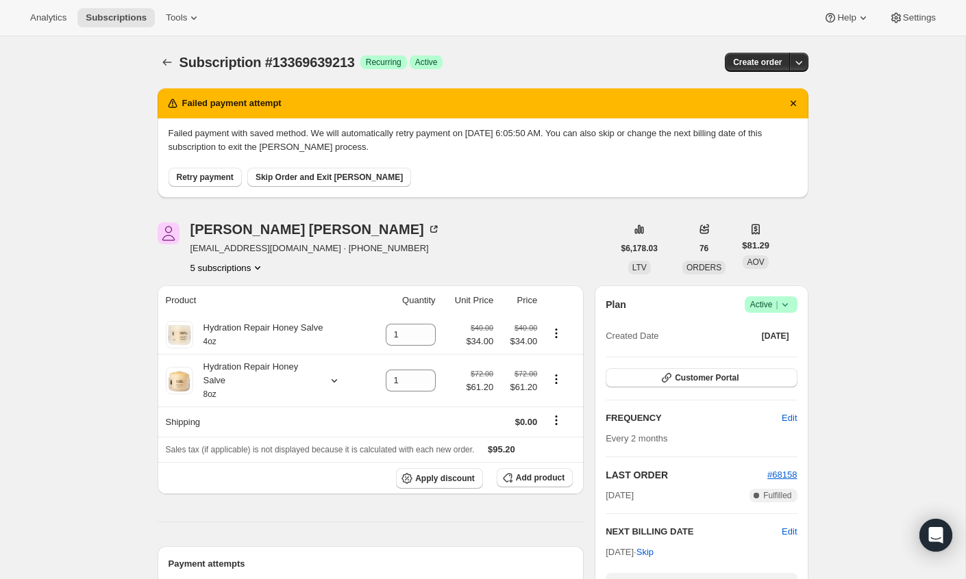
click at [264, 268] on icon "Product actions" at bounding box center [258, 268] width 14 height 14
click at [236, 314] on span "13575291181" at bounding box center [226, 317] width 95 height 14
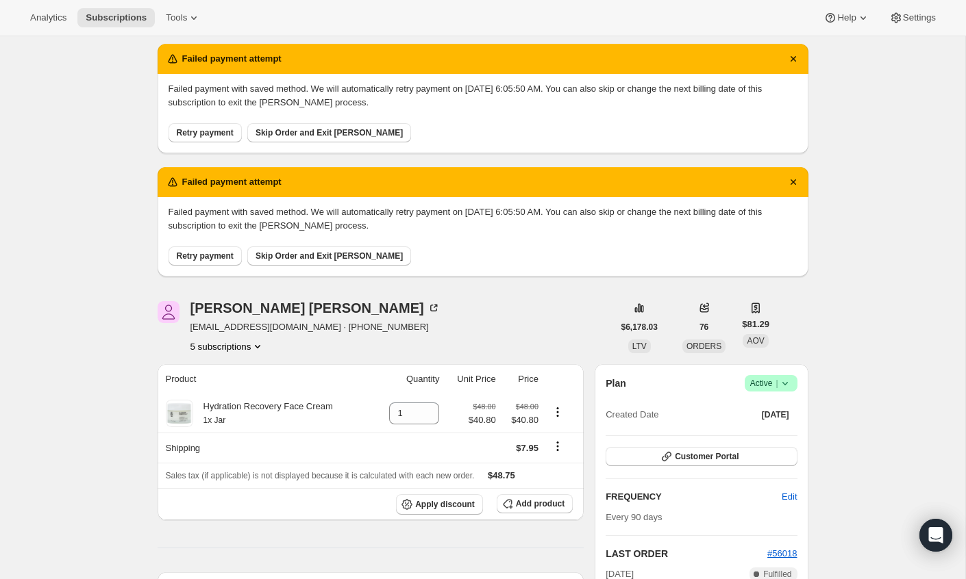
scroll to position [49, 0]
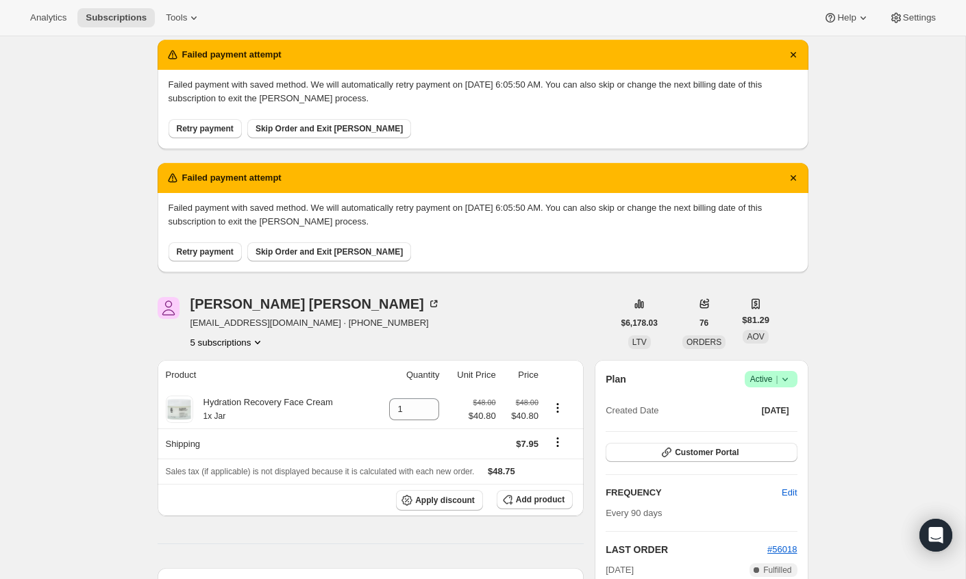
click at [261, 340] on icon "Product actions" at bounding box center [258, 343] width 14 height 14
click at [252, 410] on span "14312014125" at bounding box center [228, 414] width 95 height 14
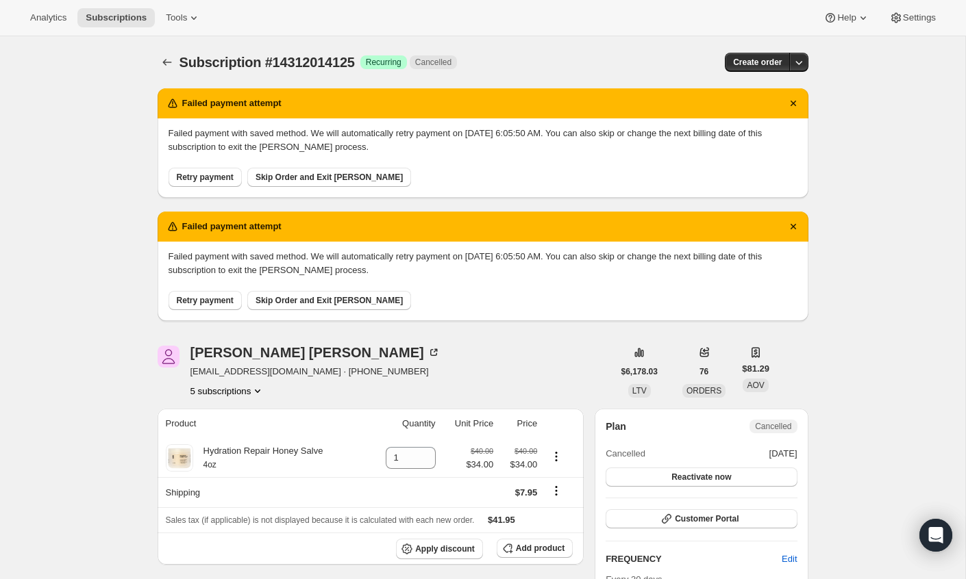
click at [255, 392] on icon "Product actions" at bounding box center [258, 391] width 14 height 14
click at [247, 503] on span "18483478829" at bounding box center [227, 510] width 95 height 14
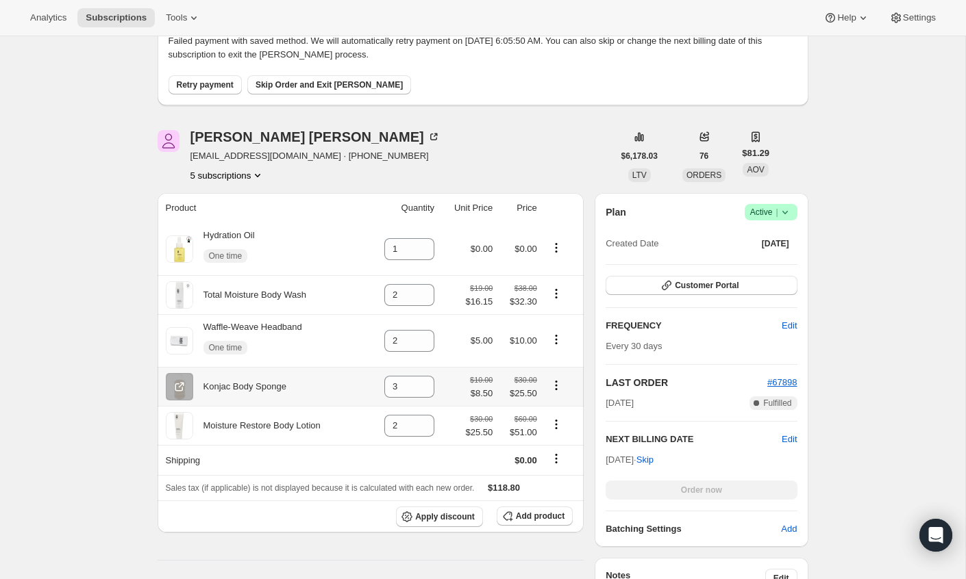
scroll to position [220, 0]
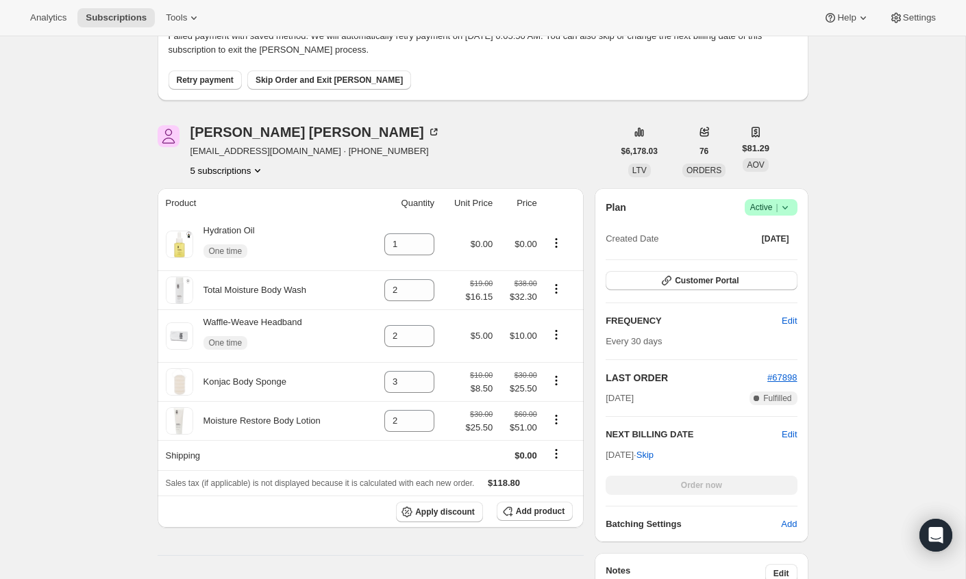
click at [260, 171] on icon "Product actions" at bounding box center [258, 171] width 14 height 14
click at [232, 260] on span "14605812013" at bounding box center [205, 265] width 55 height 10
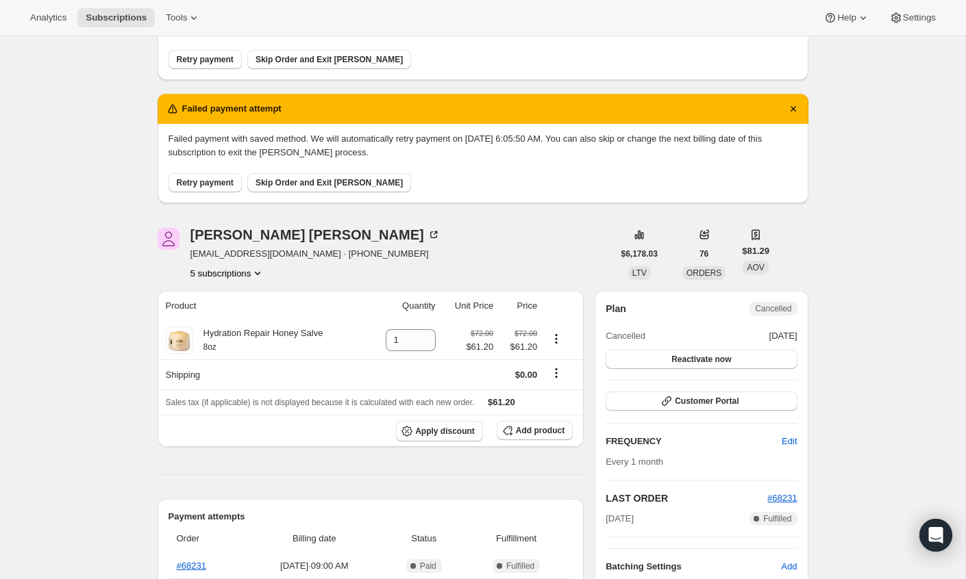
scroll to position [185, 0]
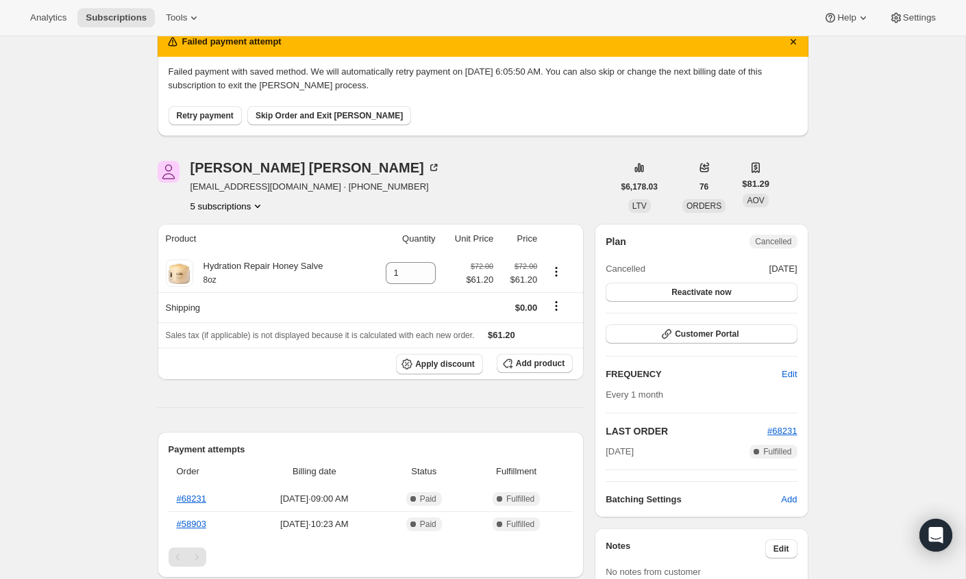
click at [257, 202] on icon "Product actions" at bounding box center [258, 206] width 14 height 14
click at [223, 249] on span "13575291181" at bounding box center [206, 254] width 55 height 10
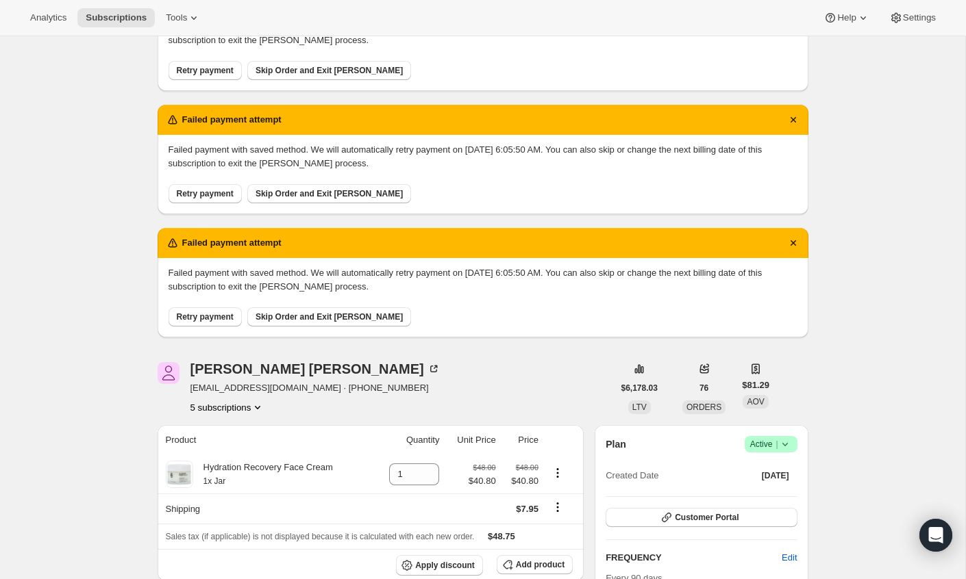
scroll to position [105, 0]
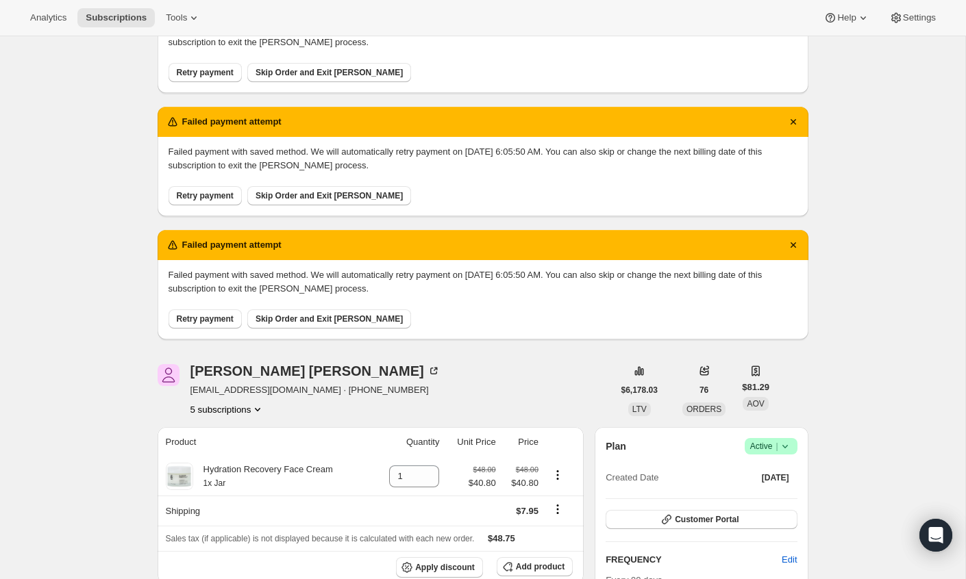
click at [257, 410] on icon "Product actions" at bounding box center [258, 410] width 14 height 14
click at [238, 483] on span "14312014125" at bounding box center [228, 482] width 95 height 14
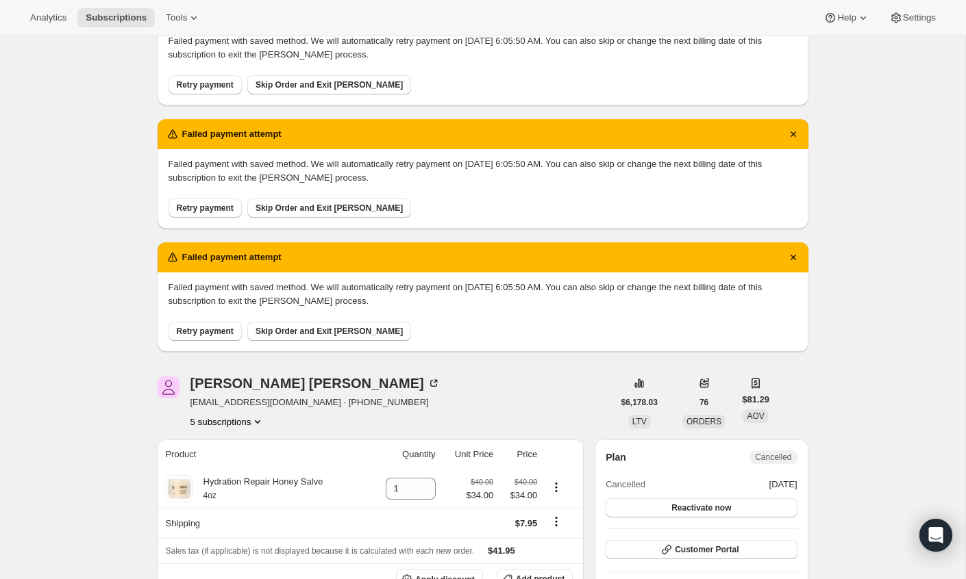
scroll to position [114, 0]
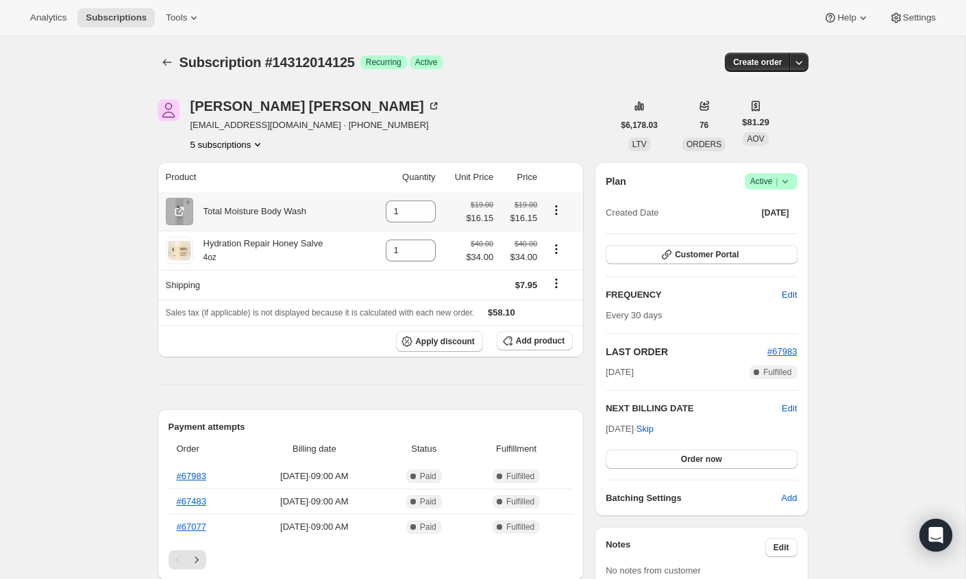
click at [553, 207] on icon "Product actions" at bounding box center [556, 210] width 14 height 14
click at [544, 236] on span "Remove" at bounding box center [547, 236] width 33 height 10
type input "0"
click at [262, 142] on icon "Product actions" at bounding box center [258, 145] width 14 height 14
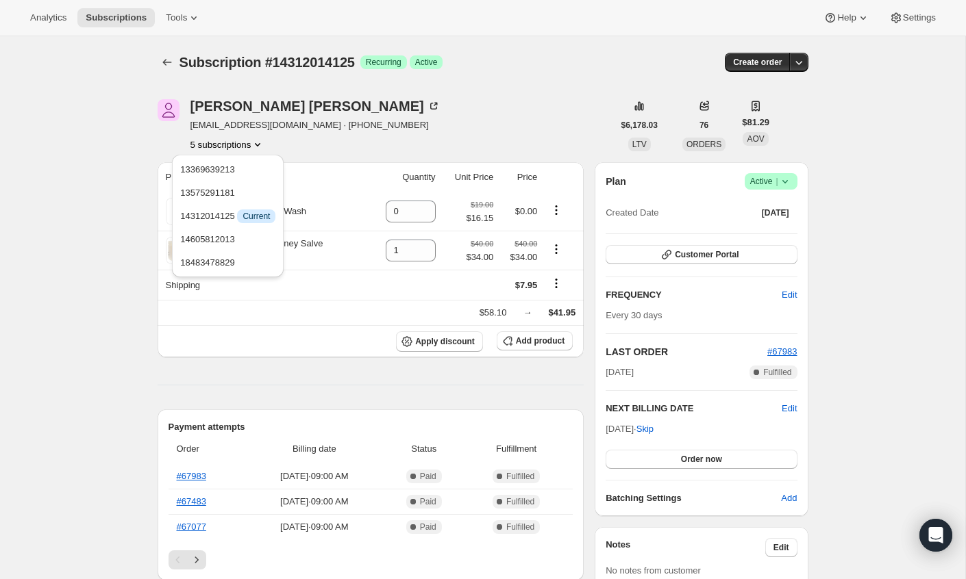
click at [101, 218] on div "Subscription #14312014125. This page is ready Subscription #14312014125 Success…" at bounding box center [482, 583] width 965 height 1094
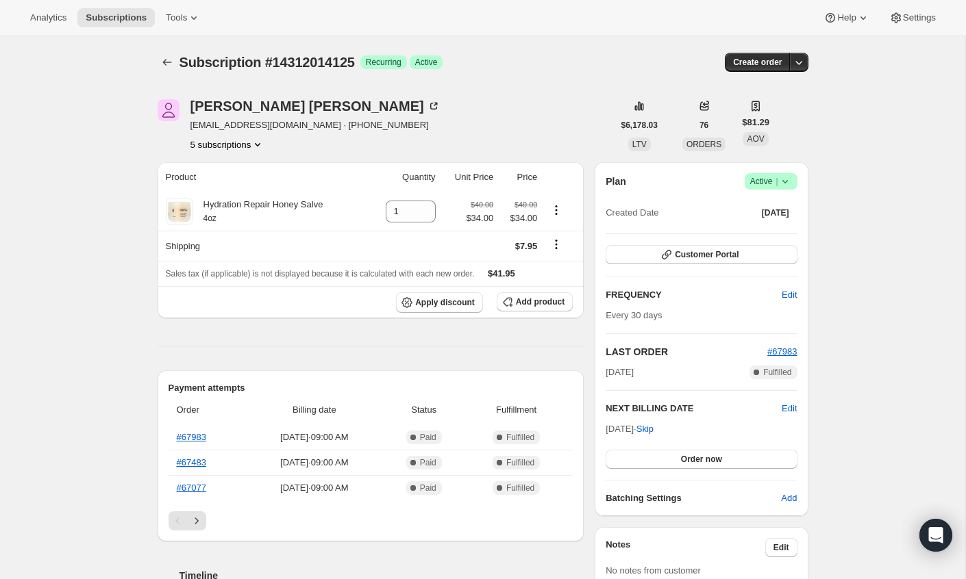
click at [254, 144] on button "5 subscriptions" at bounding box center [227, 145] width 75 height 14
click at [99, 189] on div "Subscription #14312014125. This page is ready Subscription #14312014125 Success…" at bounding box center [482, 566] width 965 height 1061
click at [257, 147] on icon "Product actions" at bounding box center [258, 145] width 14 height 14
click at [239, 239] on span "14605812013" at bounding box center [227, 240] width 95 height 14
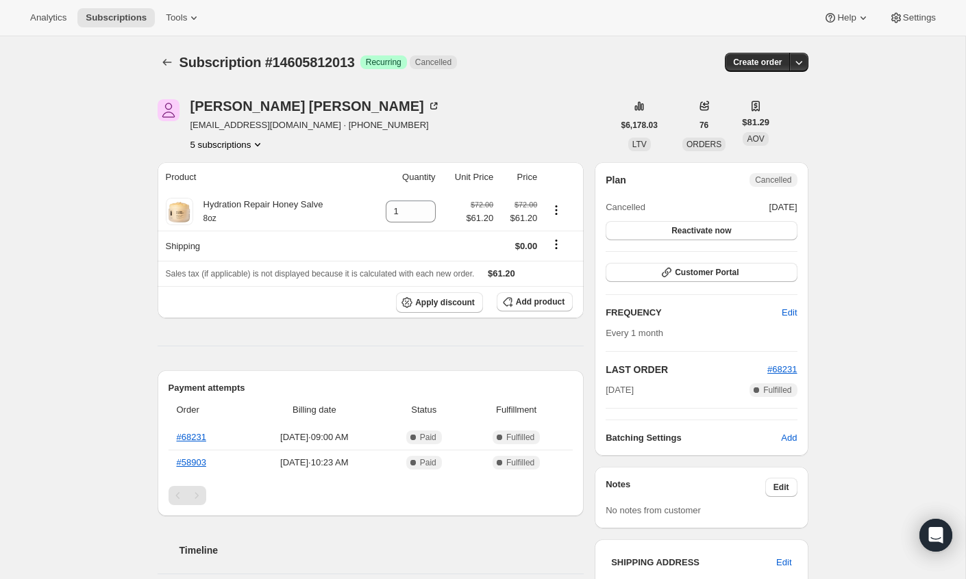
click at [253, 143] on button "5 subscriptions" at bounding box center [227, 145] width 75 height 14
click at [240, 269] on span "18483478829" at bounding box center [226, 263] width 95 height 14
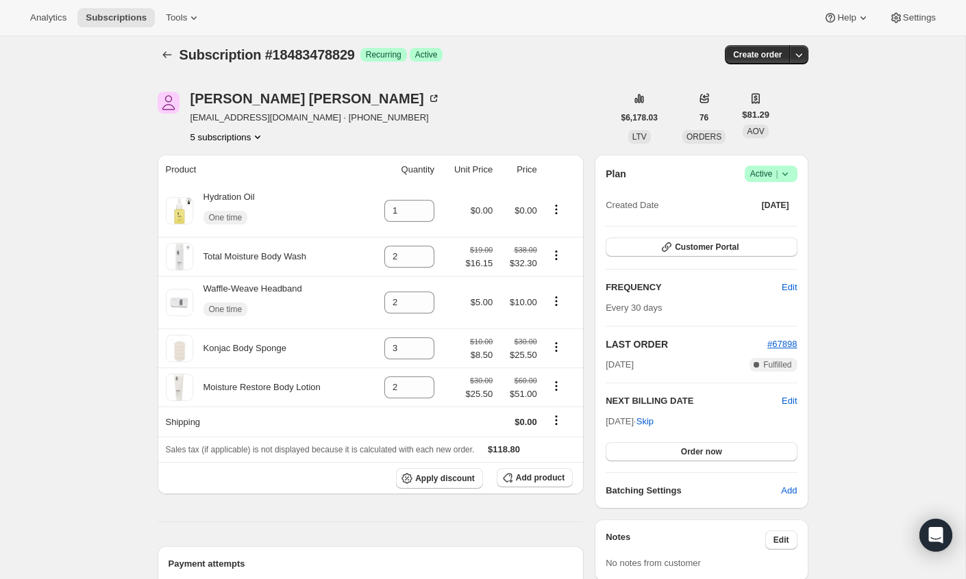
scroll to position [17, 0]
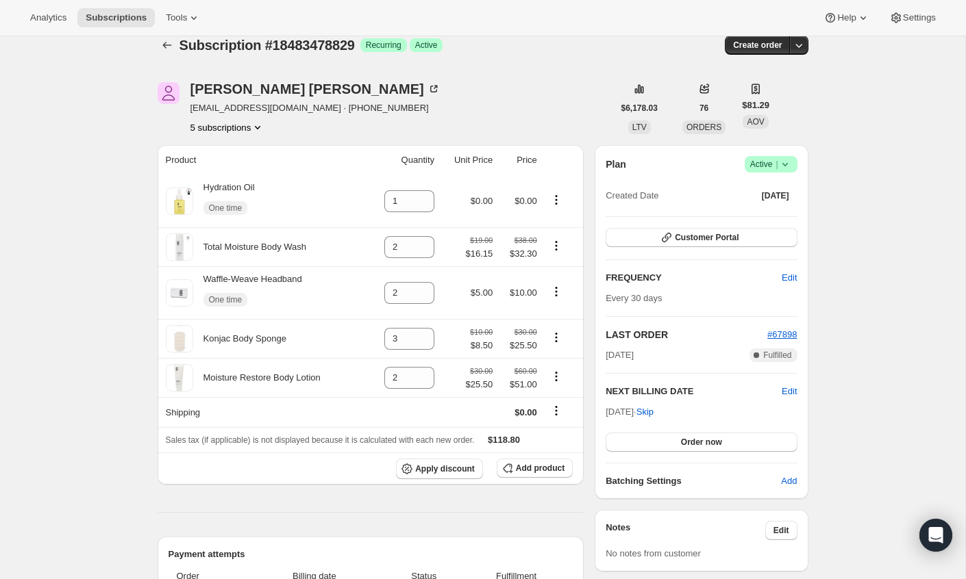
click at [260, 129] on icon "Product actions" at bounding box center [258, 128] width 14 height 14
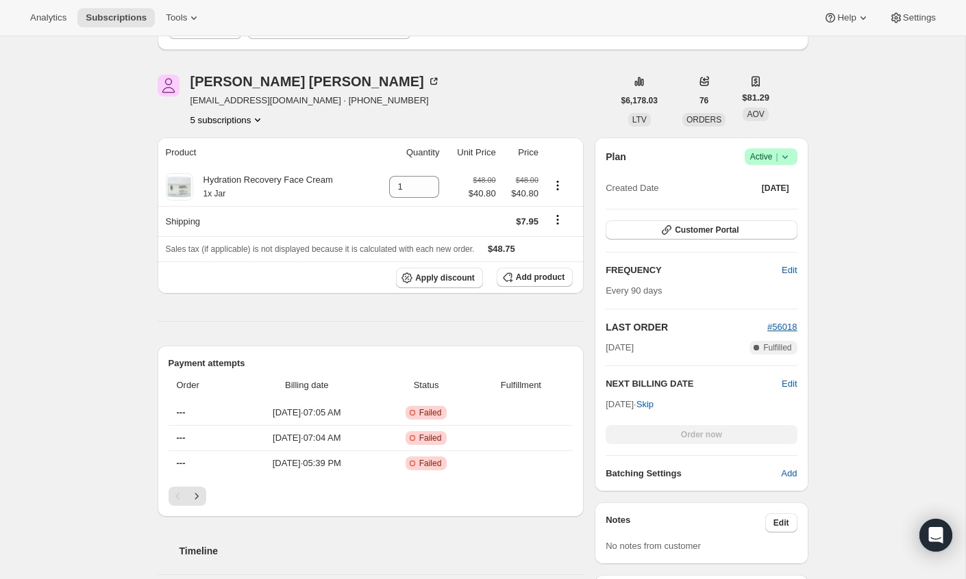
scroll to position [149, 0]
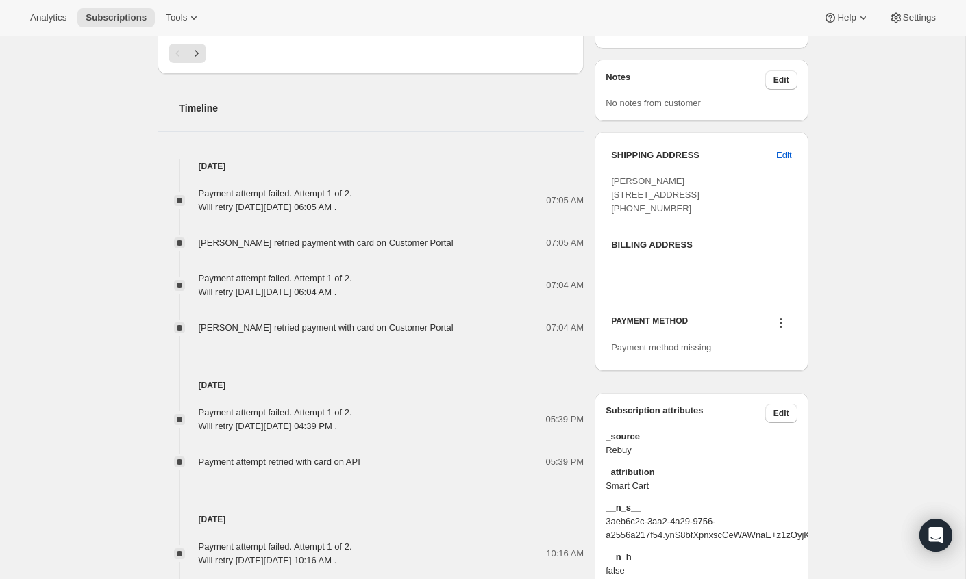
scroll to position [635, 0]
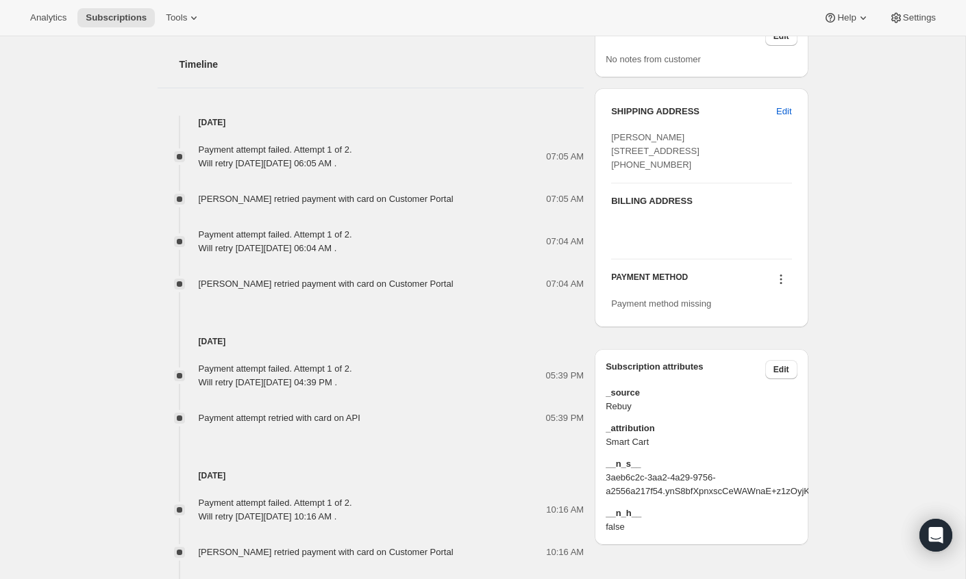
click at [783, 286] on icon at bounding box center [781, 280] width 14 height 14
click at [811, 343] on span "Select payment method" at bounding box center [778, 343] width 94 height 10
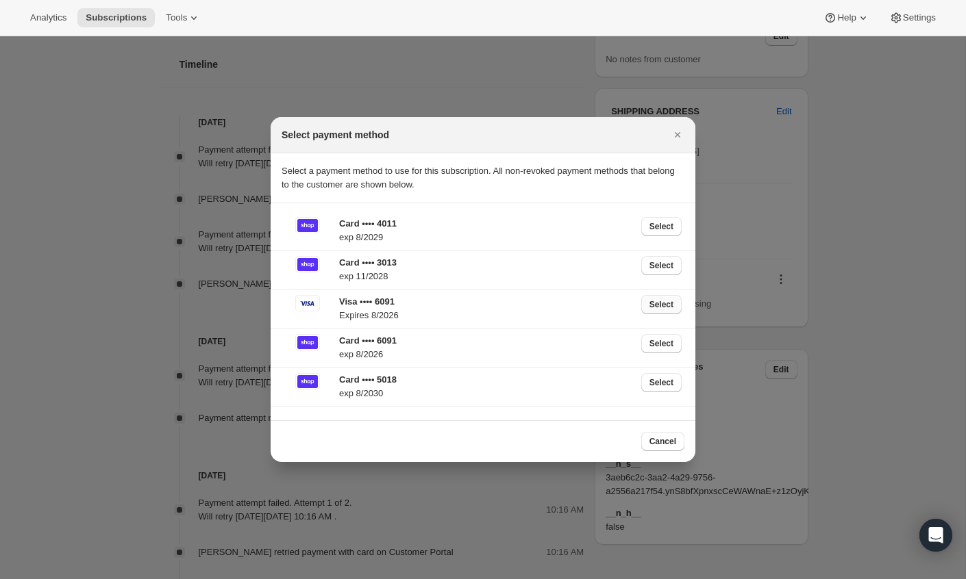
click at [653, 305] on span "Select" at bounding box center [661, 304] width 24 height 11
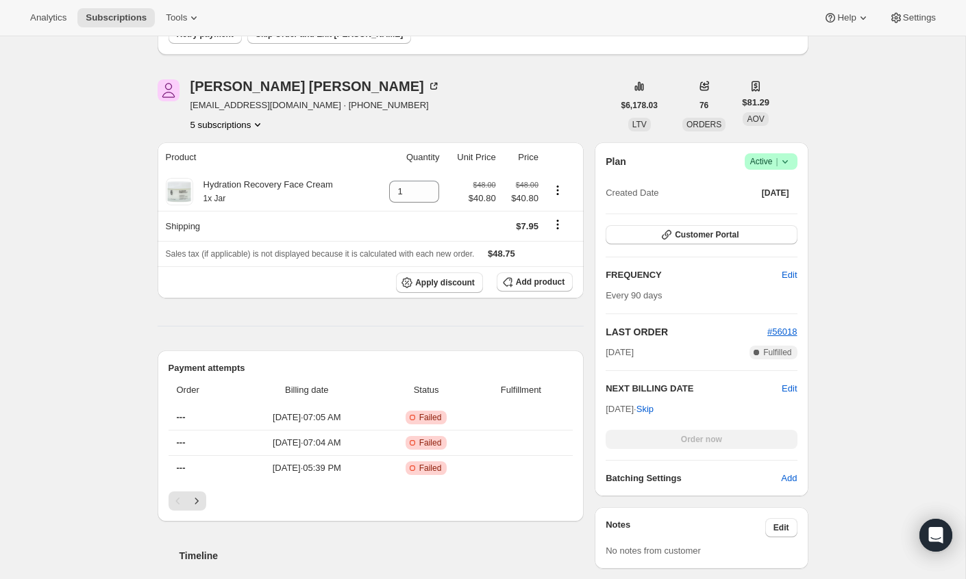
scroll to position [205, 0]
click at [558, 284] on span "Add product" at bounding box center [540, 282] width 49 height 11
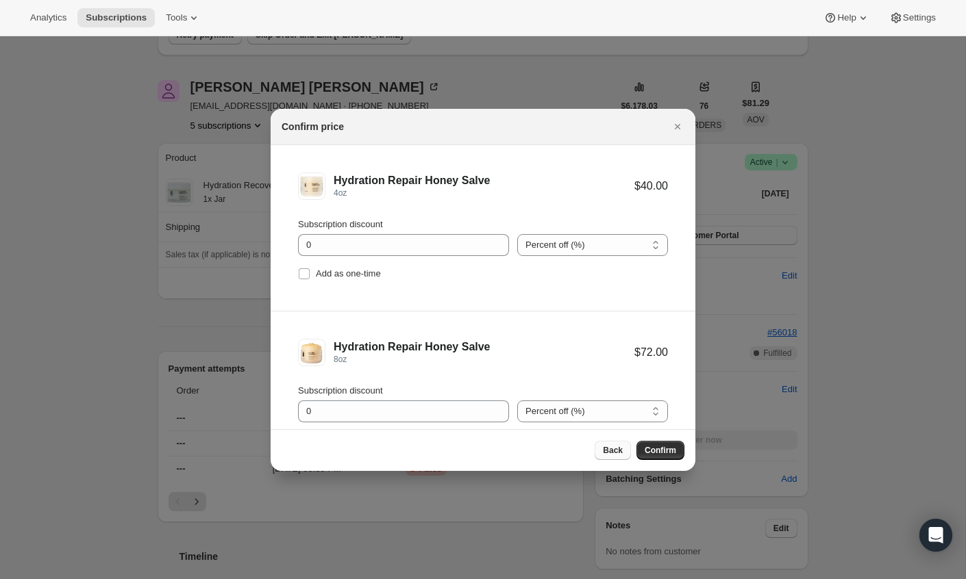
click at [619, 454] on span "Back" at bounding box center [613, 450] width 20 height 11
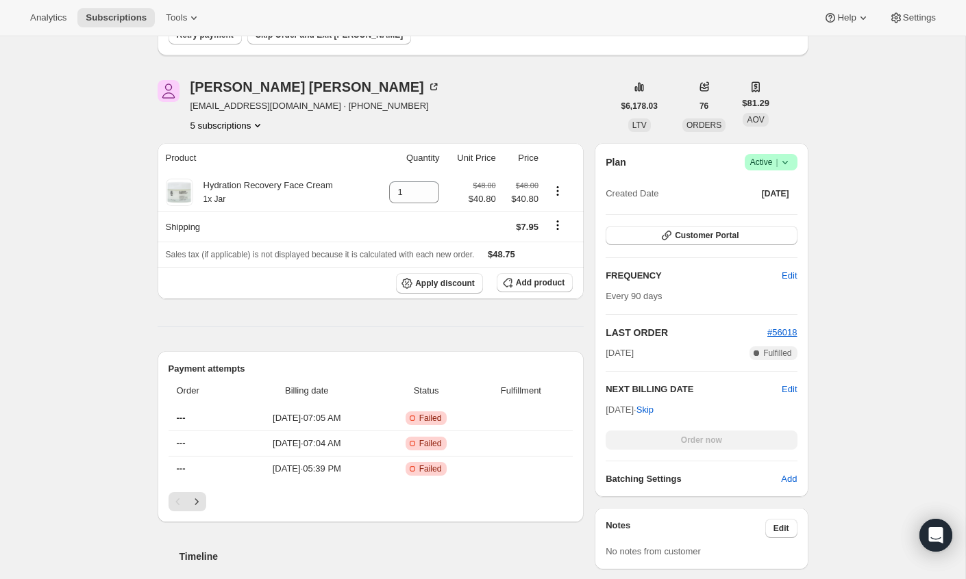
click at [264, 120] on icon "Product actions" at bounding box center [258, 125] width 14 height 14
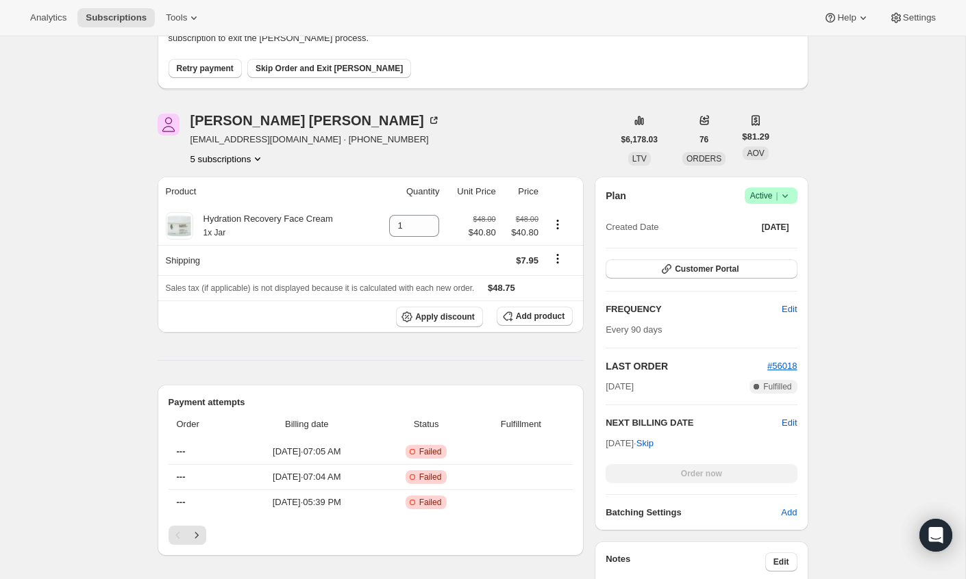
scroll to position [0, 0]
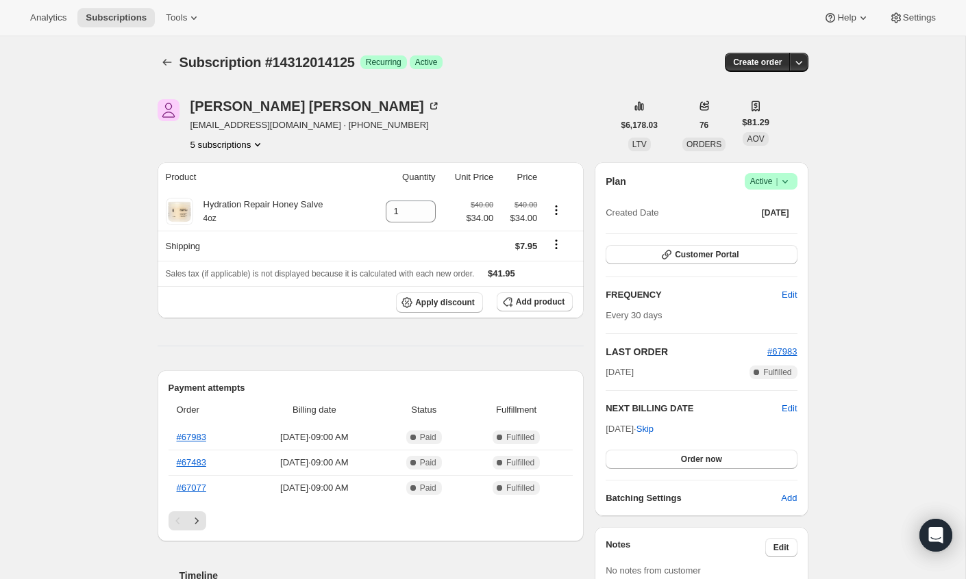
click at [252, 140] on button "5 subscriptions" at bounding box center [227, 145] width 75 height 14
click at [224, 261] on span "18483478829" at bounding box center [207, 262] width 55 height 10
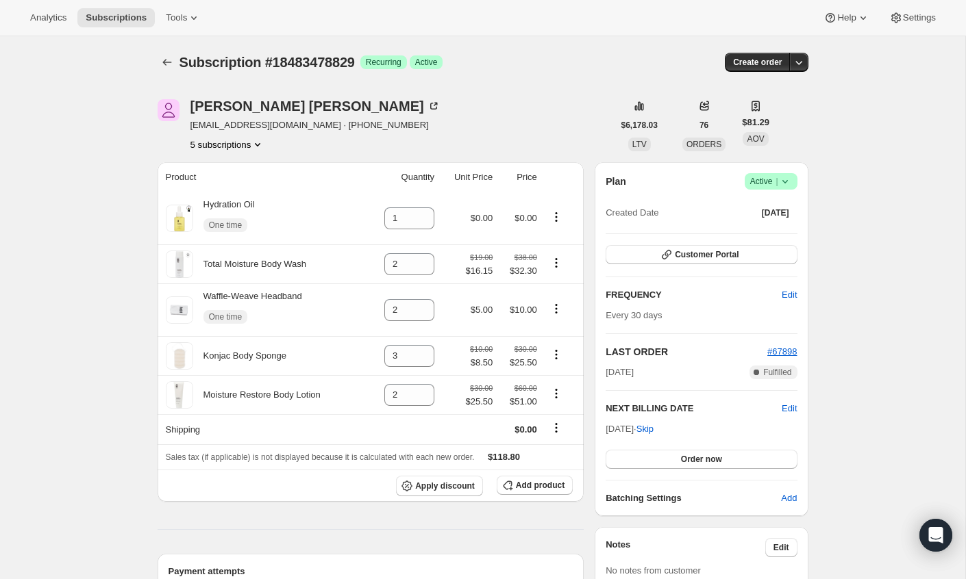
click at [242, 145] on button "5 subscriptions" at bounding box center [227, 145] width 75 height 14
click at [237, 173] on span "13369639213" at bounding box center [225, 170] width 95 height 14
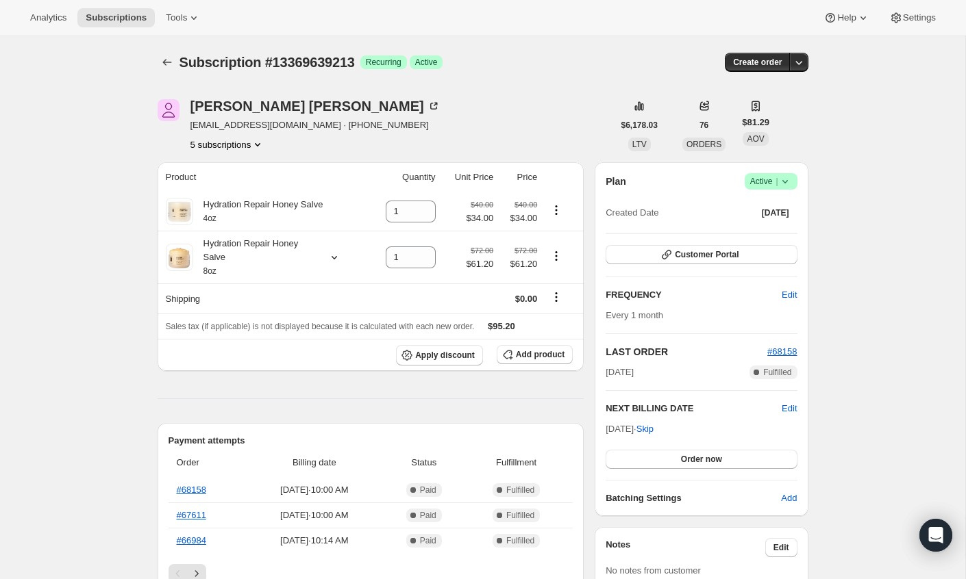
click at [241, 142] on button "5 subscriptions" at bounding box center [227, 145] width 75 height 14
click at [225, 186] on span "13575291181" at bounding box center [226, 193] width 95 height 14
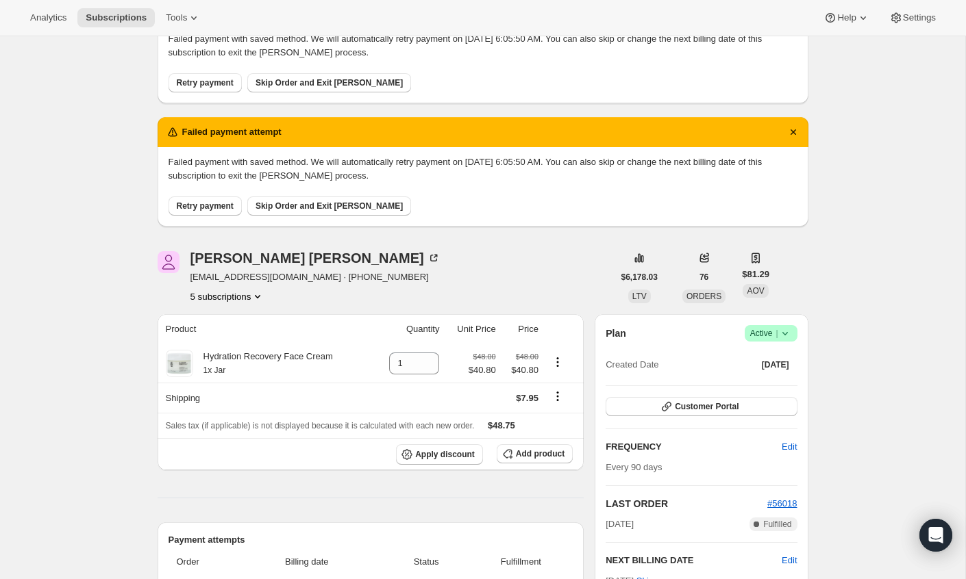
scroll to position [96, 0]
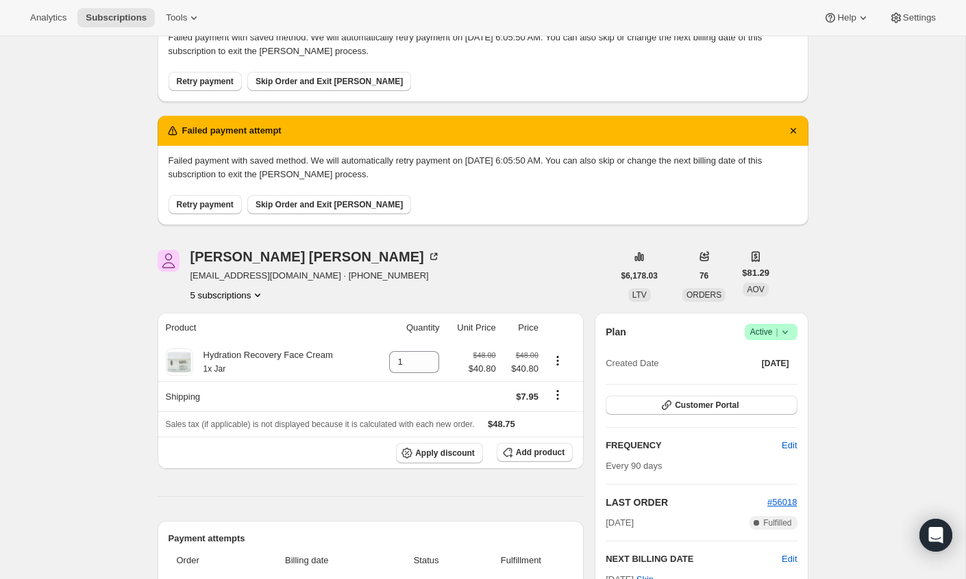
click at [255, 294] on icon "Product actions" at bounding box center [258, 295] width 14 height 14
click at [234, 364] on span "14312014125" at bounding box center [208, 367] width 55 height 10
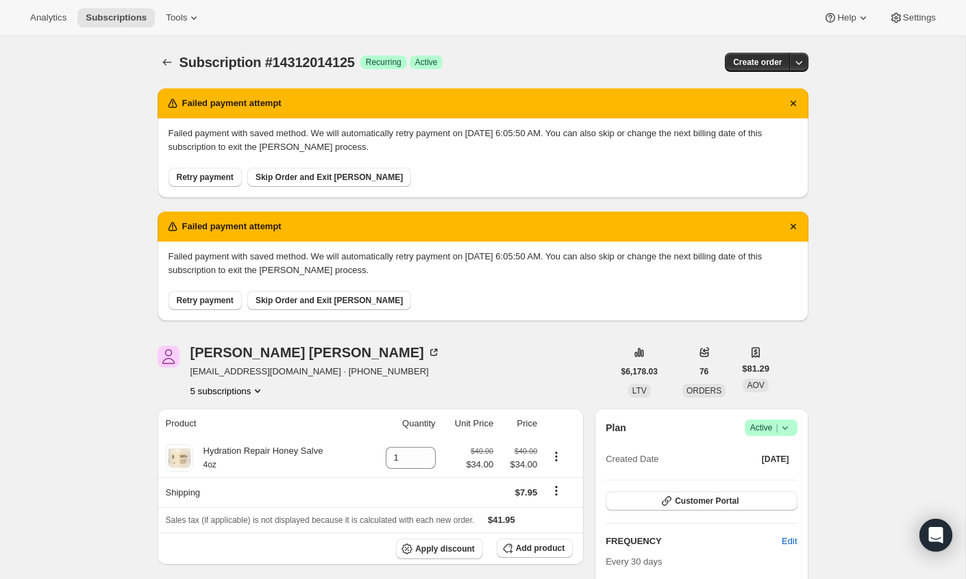
scroll to position [105, 0]
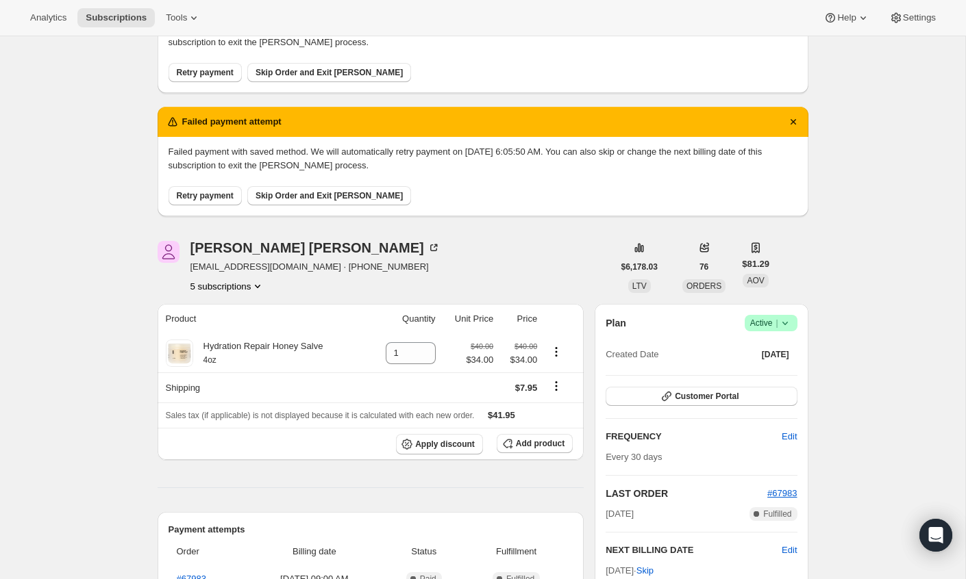
click at [794, 321] on span "Success Active |" at bounding box center [770, 323] width 53 height 16
click at [768, 365] on button "Cancel subscription" at bounding box center [767, 373] width 86 height 22
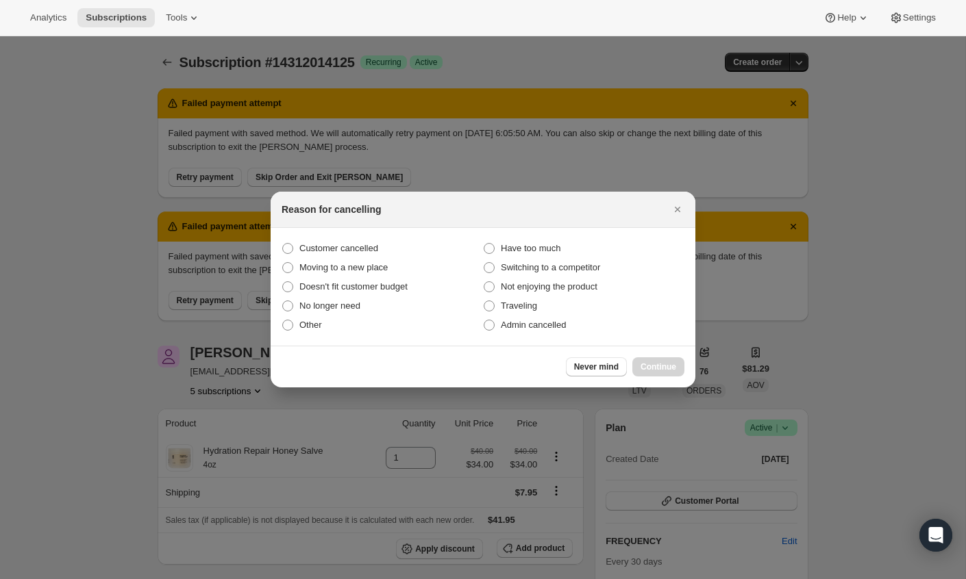
scroll to position [0, 0]
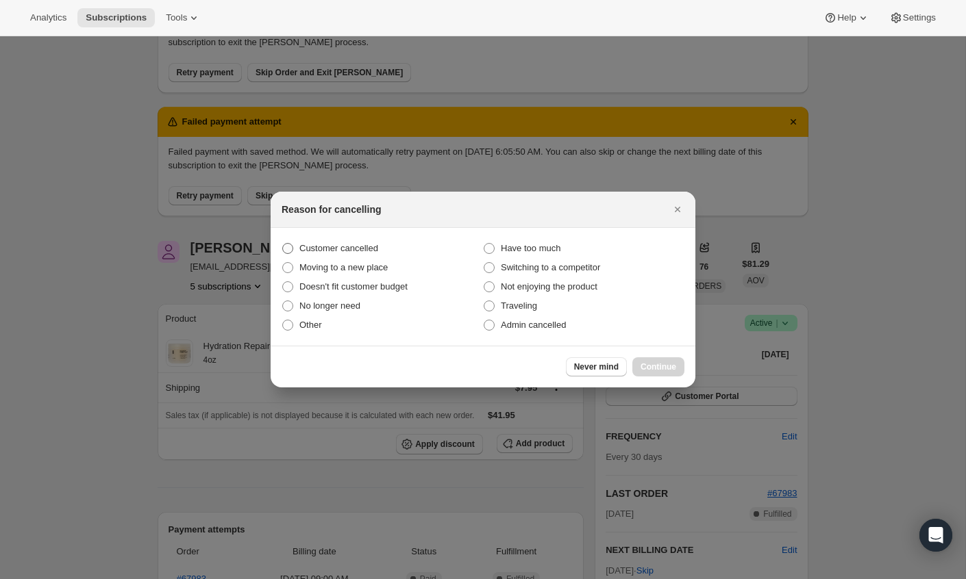
click at [353, 247] on span "Customer cancelled" at bounding box center [338, 248] width 79 height 10
click at [283, 244] on input "Customer cancelled" at bounding box center [282, 243] width 1 height 1
radio input "true"
click at [306, 320] on span "Other" at bounding box center [310, 325] width 23 height 10
click at [283, 320] on input "Other" at bounding box center [282, 320] width 1 height 1
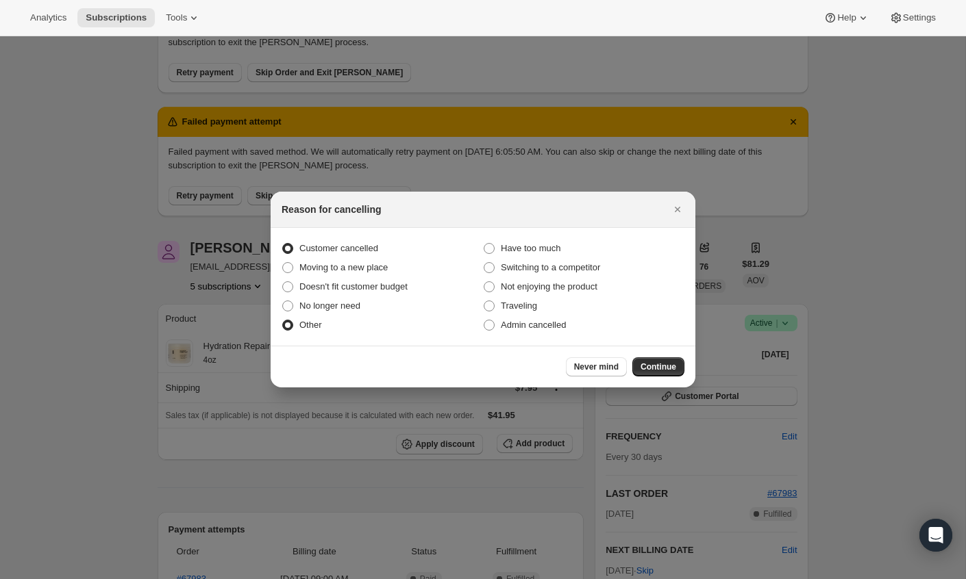
radio input "true"
radio input "false"
click at [644, 374] on button "Continue" at bounding box center [658, 366] width 52 height 19
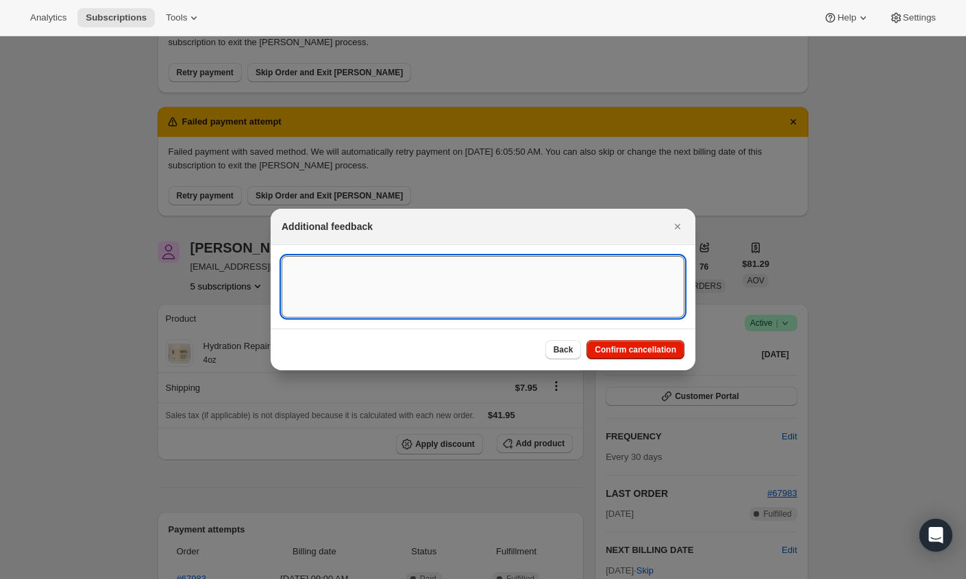
click at [512, 293] on textarea ":rm8:" at bounding box center [482, 287] width 403 height 62
type textarea "Combining subscriptions"
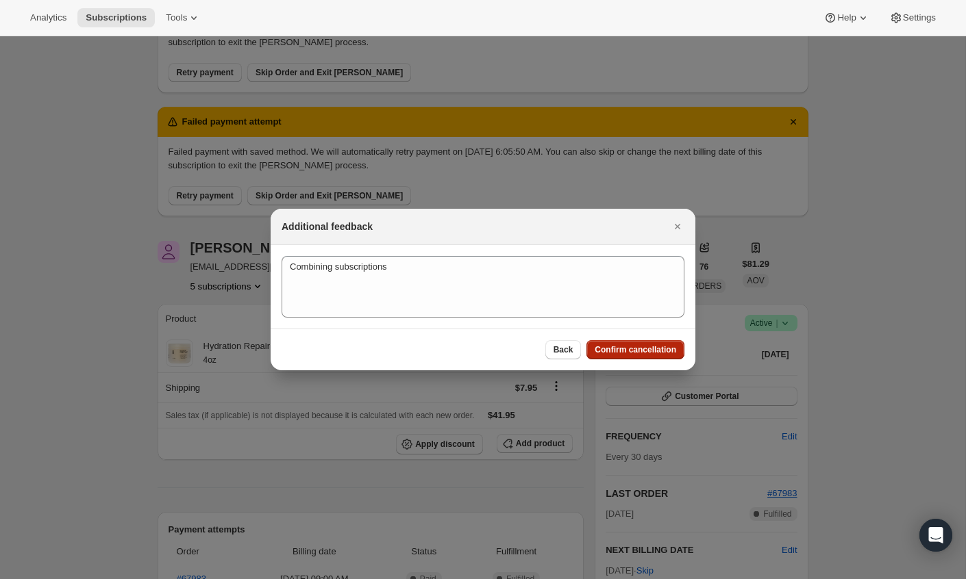
click at [655, 342] on button "Confirm cancellation" at bounding box center [635, 349] width 98 height 19
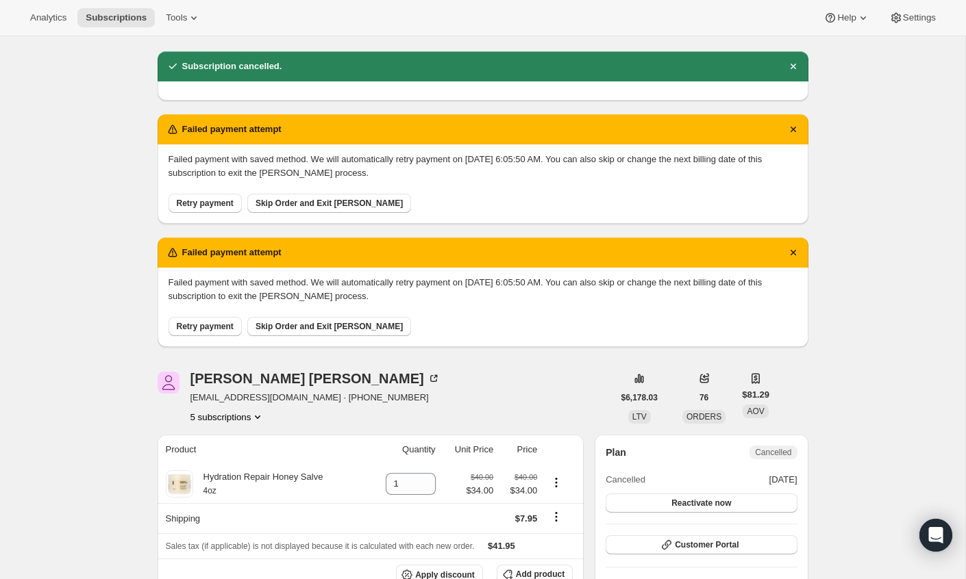
scroll to position [105, 0]
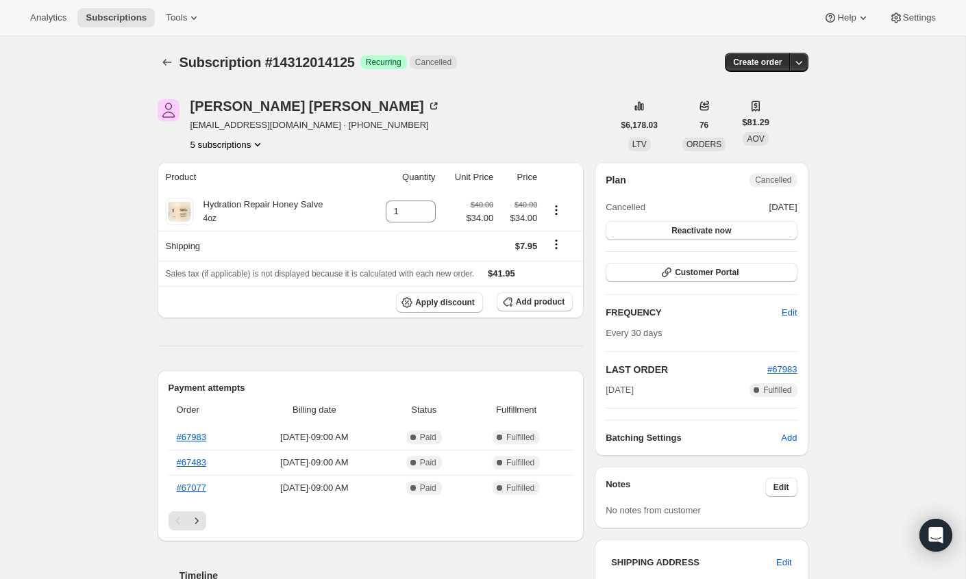
click at [238, 148] on button "5 subscriptions" at bounding box center [227, 145] width 75 height 14
click at [234, 166] on span "13369639213" at bounding box center [207, 169] width 55 height 10
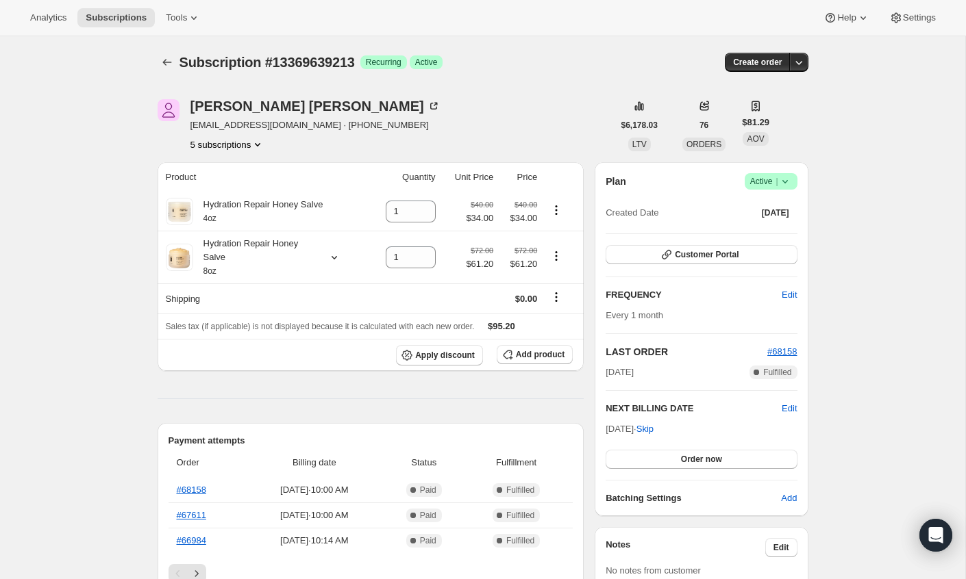
click at [260, 140] on icon "Product actions" at bounding box center [258, 145] width 14 height 14
click at [234, 192] on span "13575291181" at bounding box center [226, 193] width 95 height 14
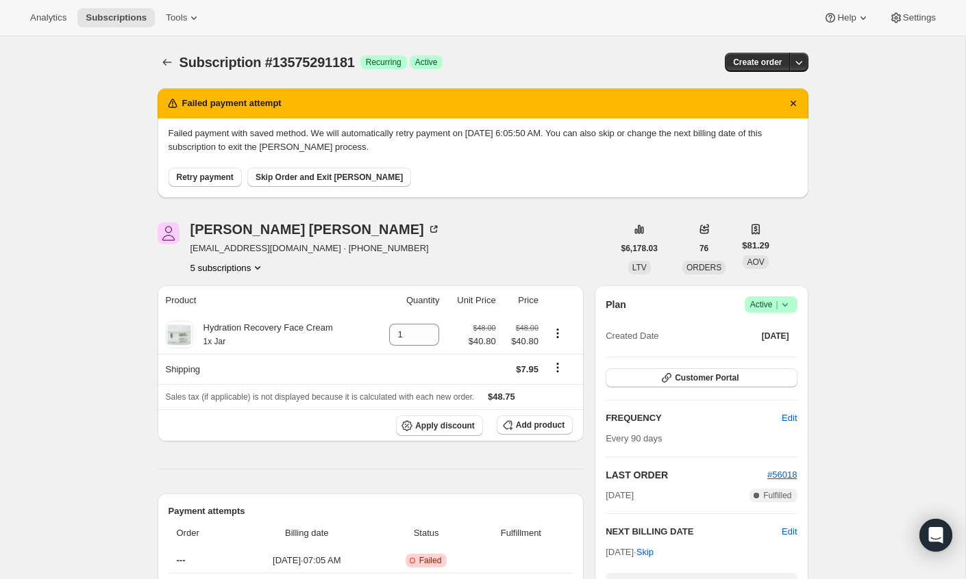
click at [252, 269] on button "5 subscriptions" at bounding box center [227, 268] width 75 height 14
click at [229, 338] on span "14312014125" at bounding box center [208, 339] width 55 height 10
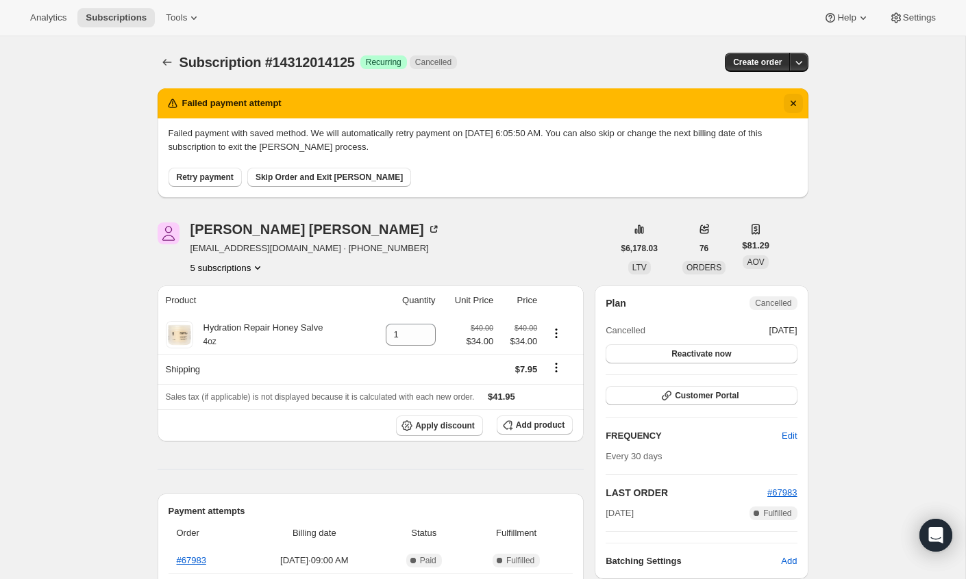
click at [798, 103] on icon "Dismiss notification" at bounding box center [793, 104] width 14 height 14
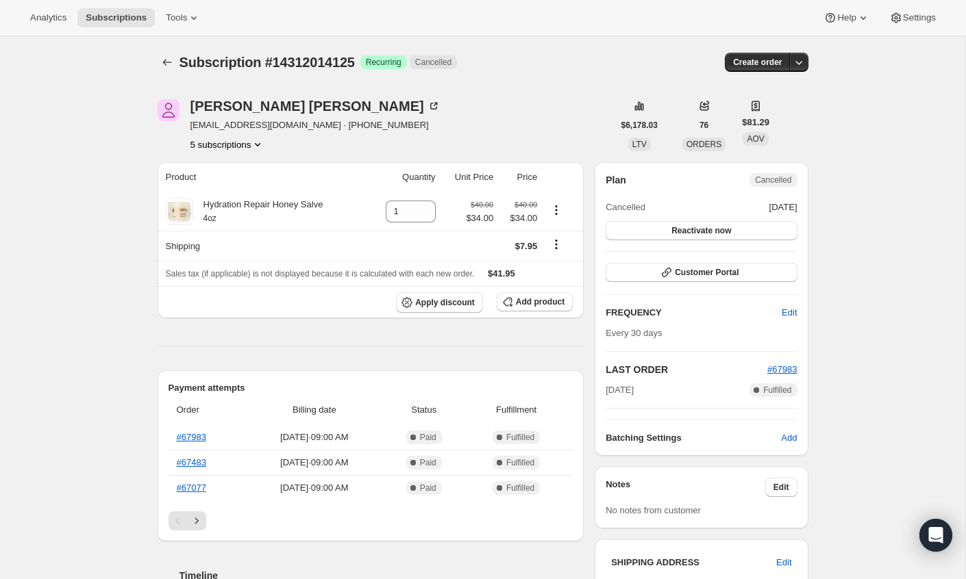
click at [255, 142] on icon "Product actions" at bounding box center [258, 145] width 14 height 14
click at [231, 244] on span "14605812013" at bounding box center [207, 239] width 55 height 10
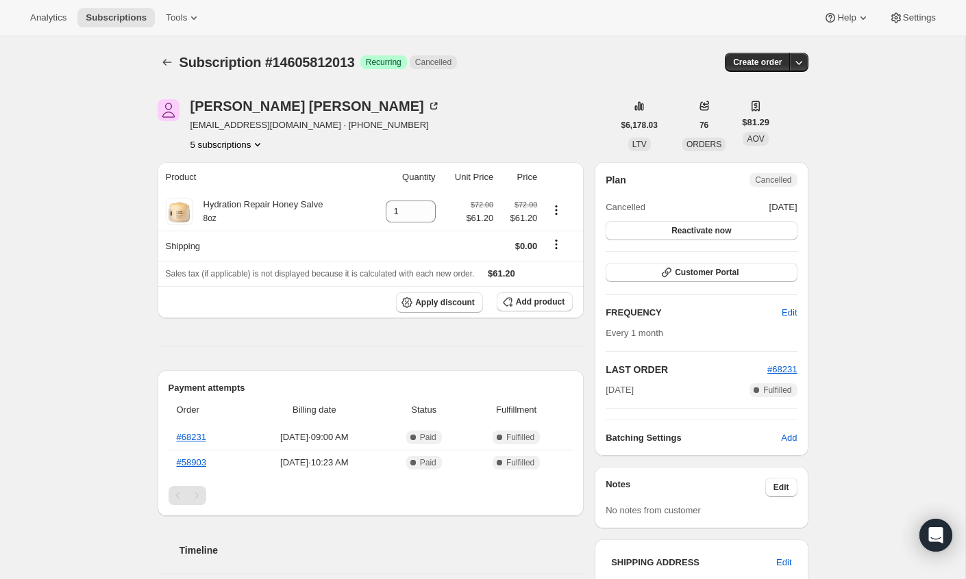
click at [251, 148] on button "5 subscriptions" at bounding box center [227, 145] width 75 height 14
click at [210, 259] on span "18483478829" at bounding box center [206, 262] width 55 height 10
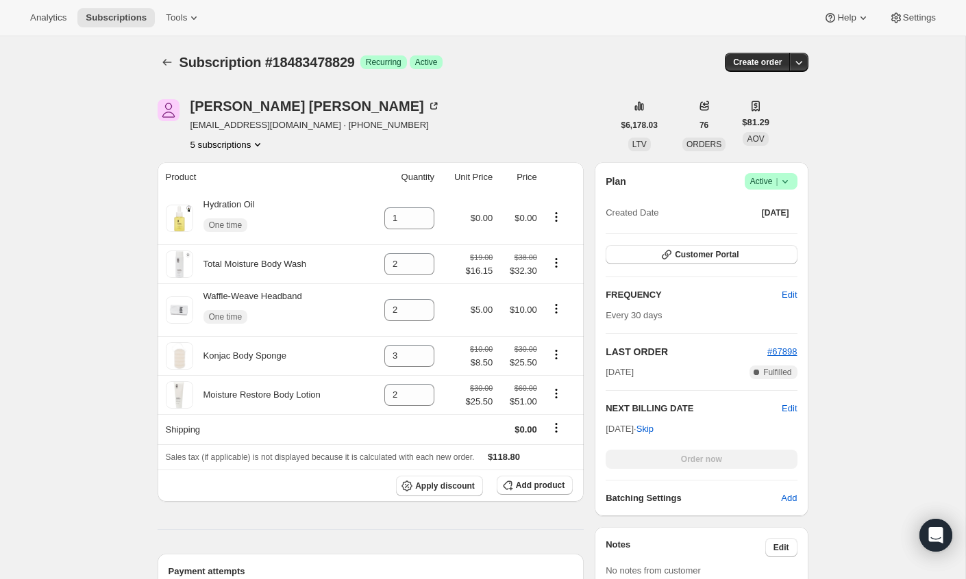
click at [257, 144] on icon "Product actions" at bounding box center [258, 145] width 14 height 14
click at [242, 172] on span "13369639213" at bounding box center [225, 170] width 95 height 14
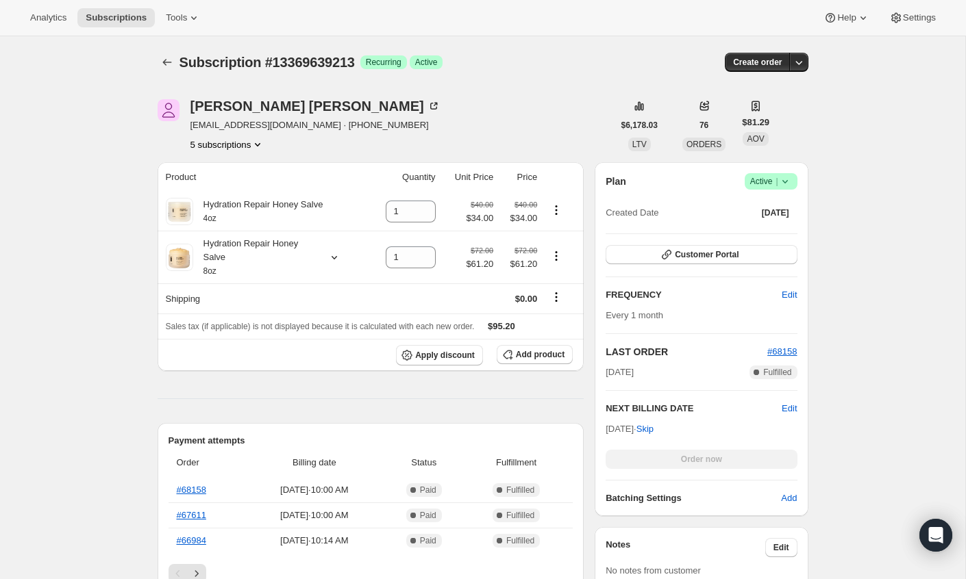
click at [257, 147] on icon "Product actions" at bounding box center [258, 145] width 14 height 14
click at [247, 255] on button "18483478829" at bounding box center [226, 263] width 103 height 22
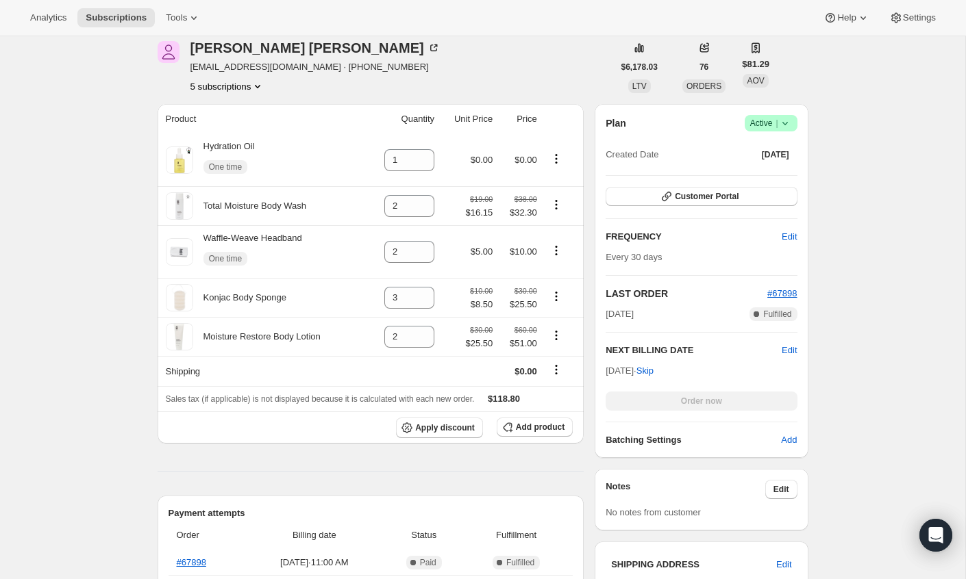
scroll to position [57, 0]
click at [260, 86] on icon "Product actions" at bounding box center [258, 88] width 14 height 14
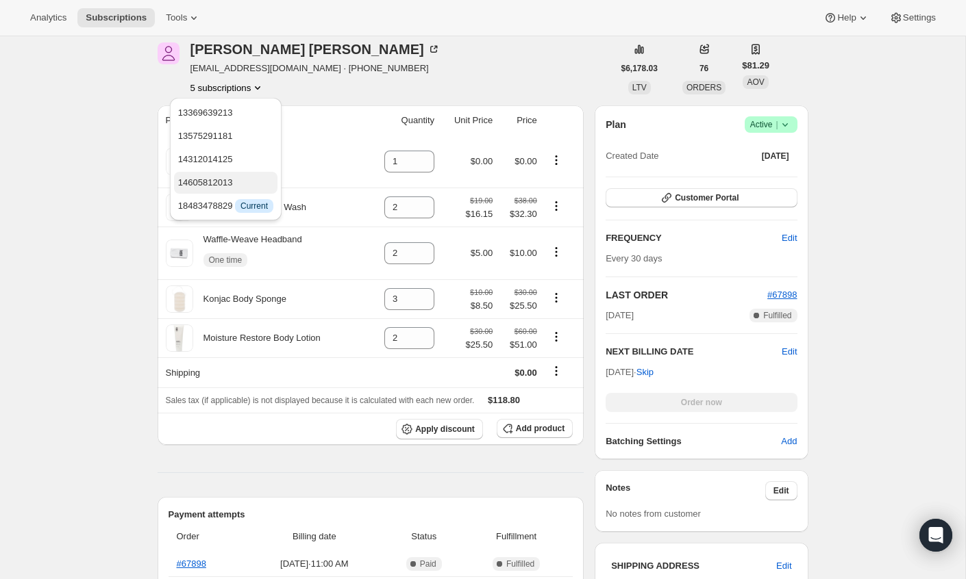
click at [236, 176] on span "14605812013" at bounding box center [225, 183] width 95 height 14
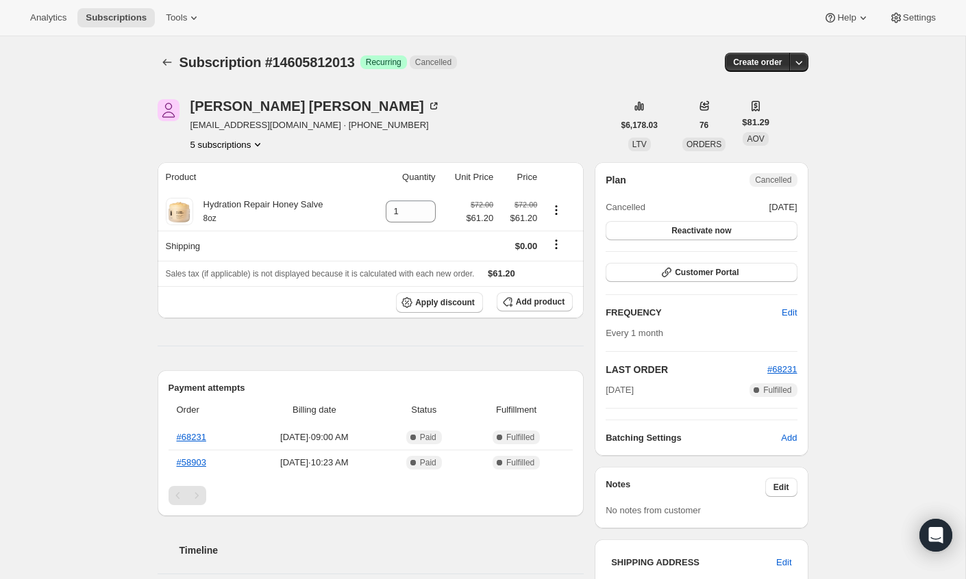
click at [244, 140] on button "5 subscriptions" at bounding box center [227, 145] width 75 height 14
click at [224, 217] on span "14312014125" at bounding box center [206, 216] width 55 height 10
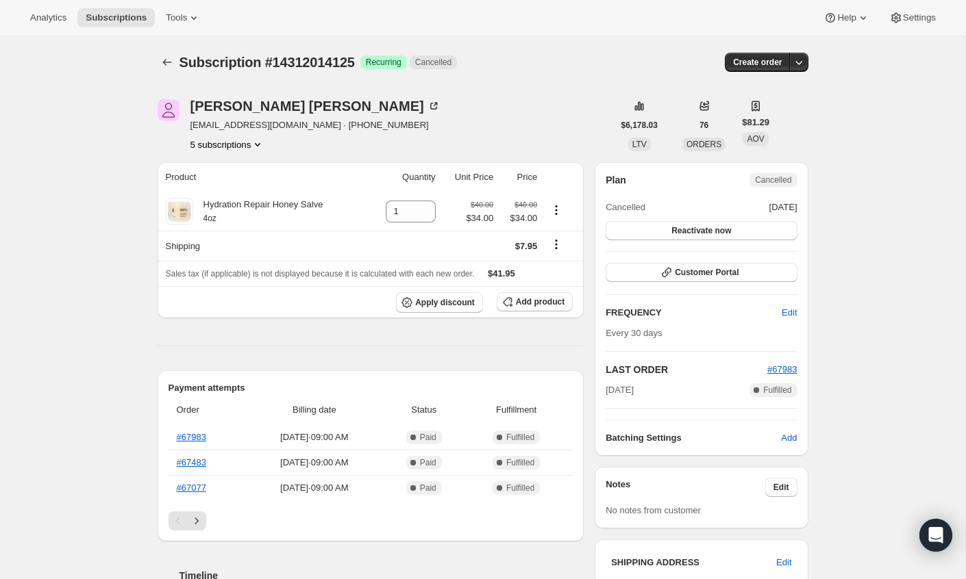
click at [252, 142] on button "5 subscriptions" at bounding box center [227, 145] width 75 height 14
click at [231, 190] on span "13575291181" at bounding box center [207, 193] width 55 height 10
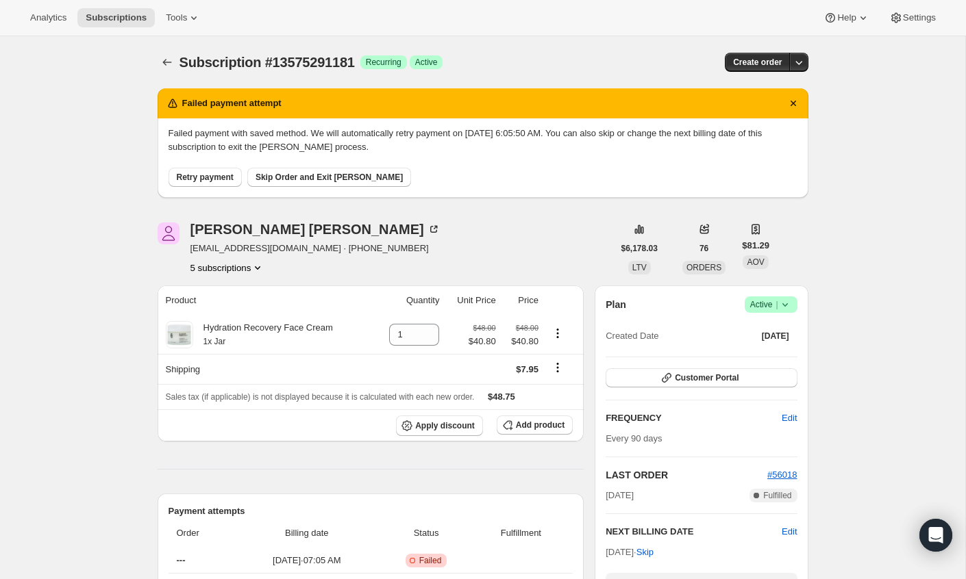
click at [252, 266] on button "5 subscriptions" at bounding box center [227, 268] width 75 height 14
click at [242, 288] on span "13369639213" at bounding box center [228, 293] width 95 height 14
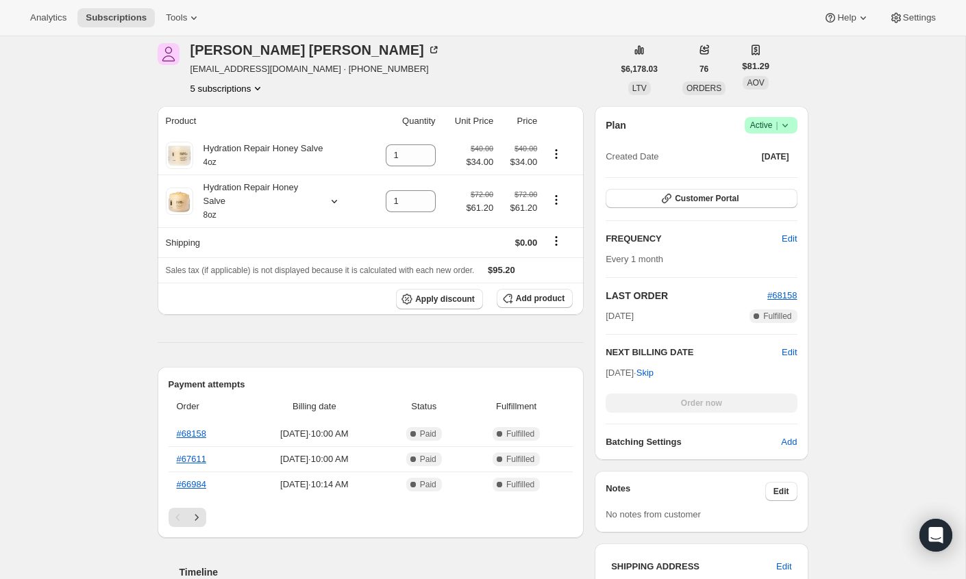
scroll to position [172, 0]
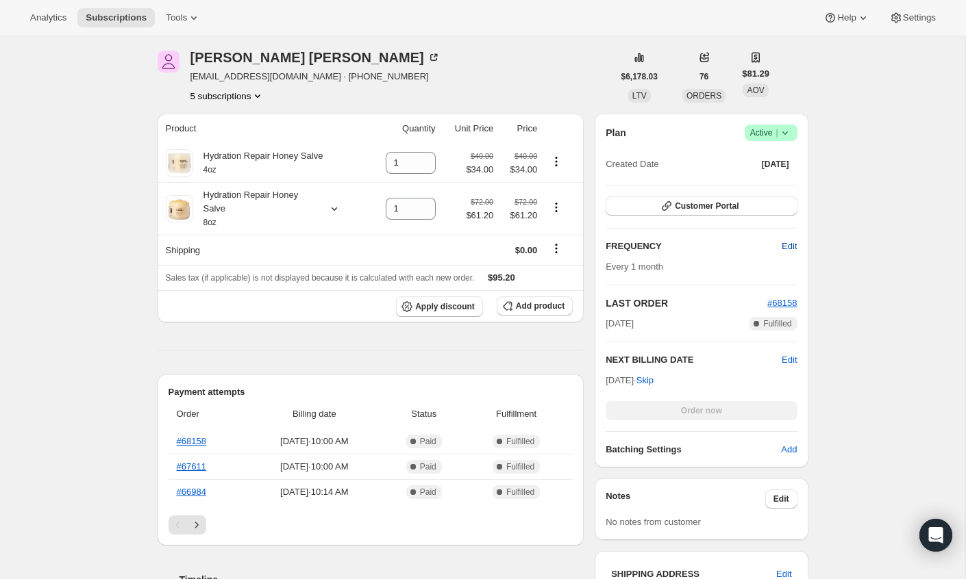
click at [781, 242] on span "Edit" at bounding box center [788, 247] width 15 height 14
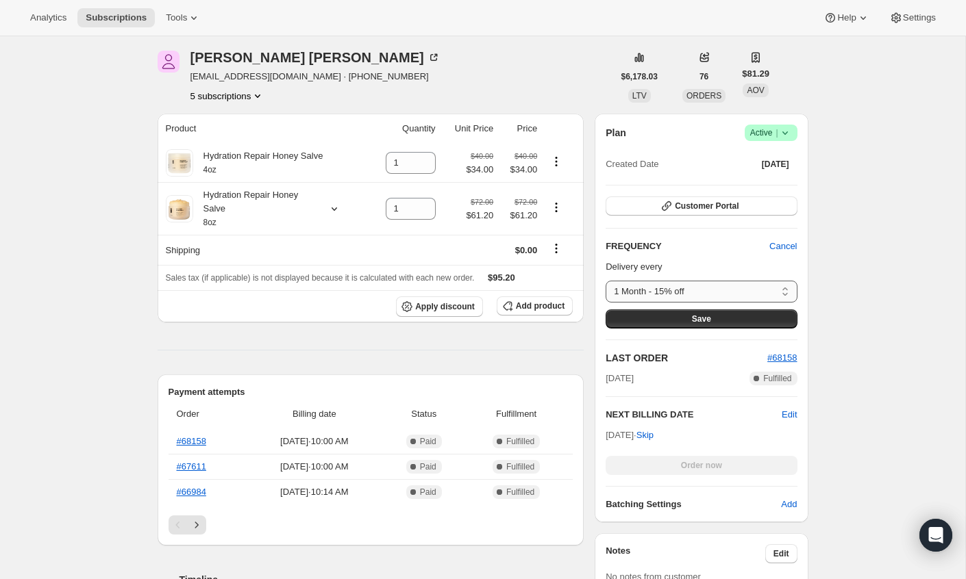
click at [710, 288] on select "1 Month - 15% off 2 Months - 15% off 3 Months (Recommended)- 15% off 4 Months -…" at bounding box center [700, 292] width 191 height 22
select select "MONTH#2"
click at [605, 281] on select "1 Month - 15% off 2 Months - 15% off 3 Months (Recommended)- 15% off 4 Months -…" at bounding box center [700, 292] width 191 height 22
click at [683, 312] on button "Save" at bounding box center [700, 319] width 191 height 19
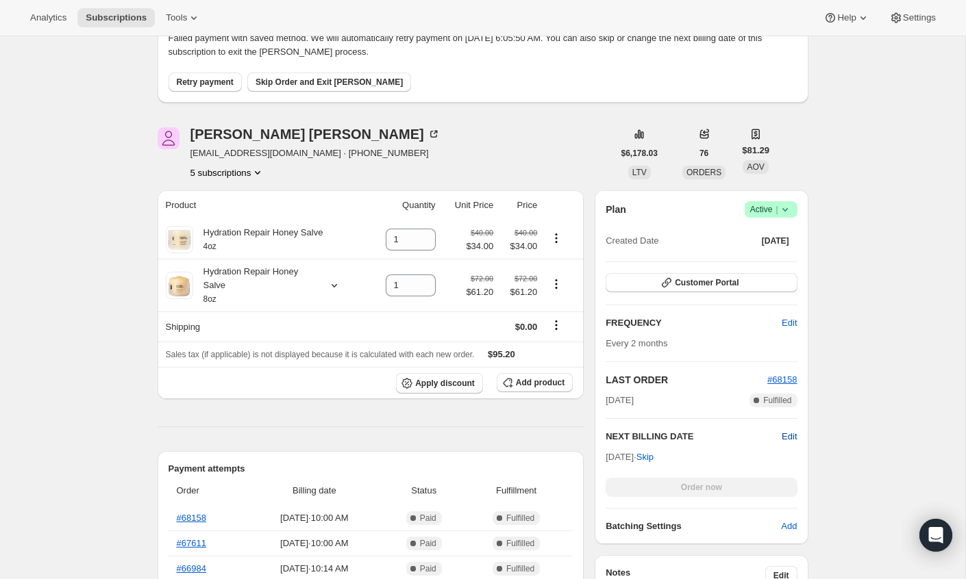
click at [784, 431] on span "Edit" at bounding box center [788, 437] width 15 height 14
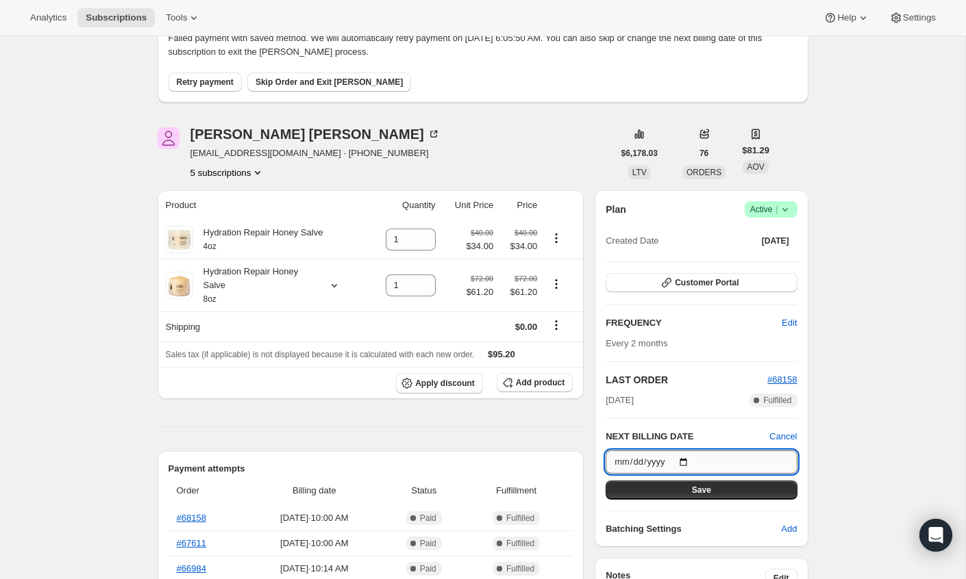
click at [687, 461] on input "2025-10-27" at bounding box center [700, 462] width 191 height 23
click at [684, 457] on input "2025-10-27" at bounding box center [700, 462] width 191 height 23
type input "2025-12-06"
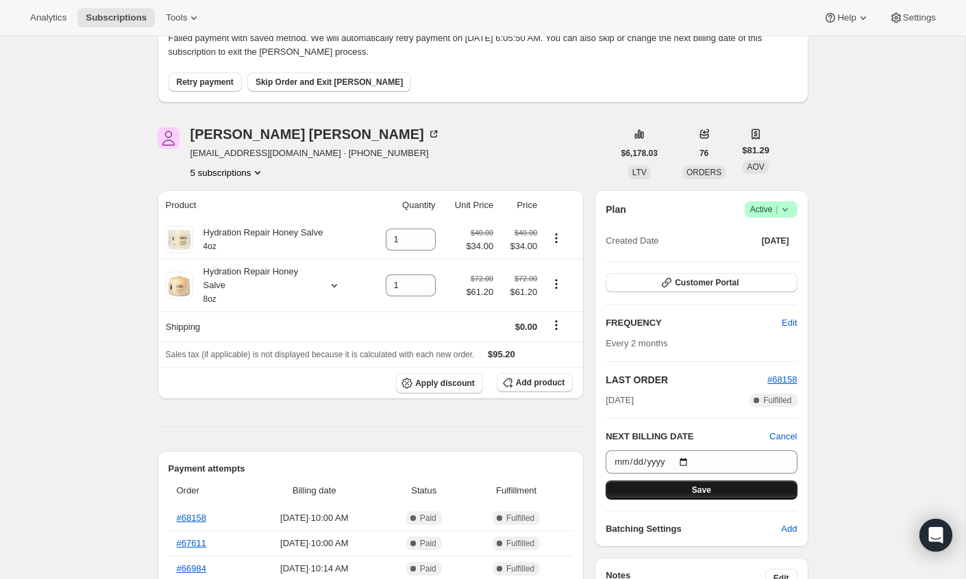
click at [694, 491] on span "Save" at bounding box center [701, 490] width 19 height 11
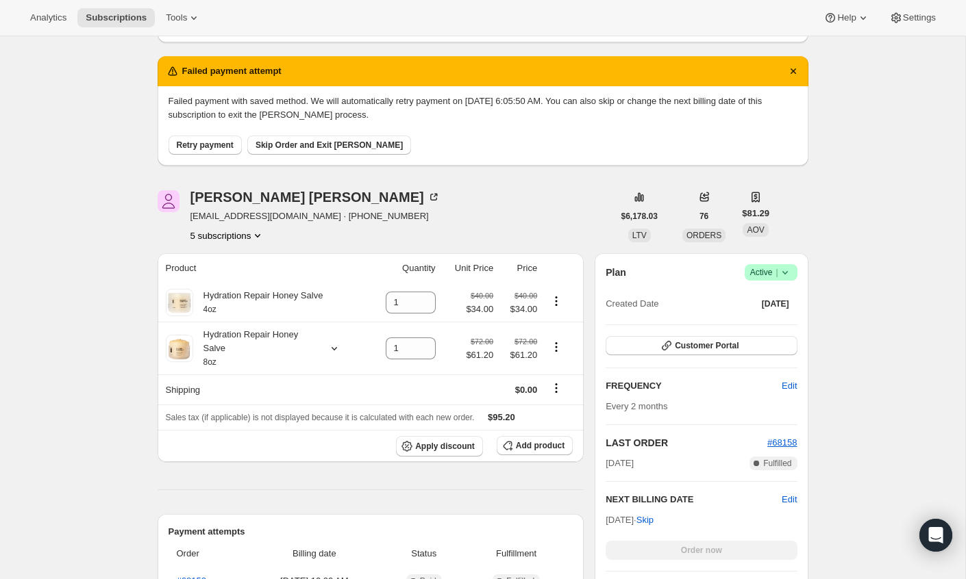
click at [260, 231] on icon "Product actions" at bounding box center [258, 236] width 14 height 14
click at [264, 235] on icon "Product actions" at bounding box center [258, 236] width 14 height 14
click at [263, 232] on icon "Product actions" at bounding box center [258, 236] width 14 height 14
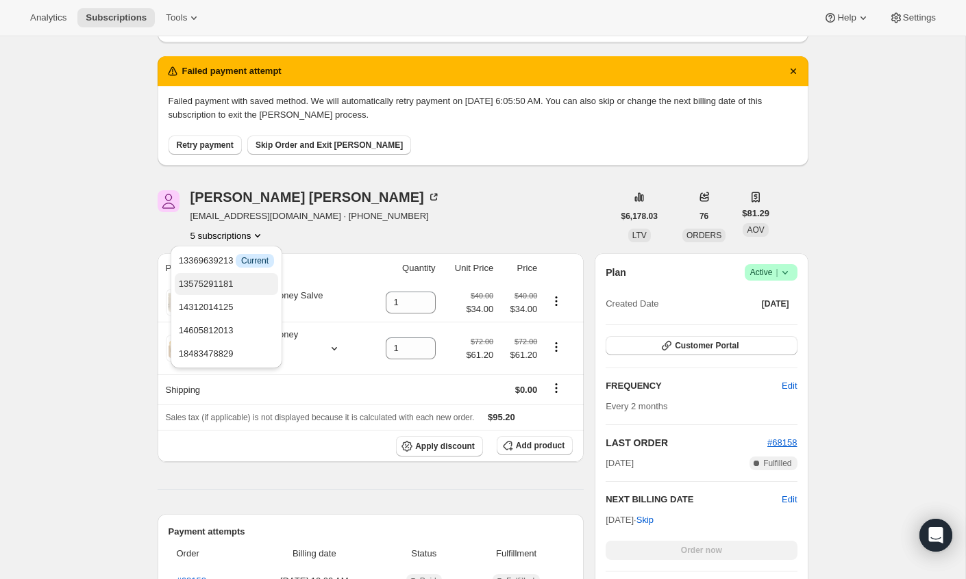
click at [237, 284] on span "13575291181" at bounding box center [226, 284] width 95 height 14
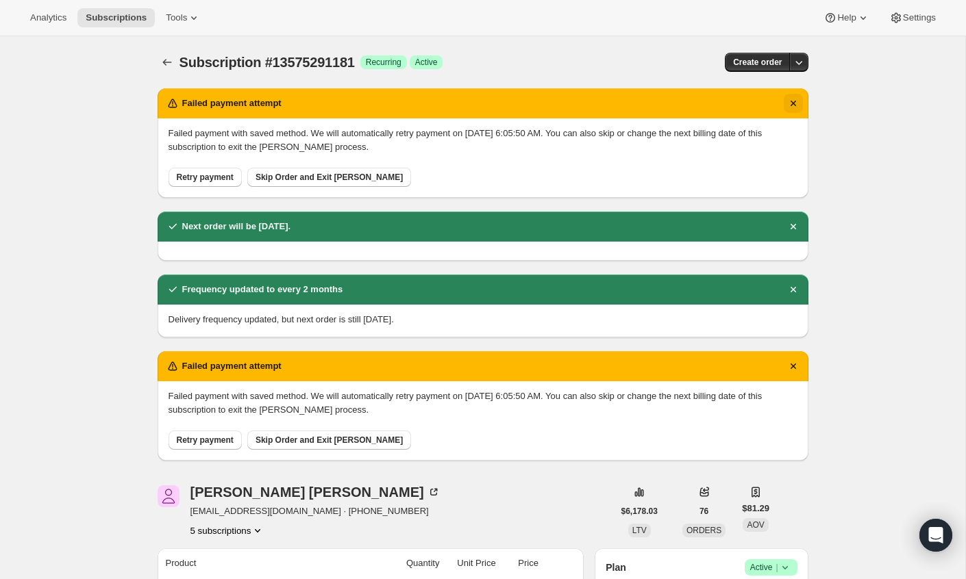
click at [796, 101] on icon "Dismiss notification" at bounding box center [793, 104] width 14 height 14
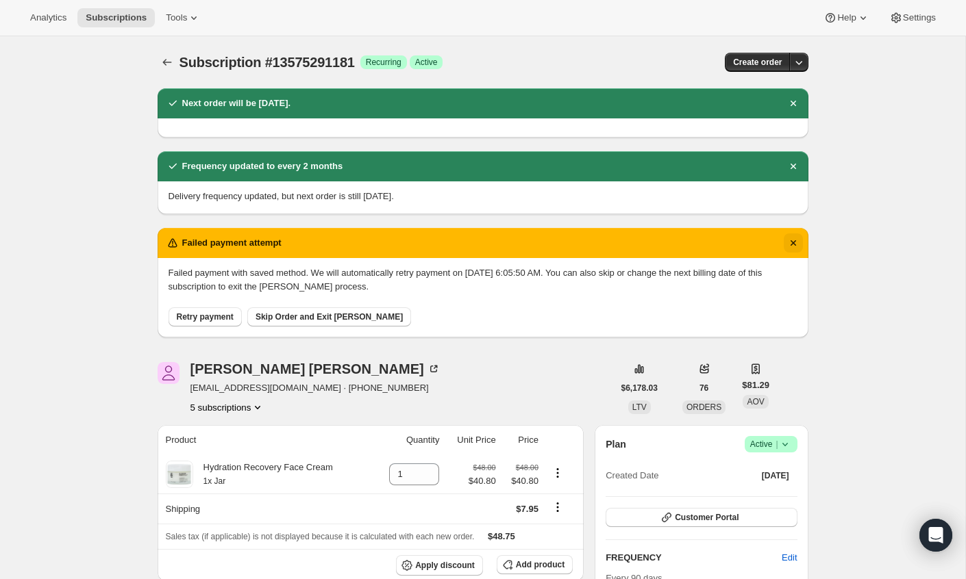
click at [795, 239] on icon "Dismiss notification" at bounding box center [793, 243] width 14 height 14
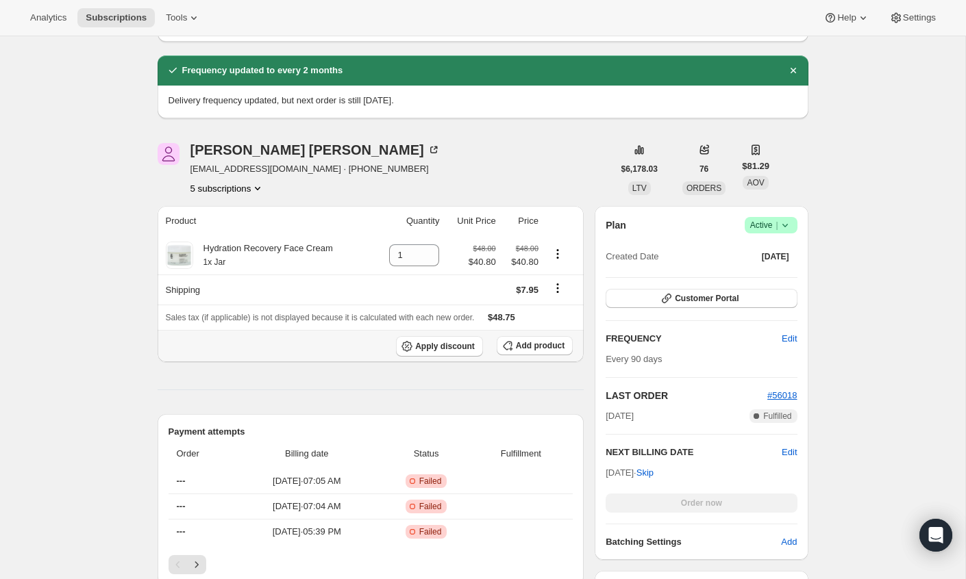
scroll to position [79, 0]
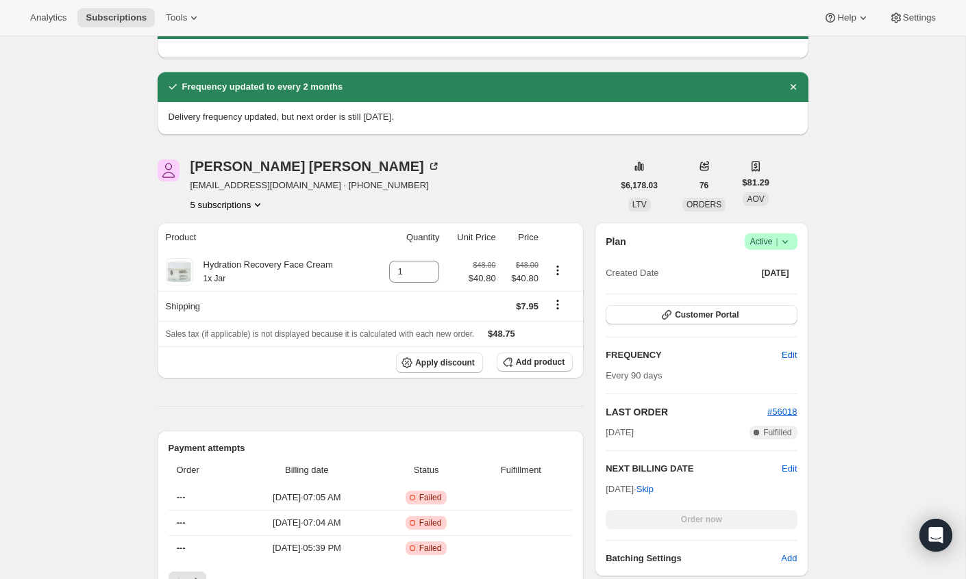
click at [260, 206] on icon "Product actions" at bounding box center [258, 205] width 14 height 14
click at [236, 231] on span "13369639213" at bounding box center [208, 230] width 55 height 10
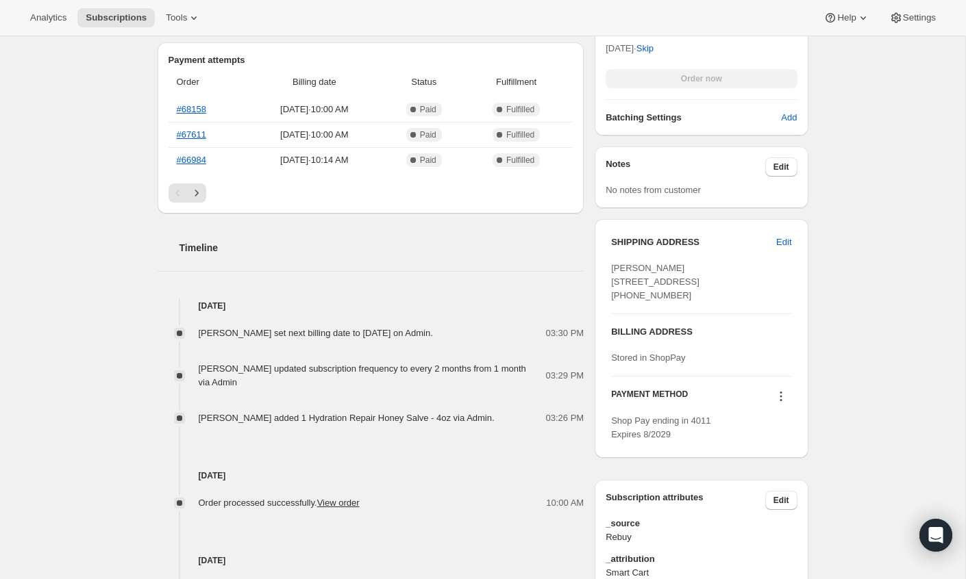
scroll to position [579, 0]
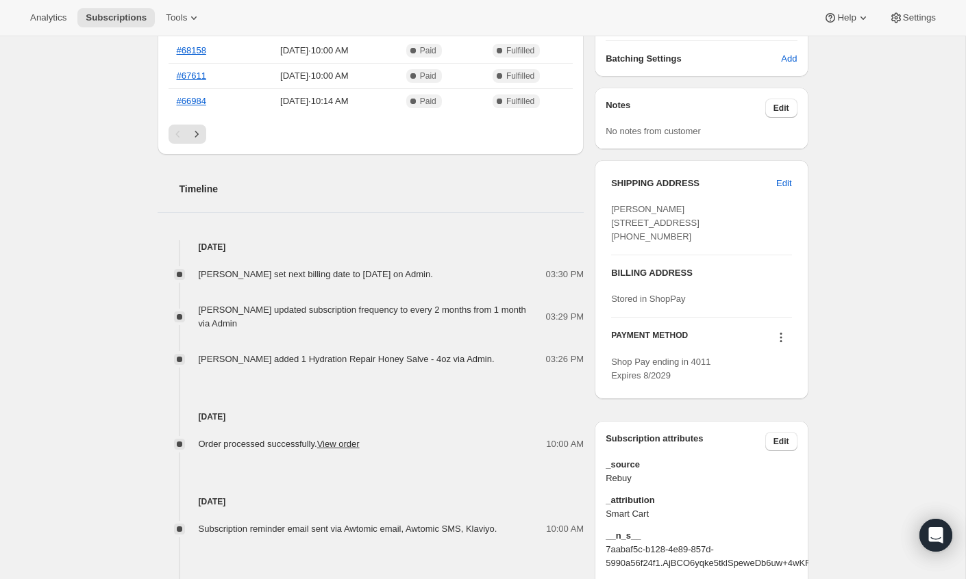
click at [779, 344] on icon at bounding box center [781, 338] width 14 height 14
click at [769, 422] on span "Select payment method" at bounding box center [776, 425] width 94 height 10
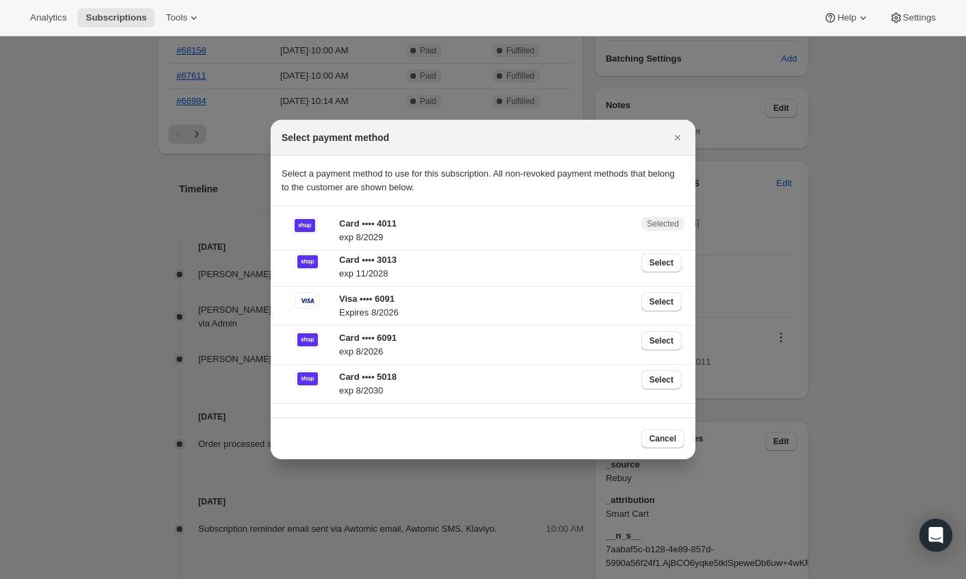
click at [442, 301] on p "Visa •••• 6091" at bounding box center [486, 299] width 294 height 14
click at [649, 301] on span "Select" at bounding box center [661, 301] width 24 height 11
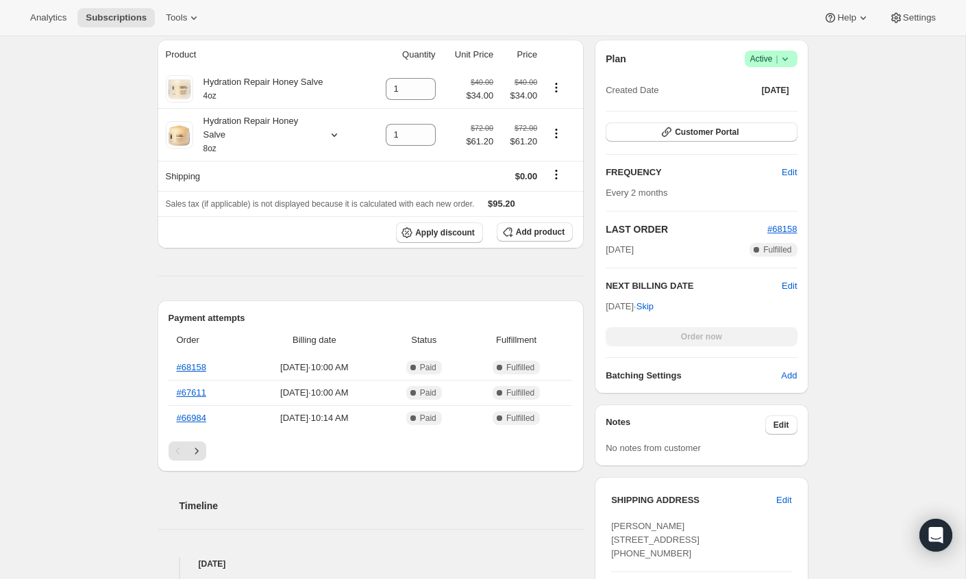
scroll to position [189, 0]
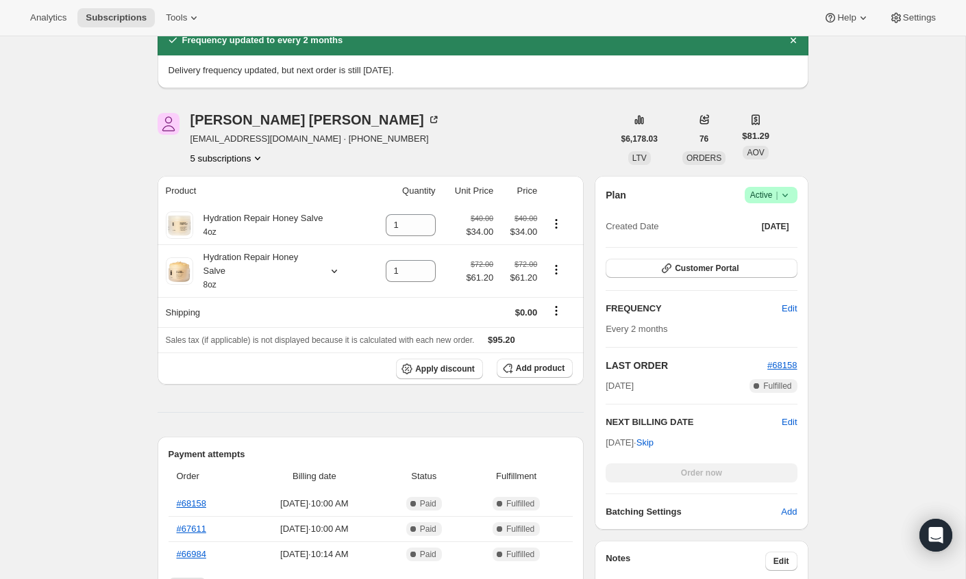
click at [255, 160] on icon "Product actions" at bounding box center [258, 158] width 14 height 14
click at [234, 273] on span "18483478829" at bounding box center [206, 276] width 55 height 10
